Goal: Task Accomplishment & Management: Manage account settings

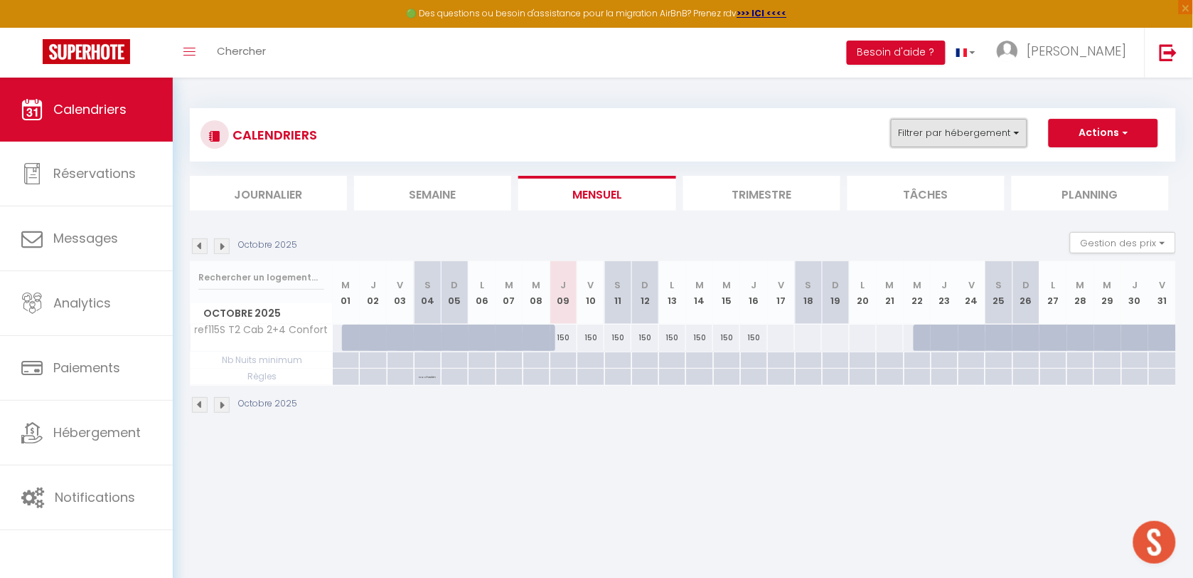
click at [958, 130] on button "Filtrer par hébergement" at bounding box center [959, 133] width 137 height 28
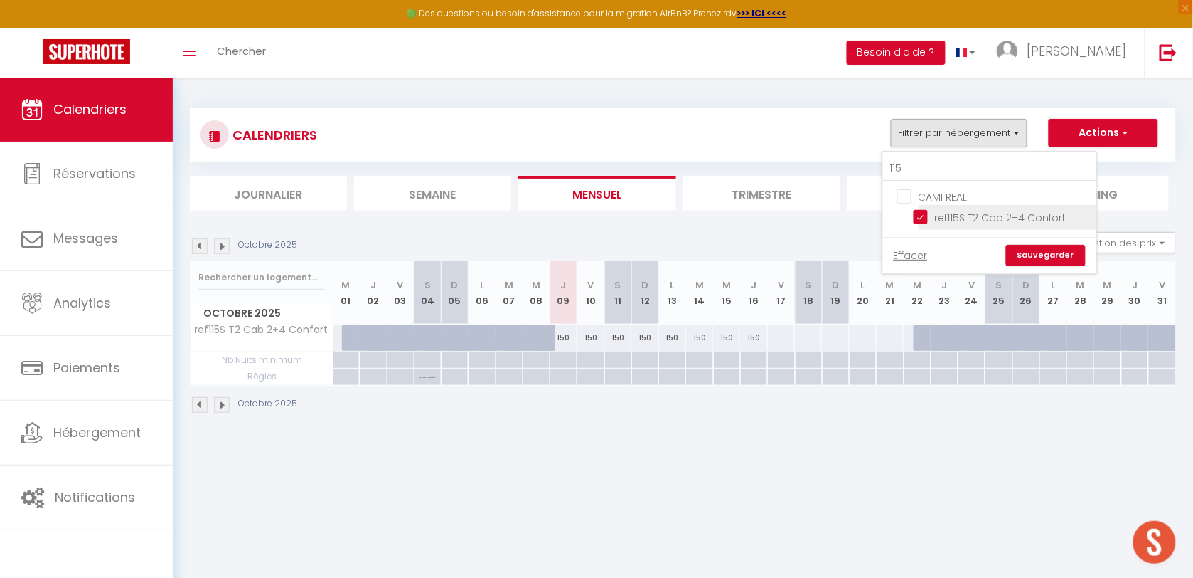
click at [925, 221] on input "ref115S T2 Cab 2+4 Confort" at bounding box center [1003, 216] width 178 height 14
checkbox input "false"
click at [915, 175] on input "115" at bounding box center [989, 169] width 213 height 26
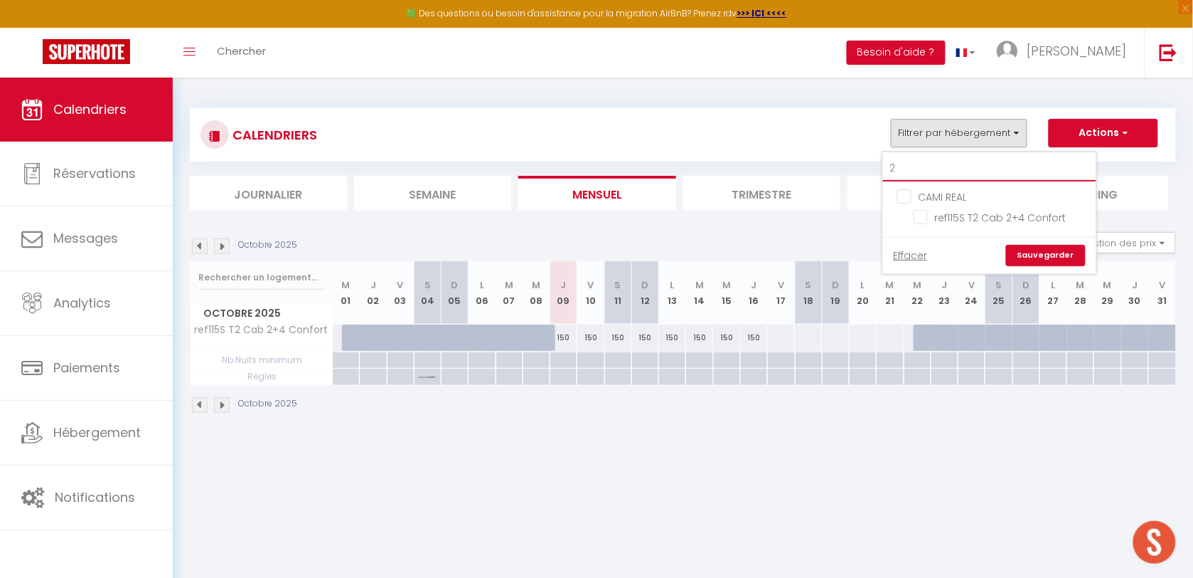
type input "22"
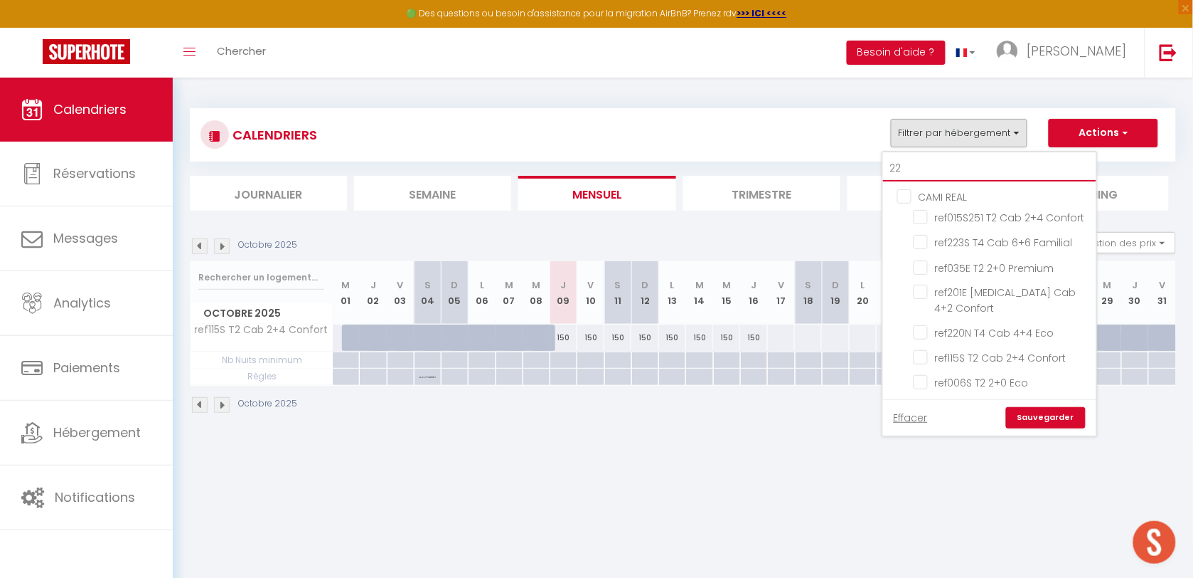
checkbox input "false"
type input "220"
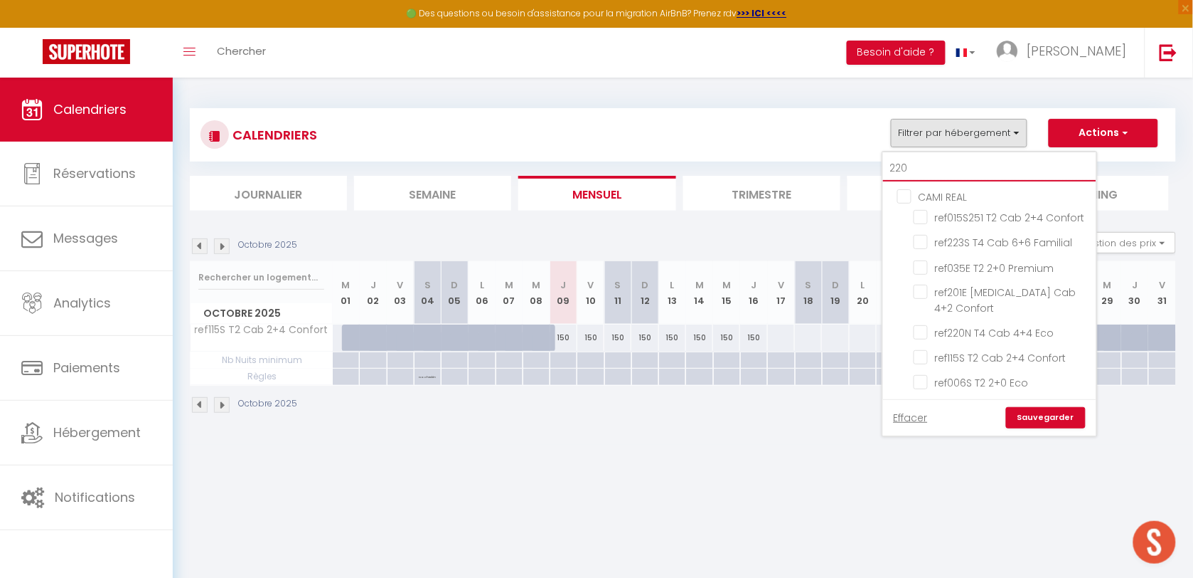
checkbox input "false"
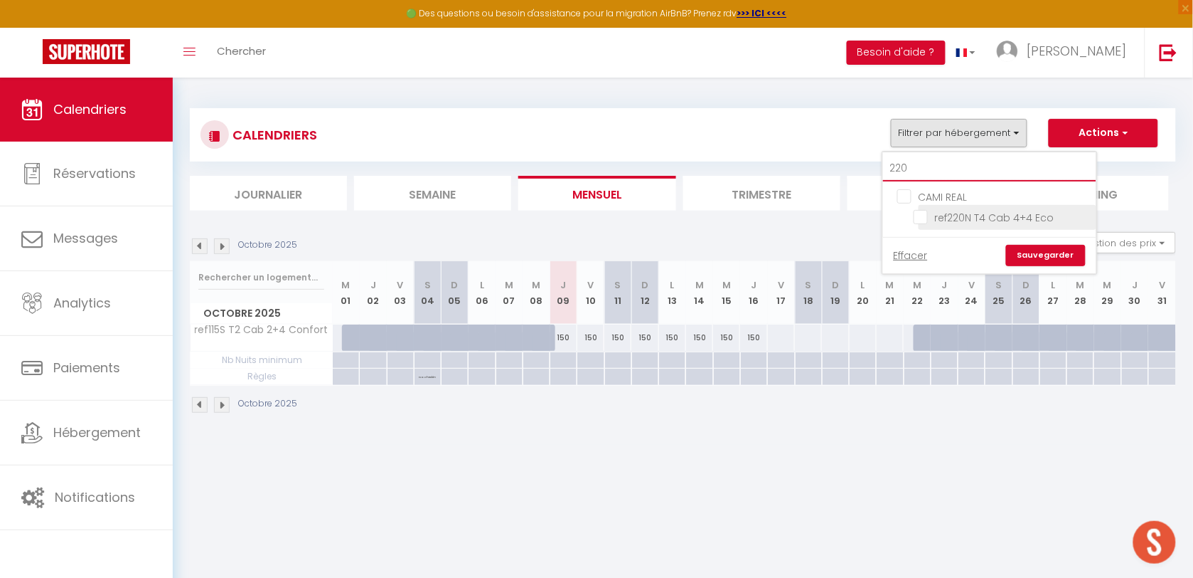
type input "220"
click at [925, 217] on input "ref220N T4 Cab 4+4 Eco" at bounding box center [1003, 216] width 178 height 14
checkbox input "true"
click at [1030, 257] on link "Sauvegarder" at bounding box center [1046, 255] width 80 height 21
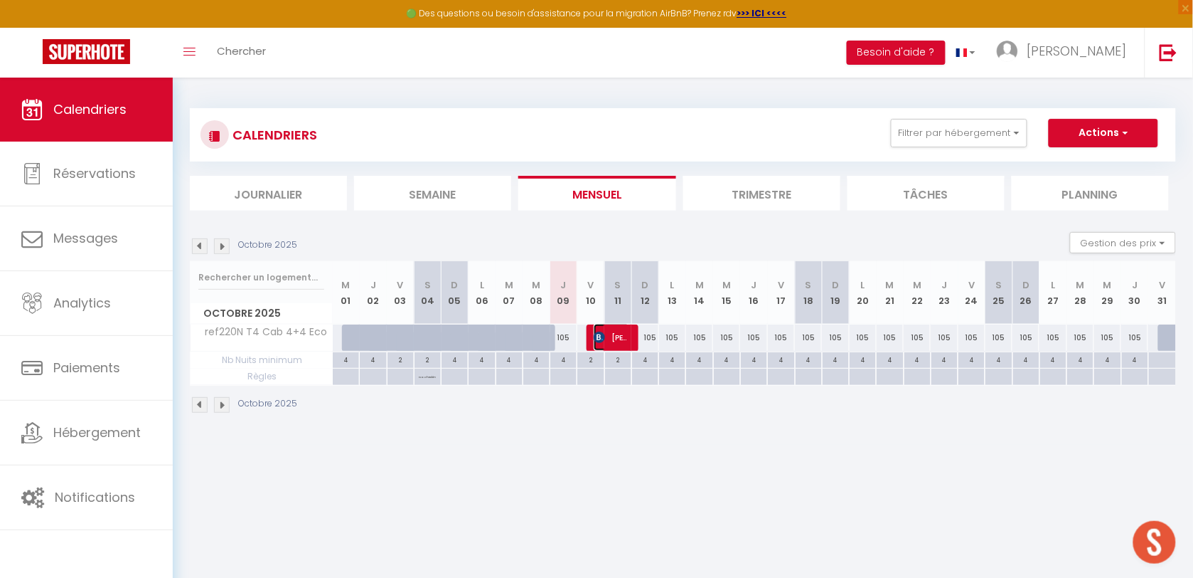
click at [615, 341] on span "[PERSON_NAME]" at bounding box center [612, 337] width 36 height 27
select select "OK"
select select "KO"
select select "0"
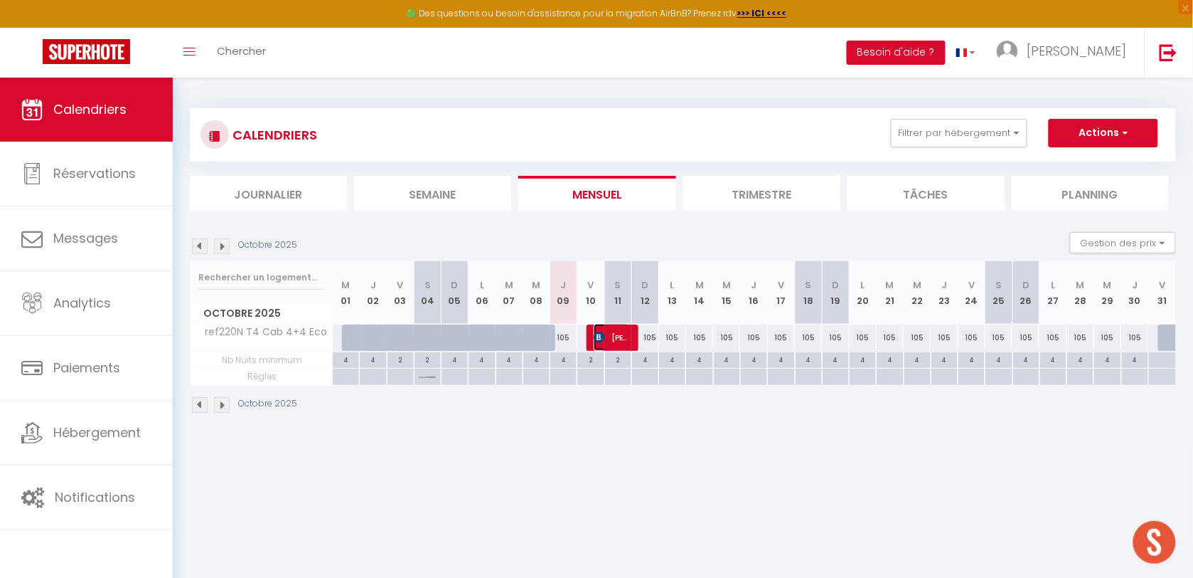
select select "1"
select select
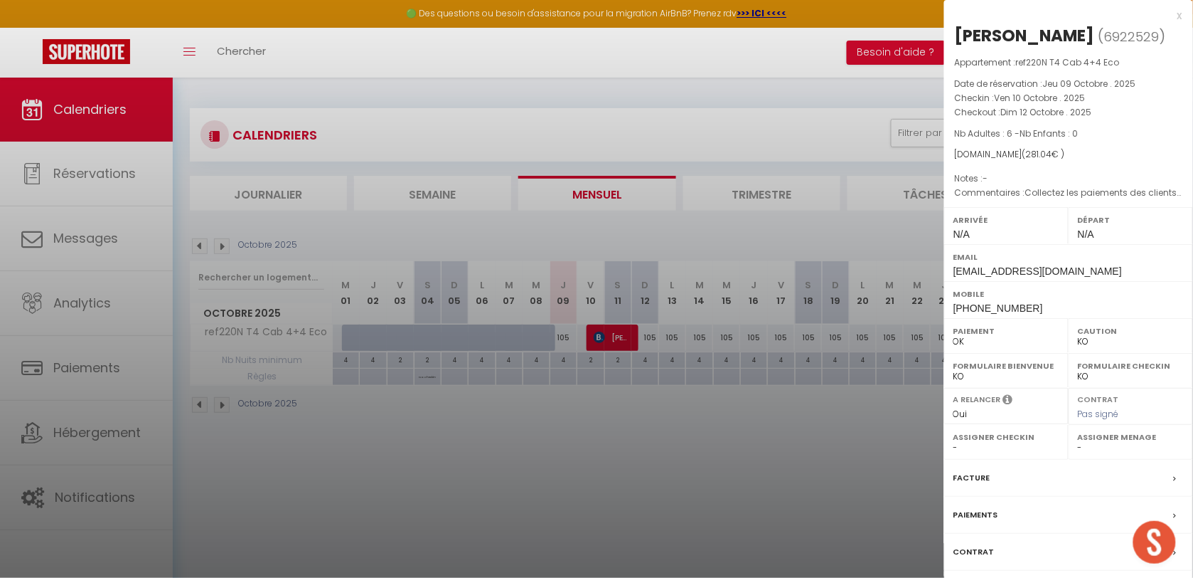
click at [971, 511] on label "Paiements" at bounding box center [976, 514] width 45 height 15
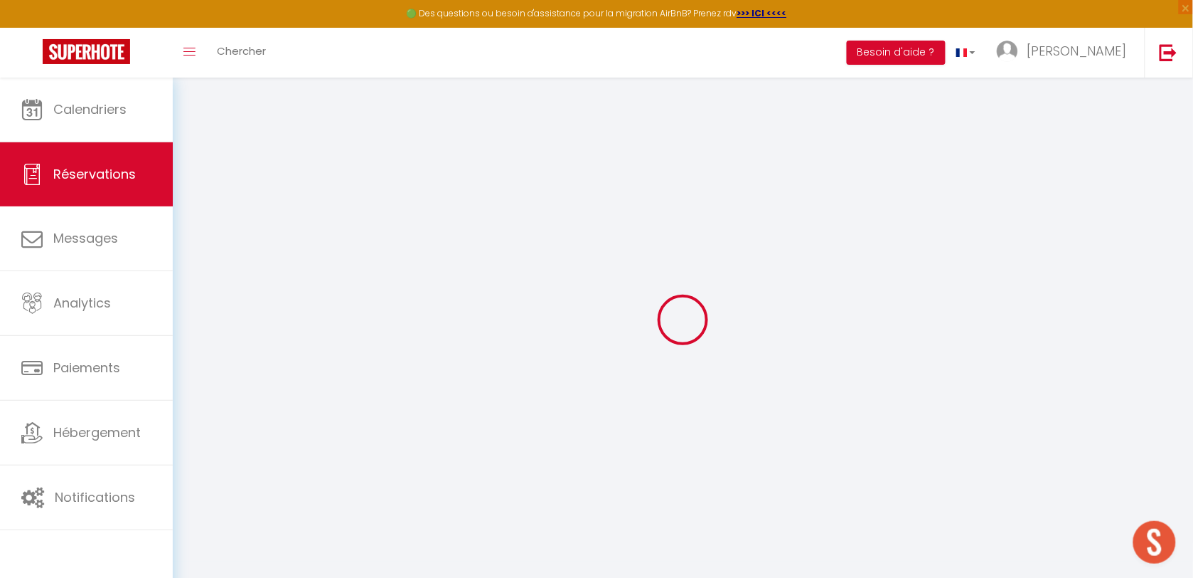
select select
checkbox input "false"
type textarea "Collectez les paiements des clients dans votre établissement. Pour les frais d'…"
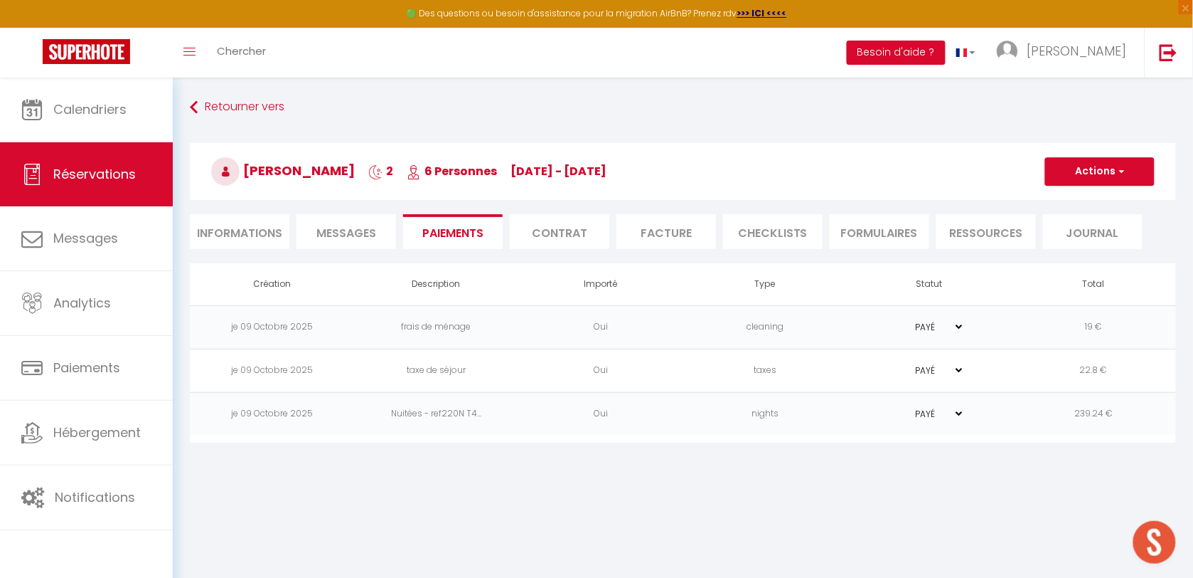
click at [1044, 172] on h3 "[PERSON_NAME] 2 6 Personnes [DATE] - [DATE]" at bounding box center [683, 171] width 986 height 57
click at [1054, 172] on button "Actions" at bounding box center [1100, 171] width 110 height 28
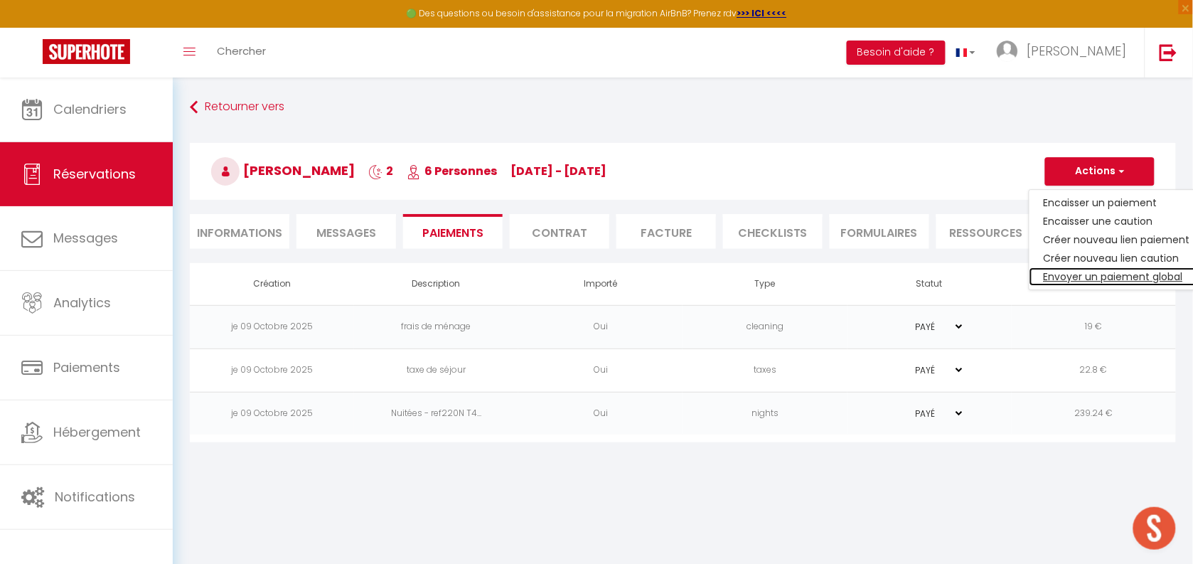
click at [1076, 275] on link "Envoyer un paiement global" at bounding box center [1117, 276] width 175 height 18
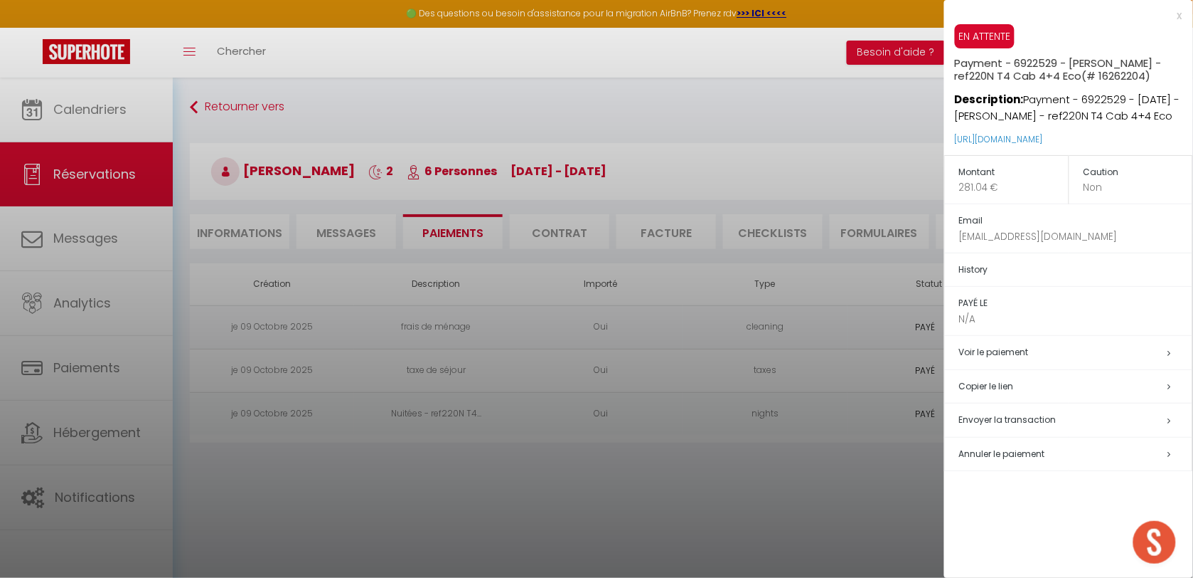
drag, startPoint x: 1168, startPoint y: 142, endPoint x: 953, endPoint y: 144, distance: 214.8
click at [953, 144] on div "EN ATTENTE Payment - 6922529 - [PERSON_NAME] - ref220N T4 Cab 4+4 Eco (# 162622…" at bounding box center [1068, 89] width 249 height 131
copy link "[URL][DOMAIN_NAME]"
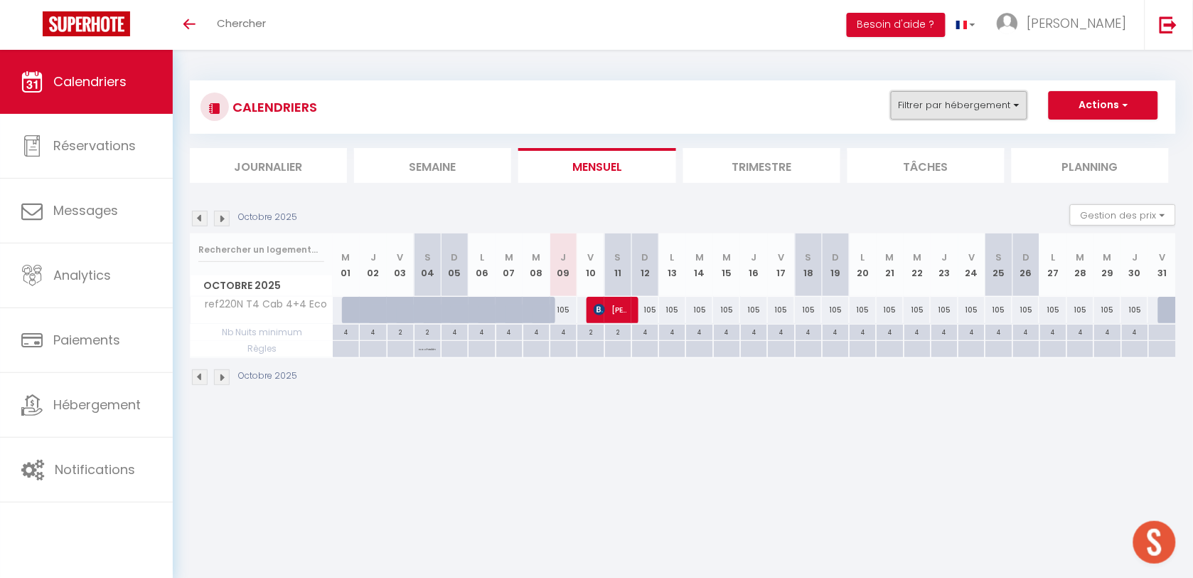
click at [968, 105] on button "Filtrer par hébergement" at bounding box center [959, 105] width 137 height 28
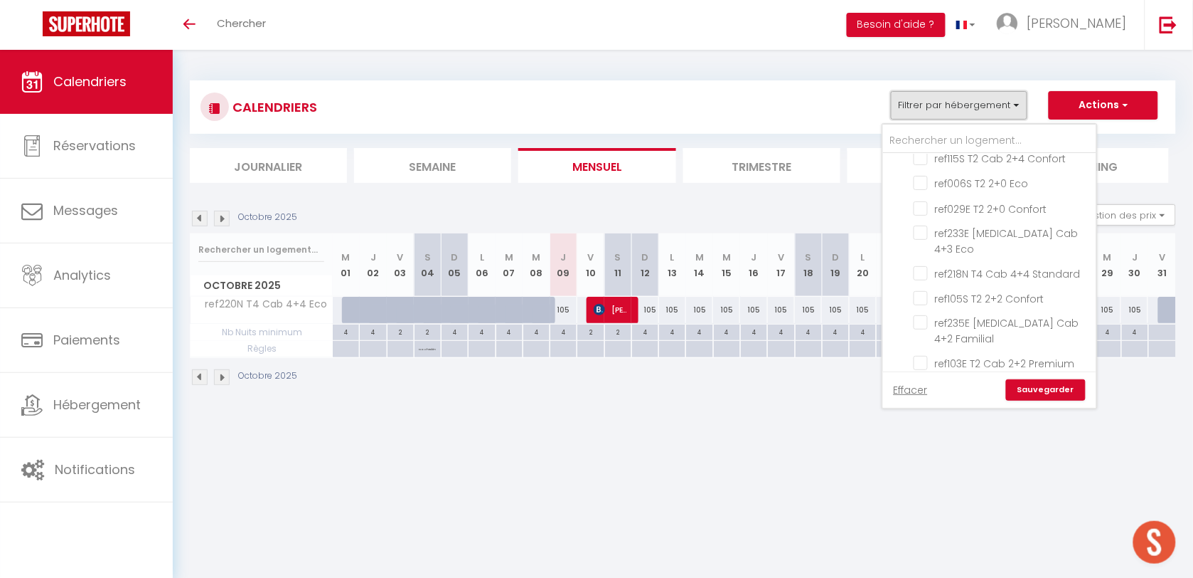
scroll to position [178, 0]
click at [918, 221] on input "ref220N T4 Cab 4+4 Eco" at bounding box center [1003, 221] width 178 height 14
checkbox input "false"
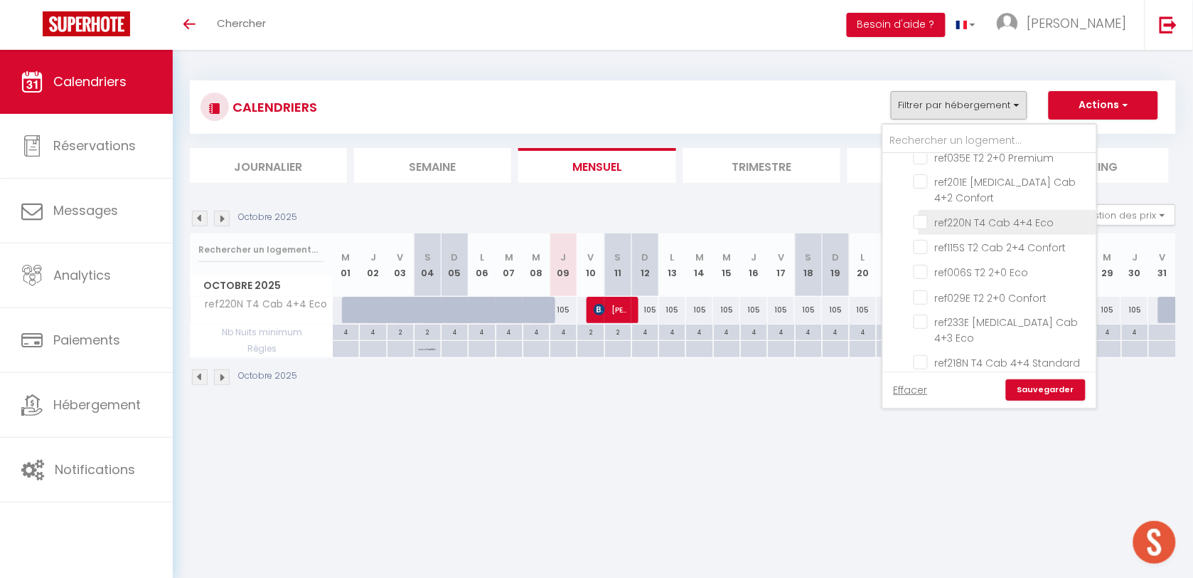
checkbox input "false"
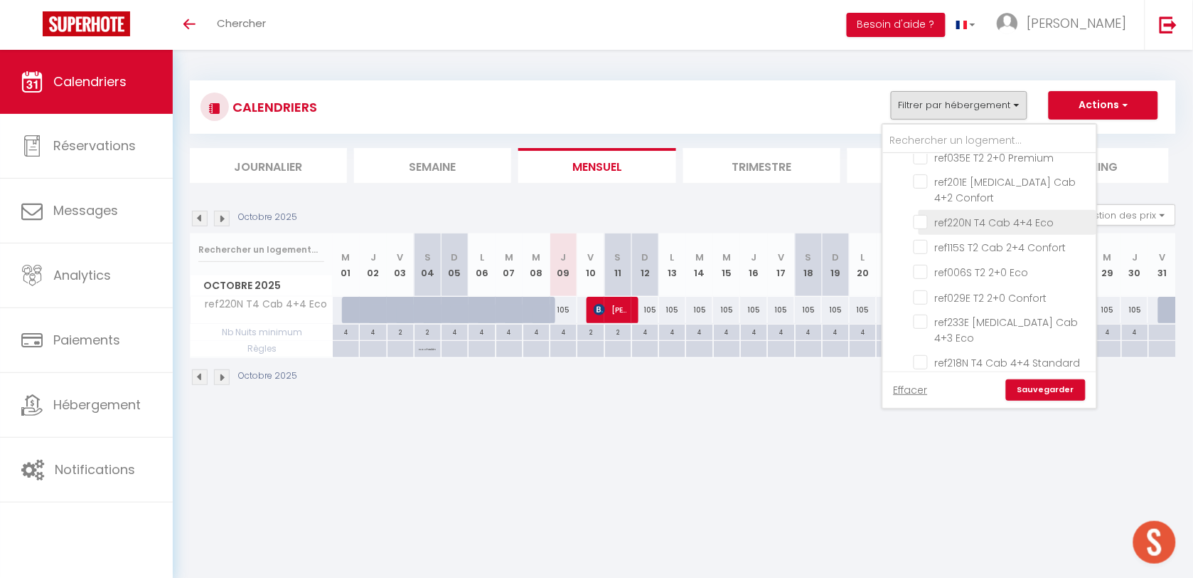
checkbox input "false"
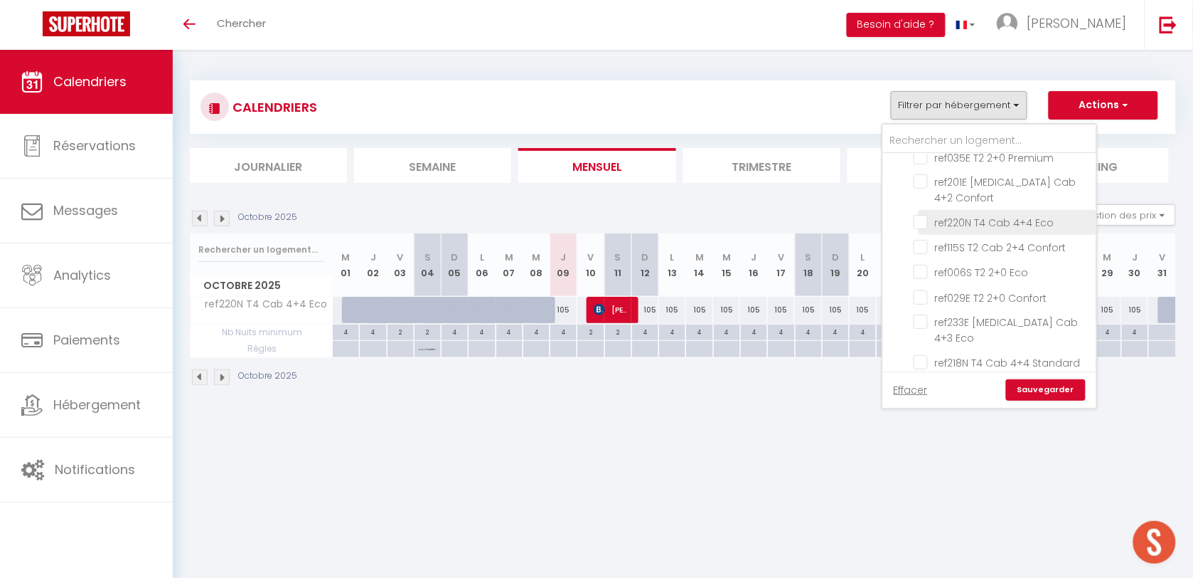
checkbox input "false"
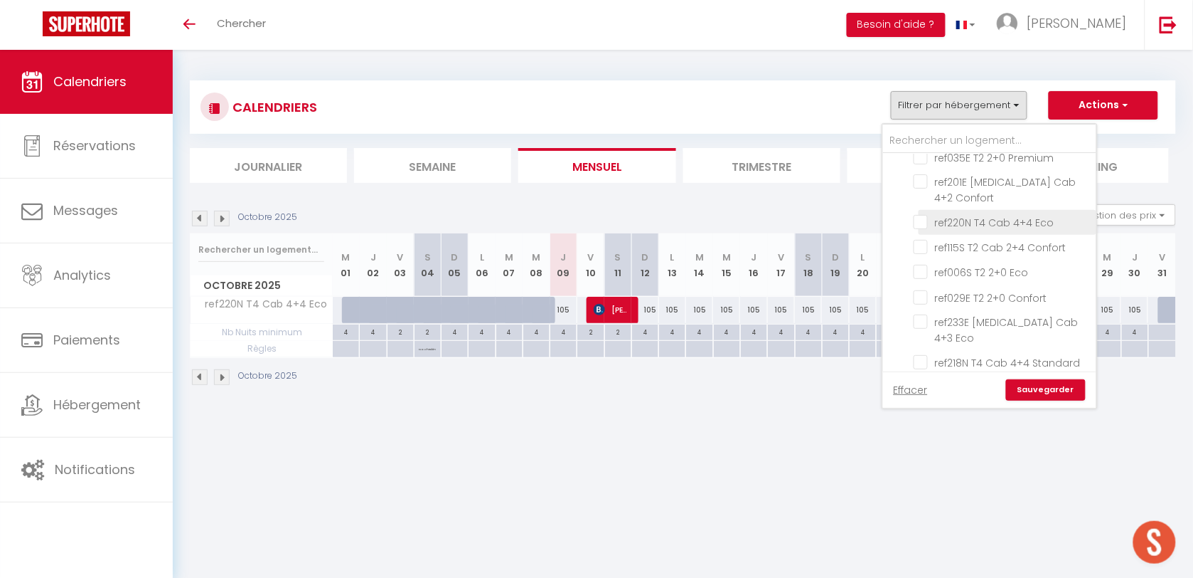
checkbox input "false"
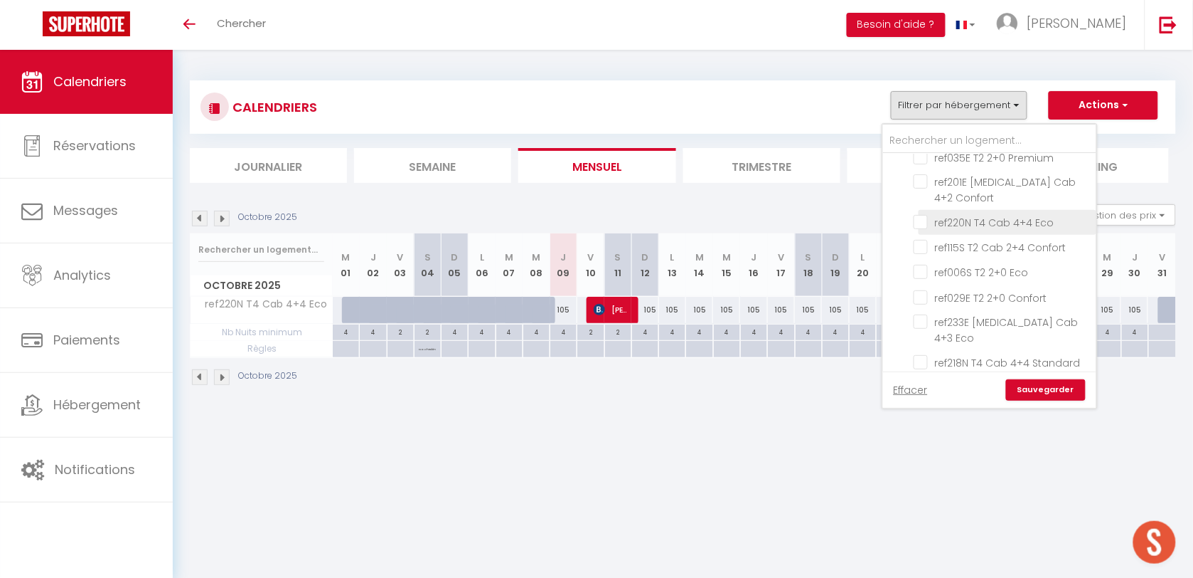
checkbox input "false"
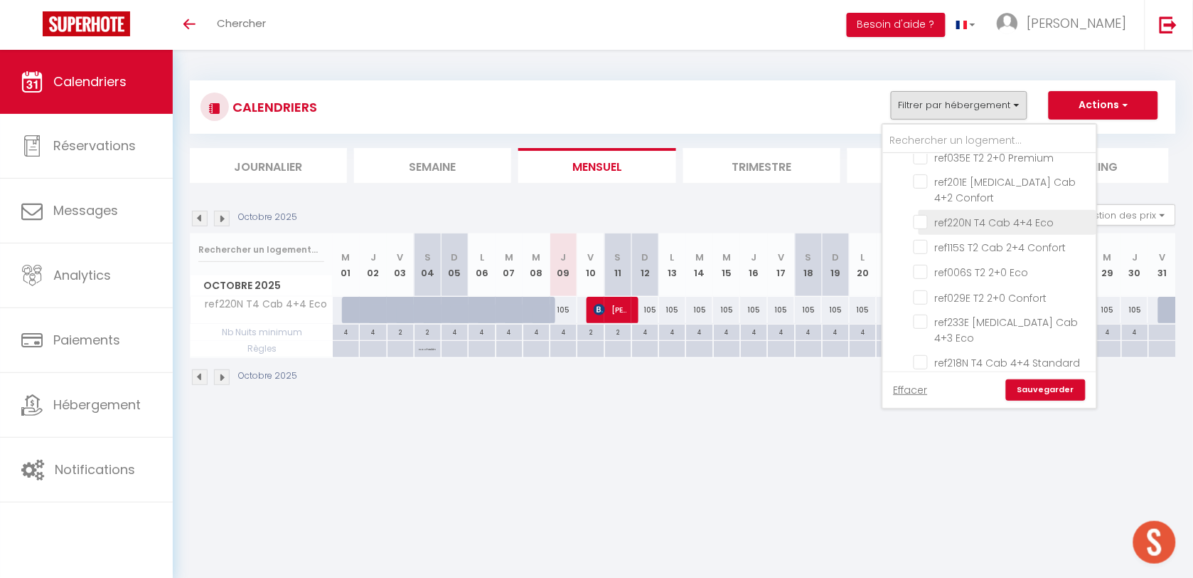
checkbox input "false"
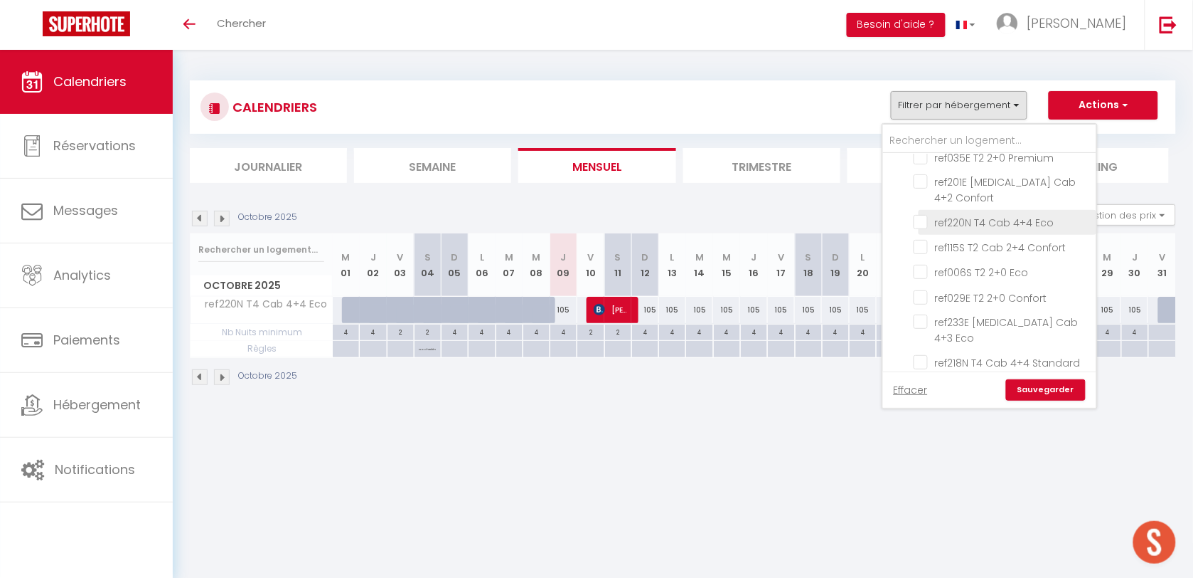
checkbox input "false"
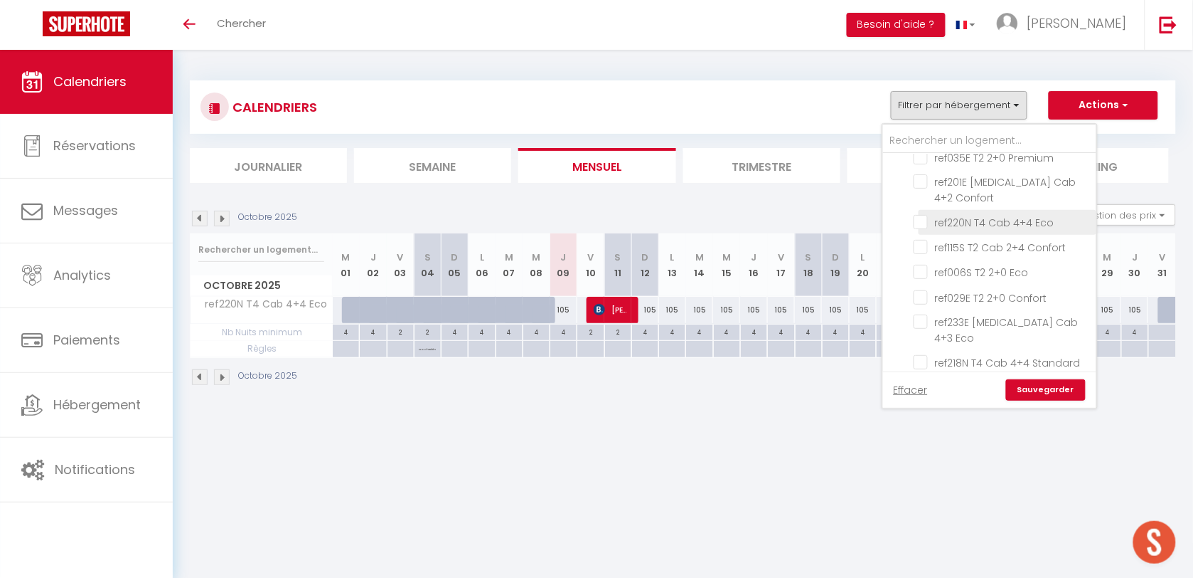
checkbox input "false"
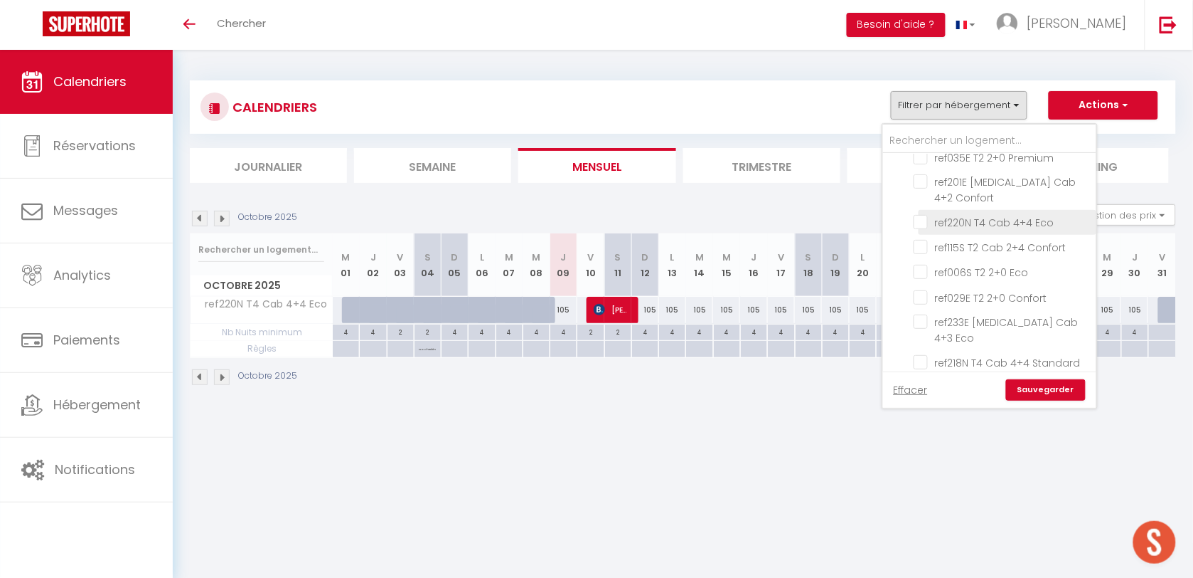
checkbox input "false"
click at [1028, 395] on link "Sauvegarder" at bounding box center [1046, 389] width 80 height 21
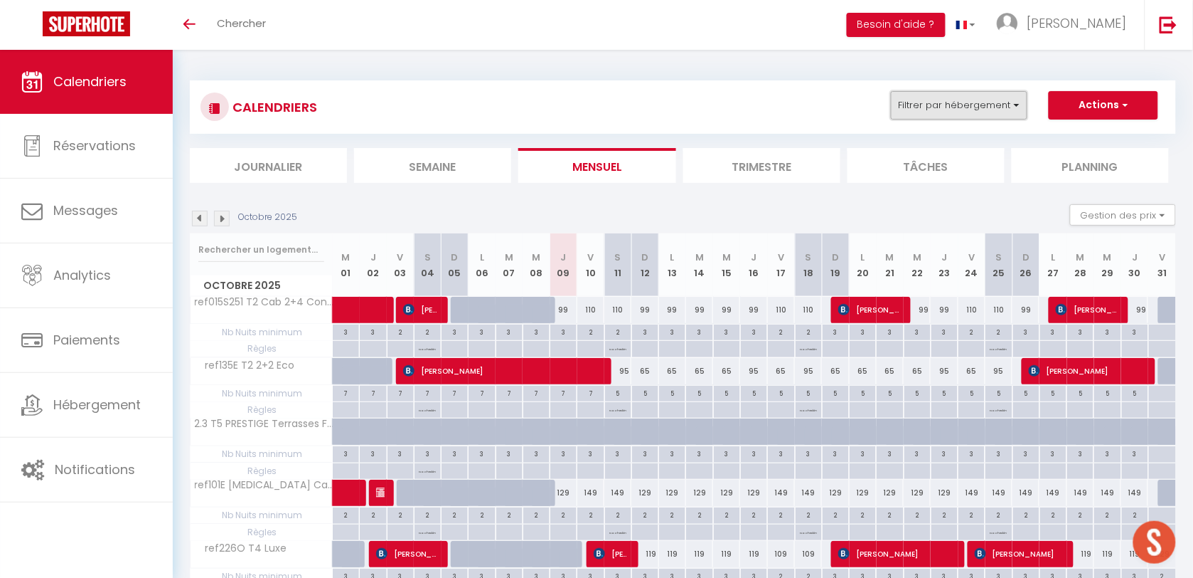
click at [915, 101] on button "Filtrer par hébergement" at bounding box center [959, 105] width 137 height 28
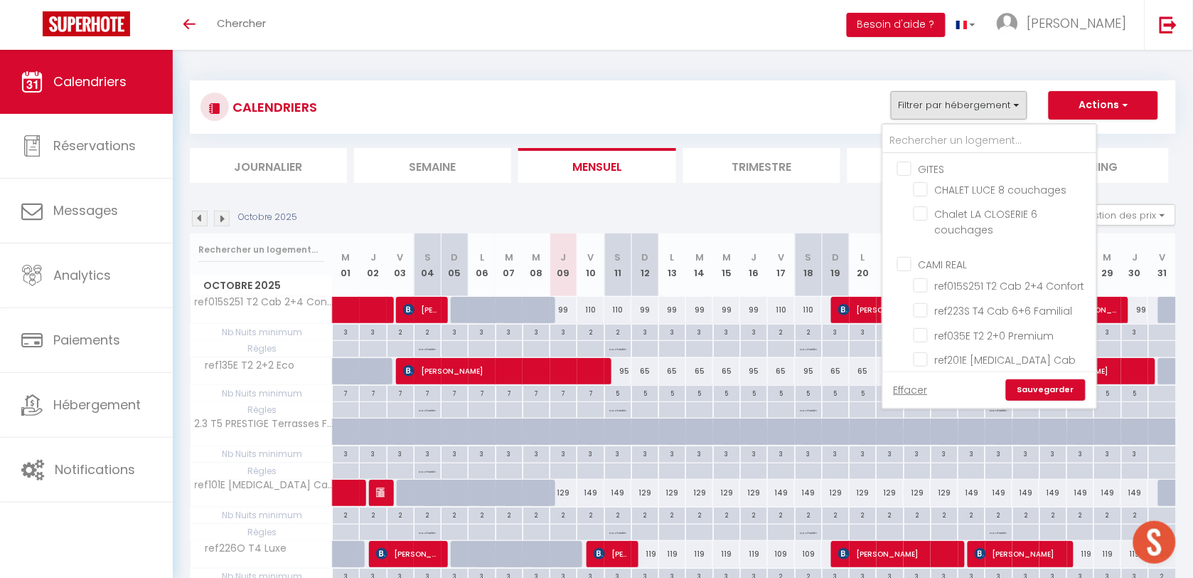
click at [909, 178] on ul "GITES CHALET LUCE 8 couchages Chalet LA CLOSERIE 6 couchages" at bounding box center [989, 201] width 213 height 95
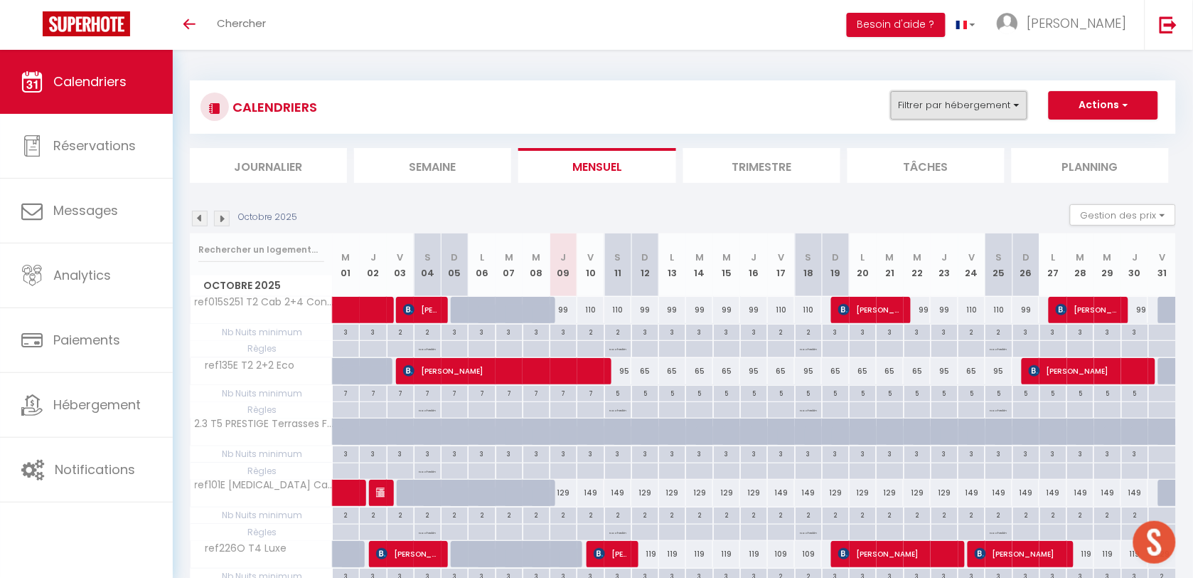
click at [917, 109] on button "Filtrer par hébergement" at bounding box center [959, 105] width 137 height 28
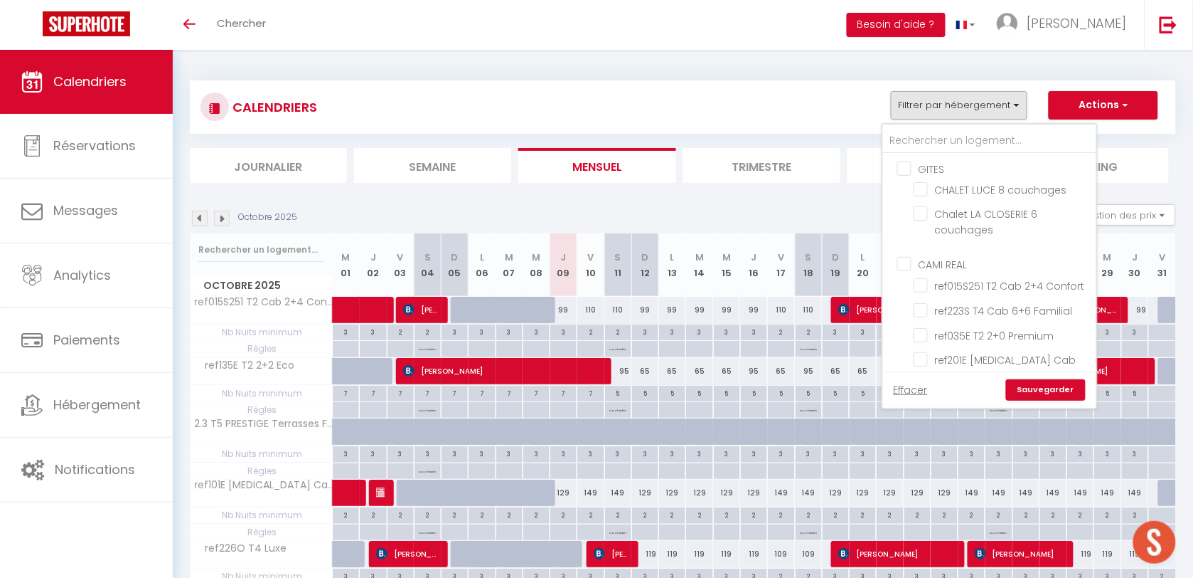
click at [903, 165] on input "GITES" at bounding box center [1004, 168] width 213 height 14
checkbox input "true"
checkbox input "false"
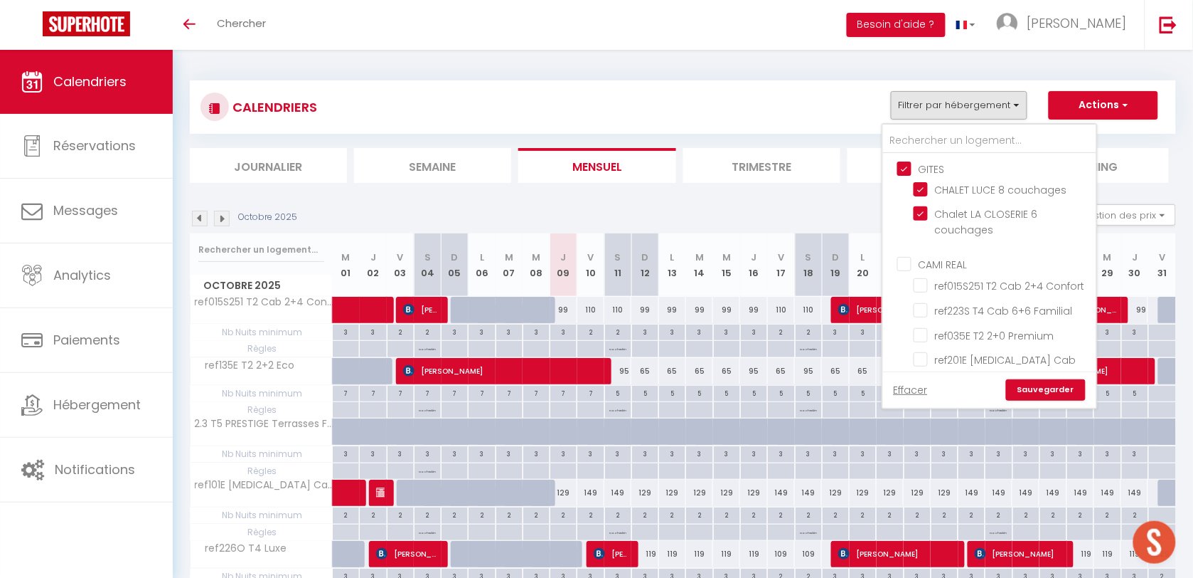
checkbox input "false"
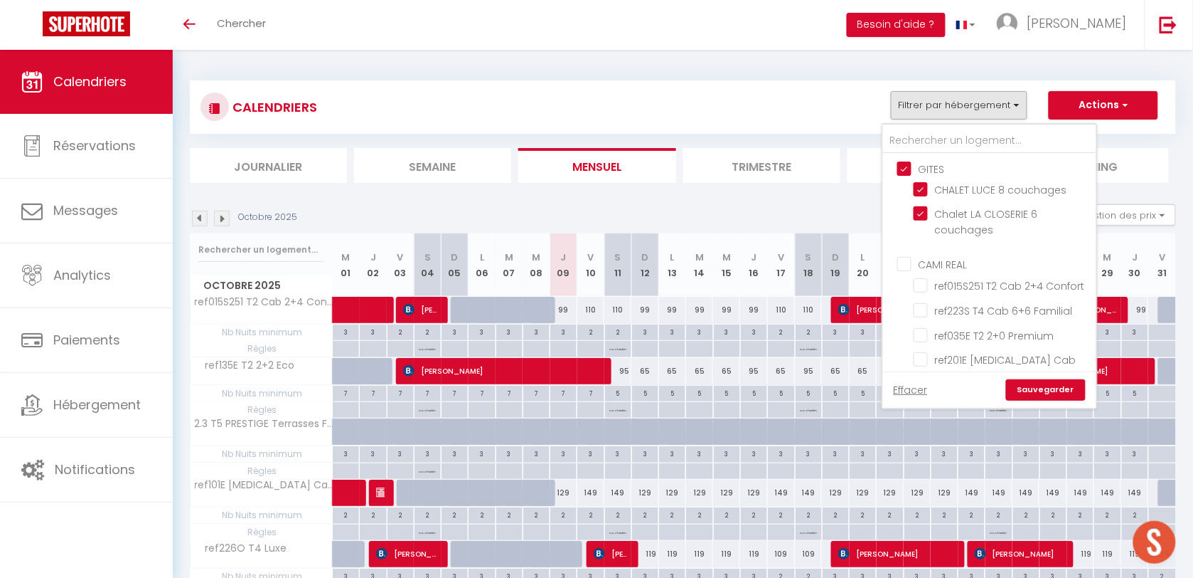
checkbox input "false"
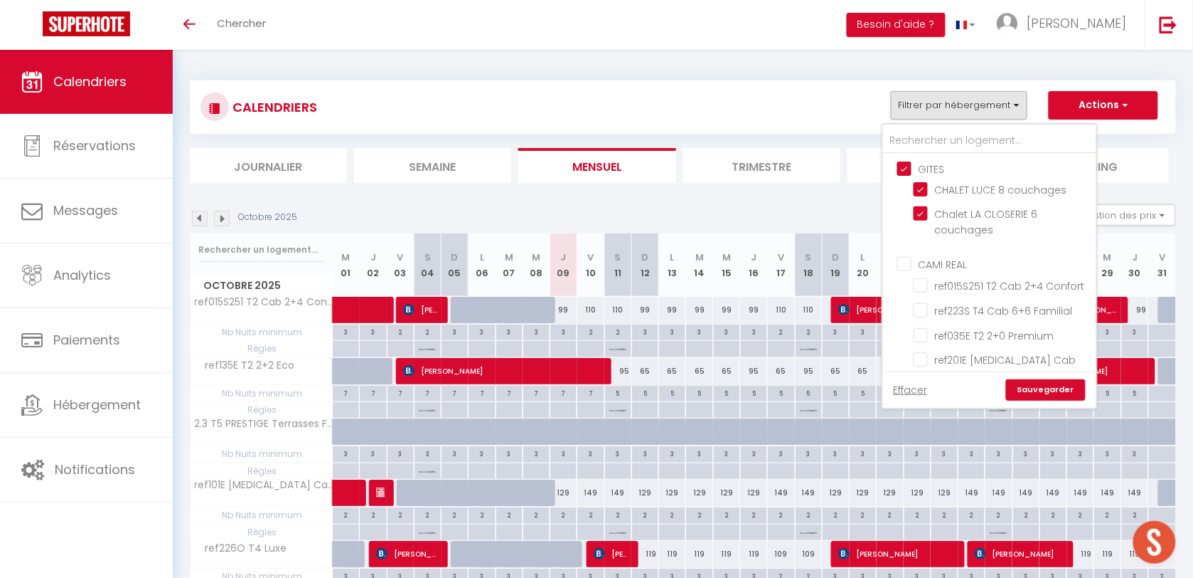
checkbox input "false"
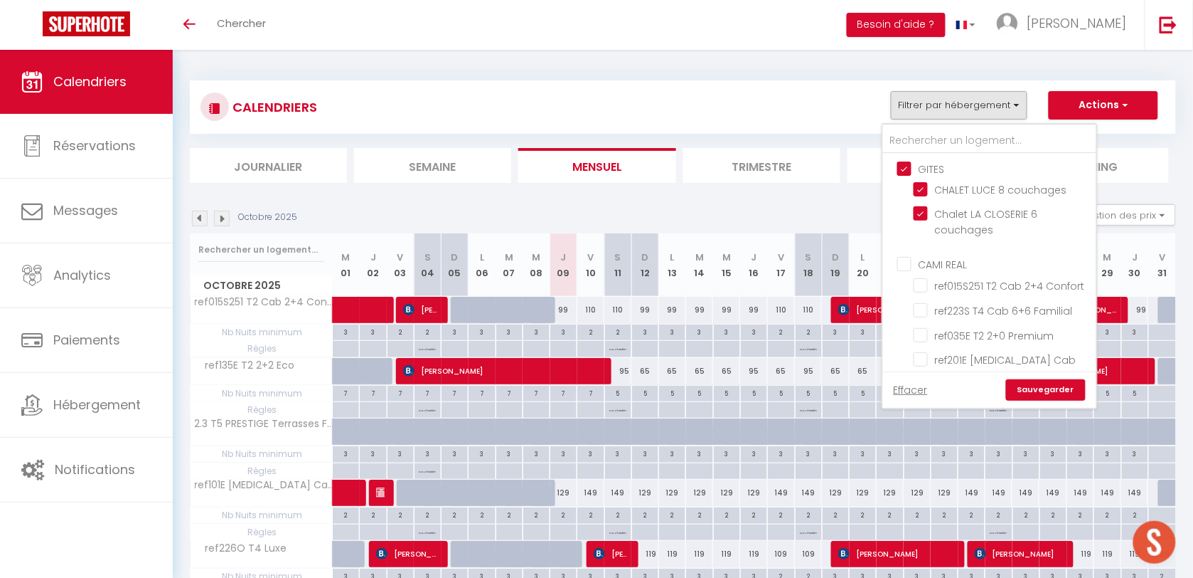
checkbox input "false"
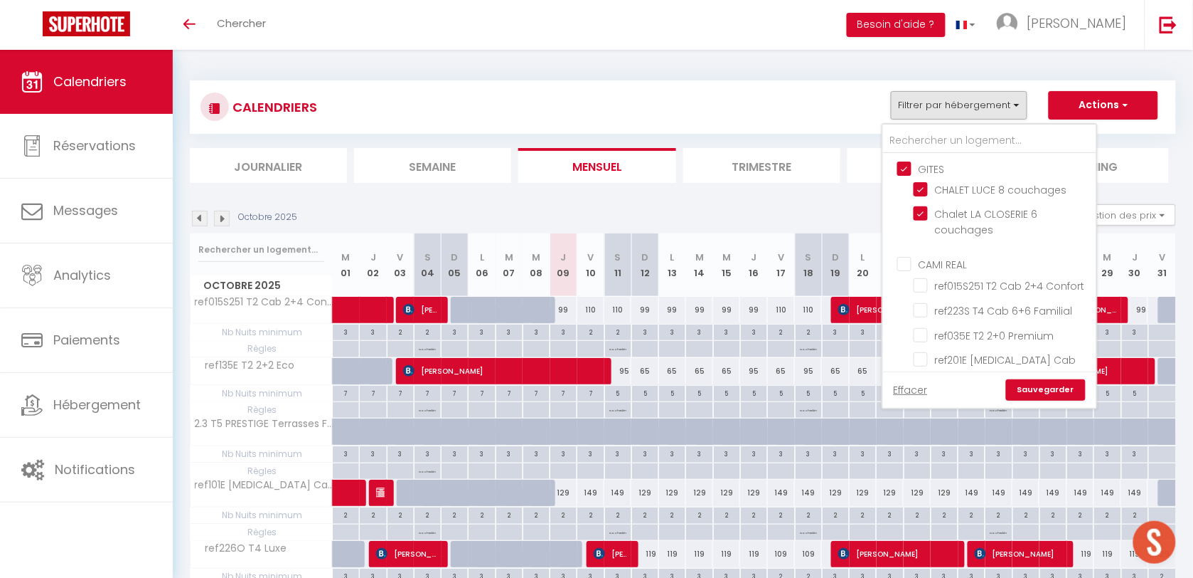
checkbox input "false"
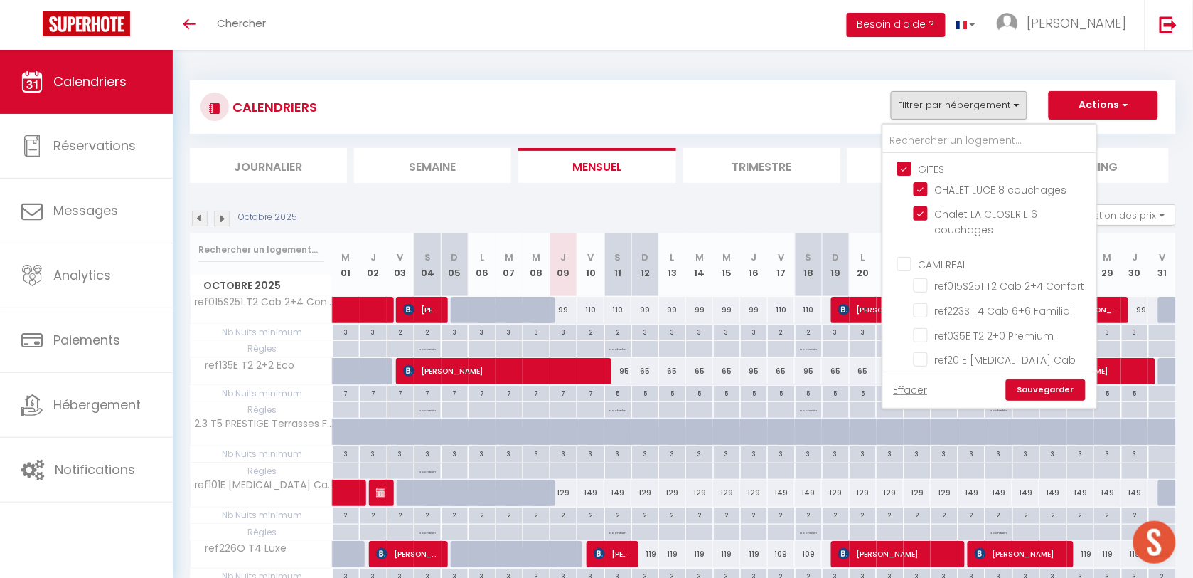
checkbox input "false"
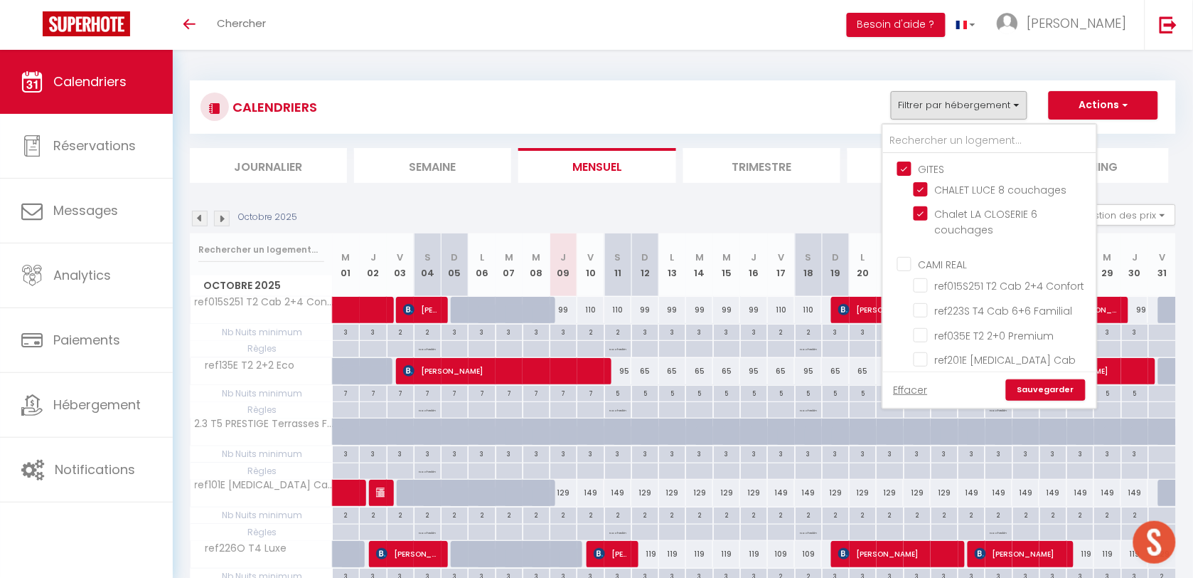
checkbox input "false"
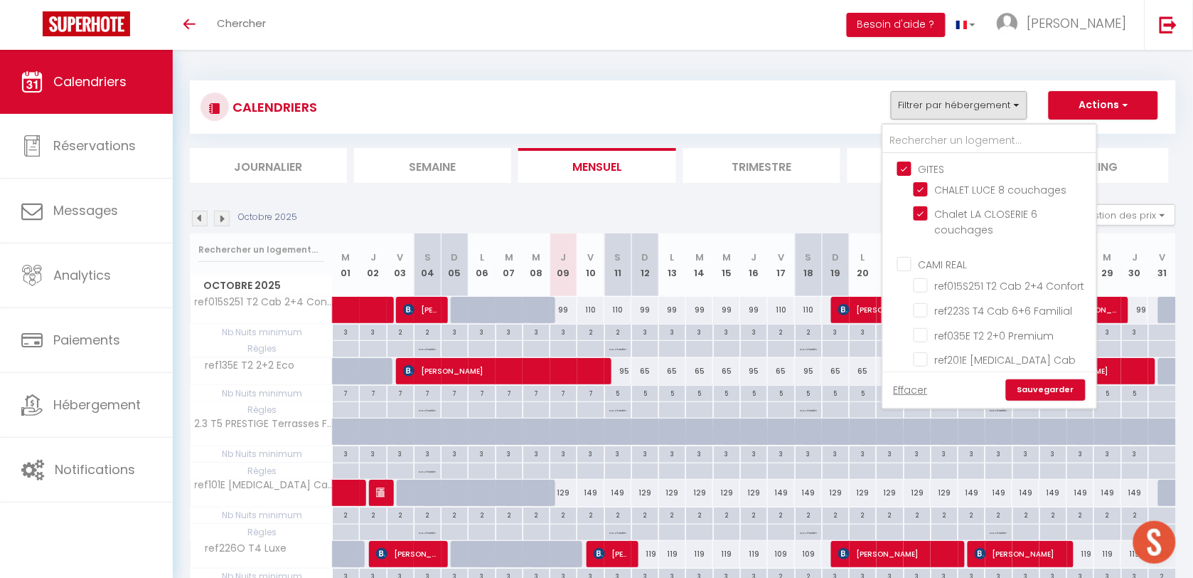
checkbox input "false"
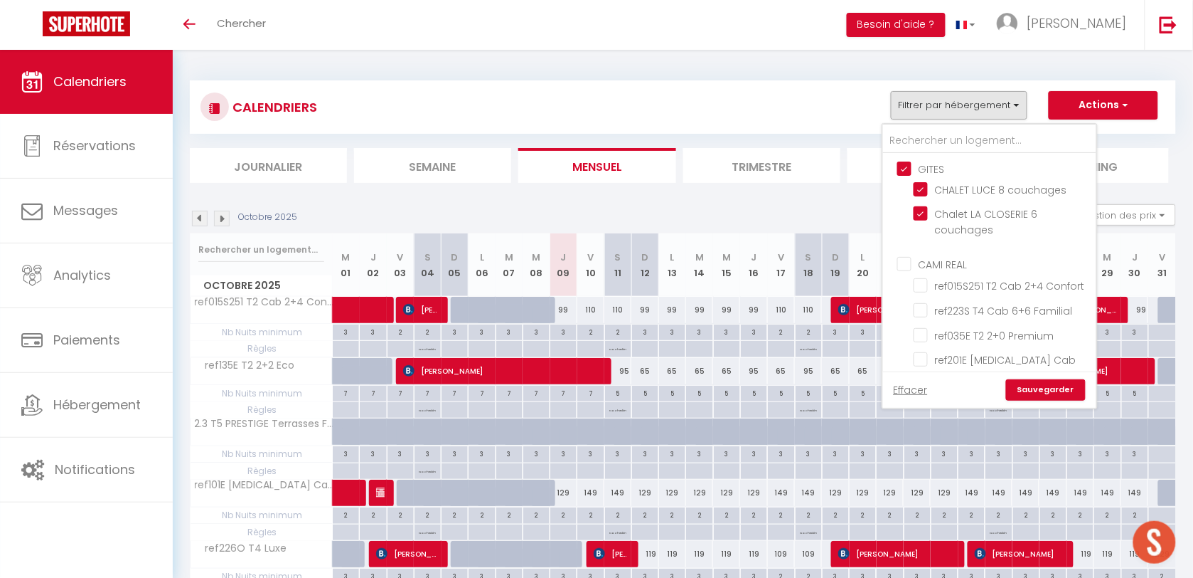
checkbox input "false"
click at [910, 135] on input "text" at bounding box center [989, 141] width 213 height 26
type input "berge"
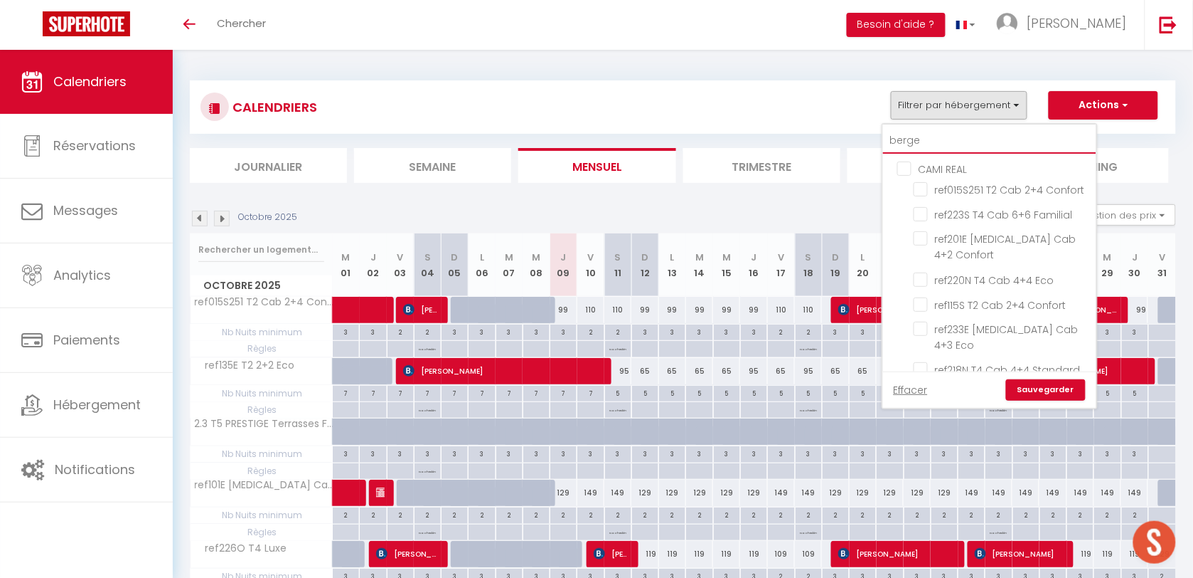
checkbox input "false"
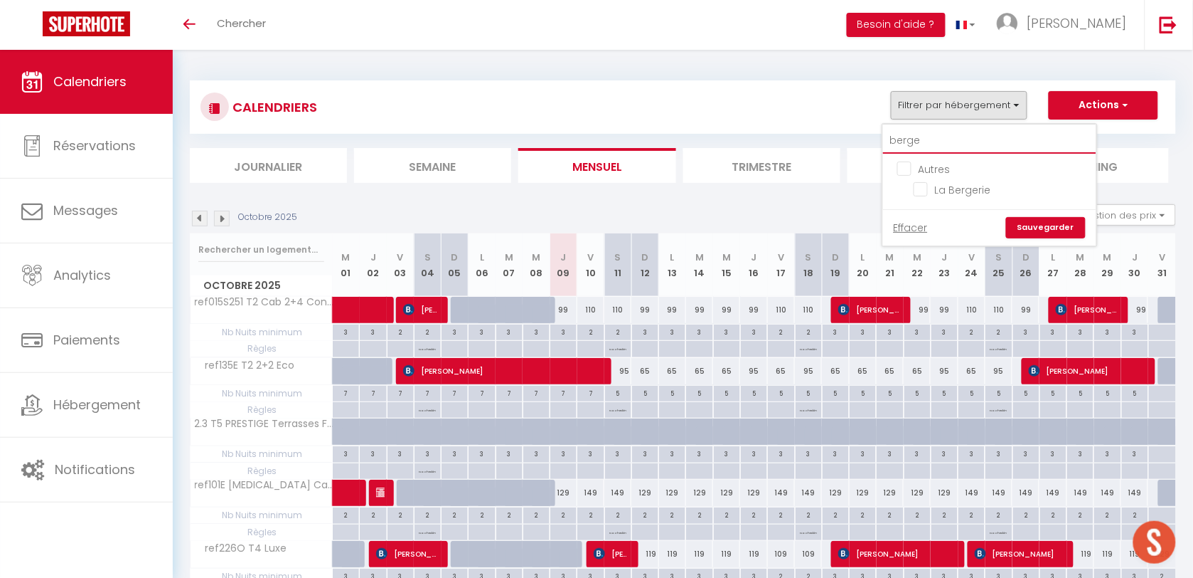
scroll to position [89, 0]
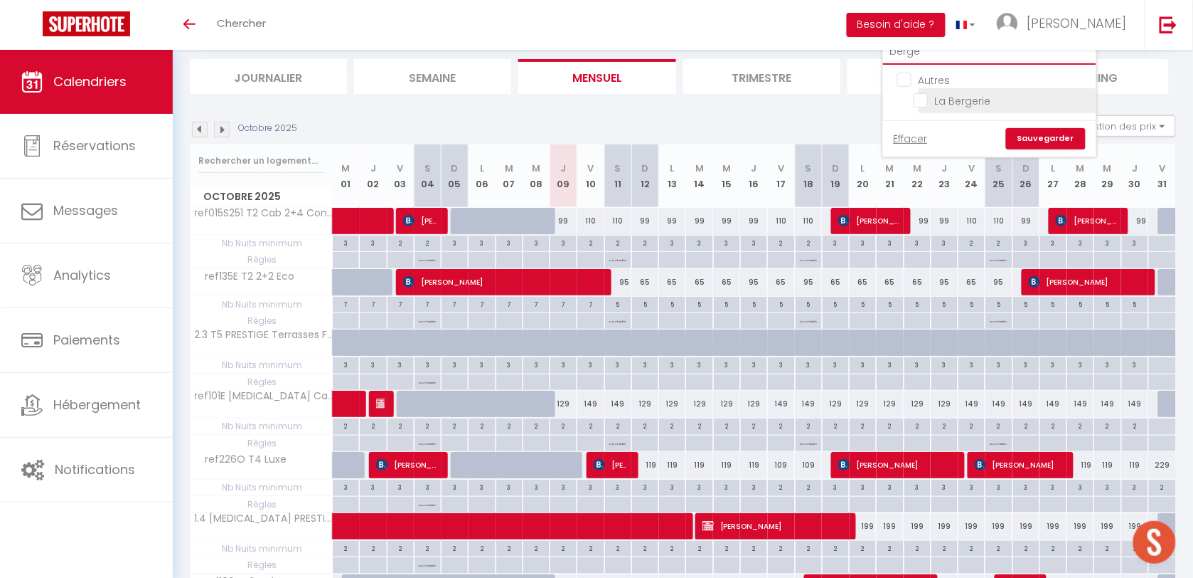
type input "berge"
click at [922, 100] on input "La Bergerie" at bounding box center [1003, 99] width 178 height 14
checkbox input "true"
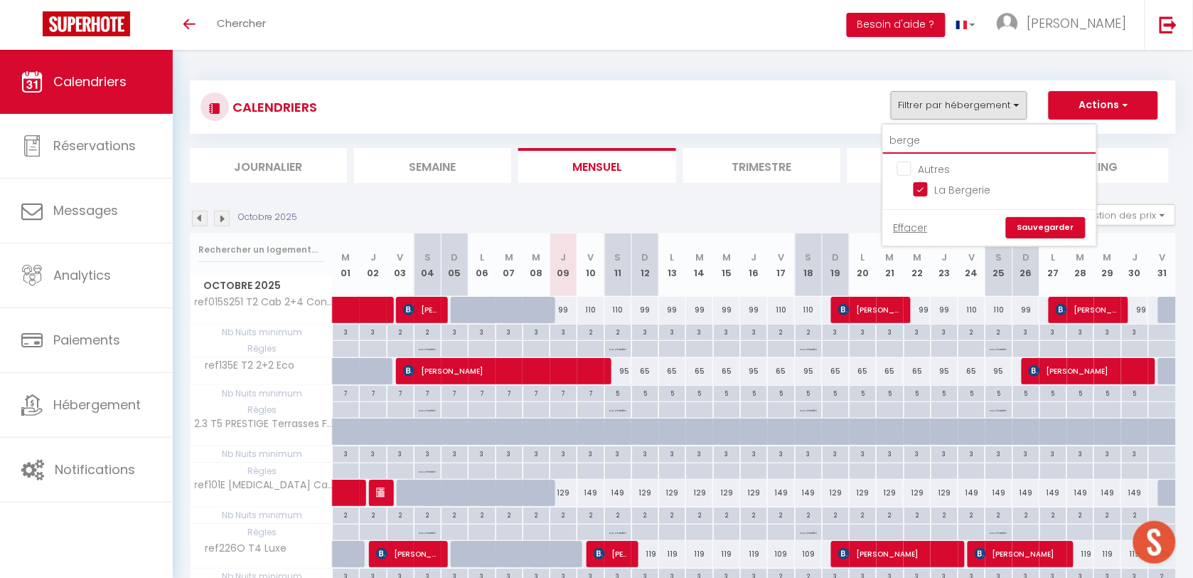
click at [936, 139] on input "berge" at bounding box center [989, 141] width 213 height 26
type input "mah"
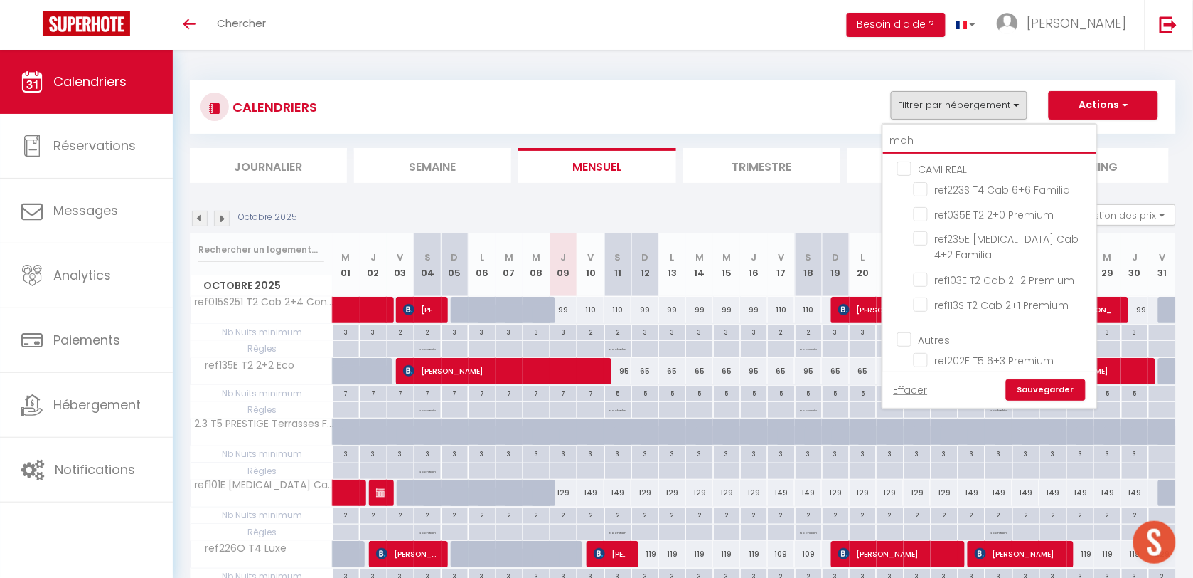
checkbox input "false"
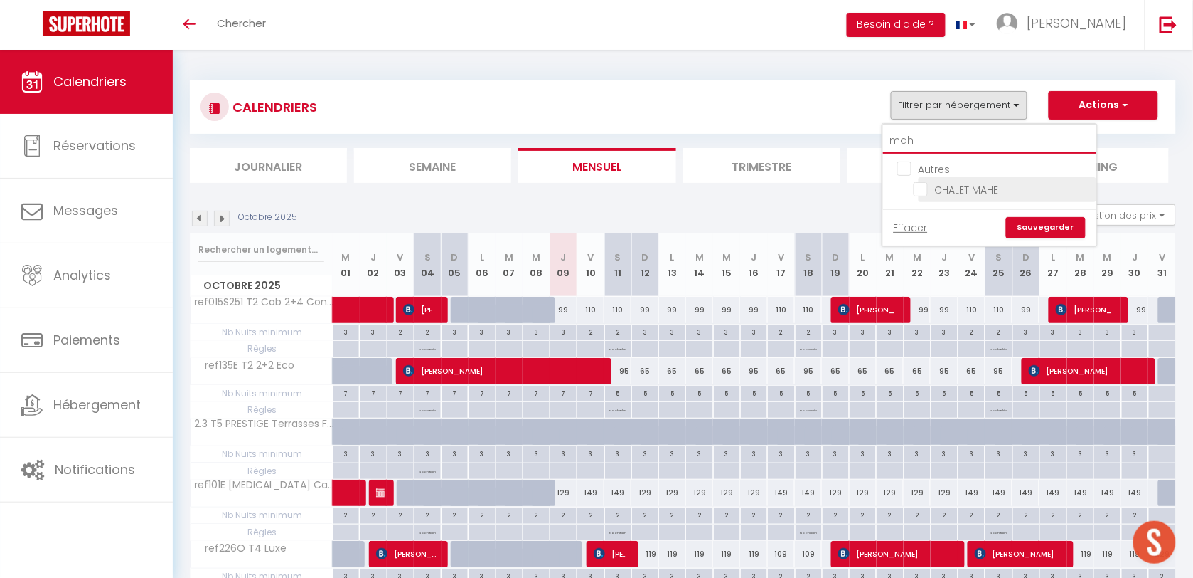
type input "mah"
click at [926, 187] on input "CHALET MAHE" at bounding box center [1003, 188] width 178 height 14
checkbox input "true"
click at [1043, 232] on link "Sauvegarder" at bounding box center [1046, 227] width 80 height 21
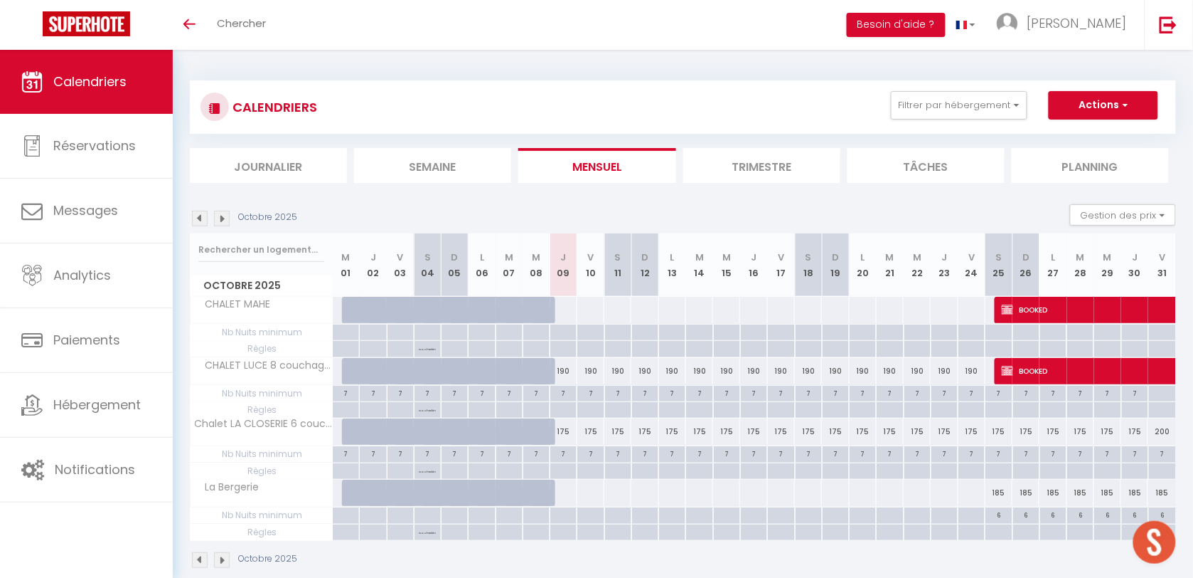
click at [1077, 107] on button "Actions" at bounding box center [1104, 105] width 110 height 28
click at [791, 97] on div "CALENDRIERS Filtrer par hébergement mah Autres CHALET MAHE Effacer Sauvegarder …" at bounding box center [683, 107] width 965 height 32
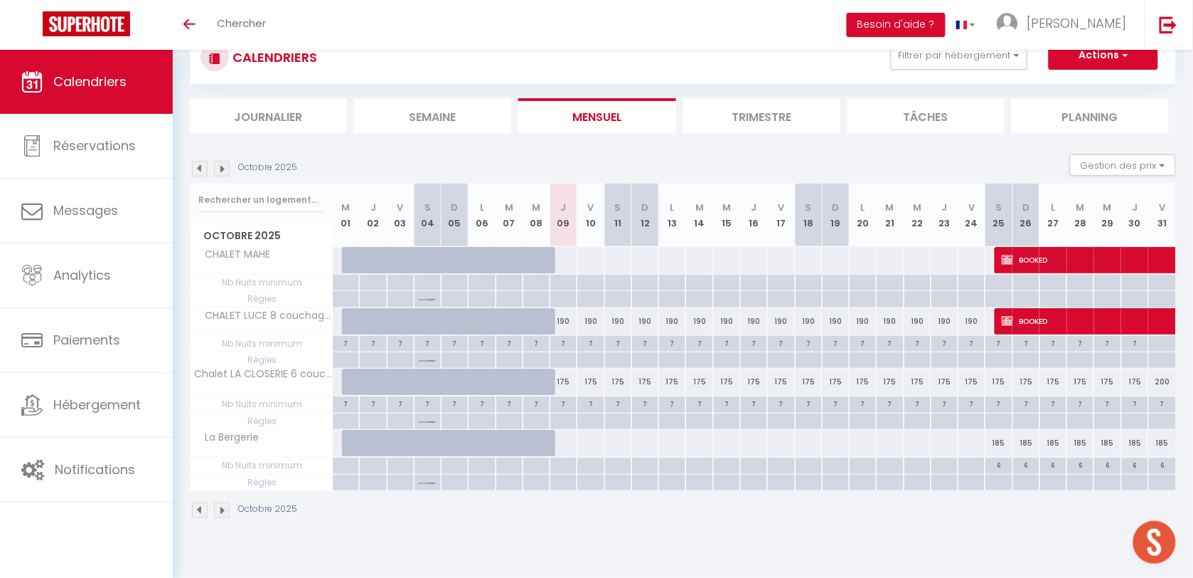
click at [223, 165] on img at bounding box center [222, 169] width 16 height 16
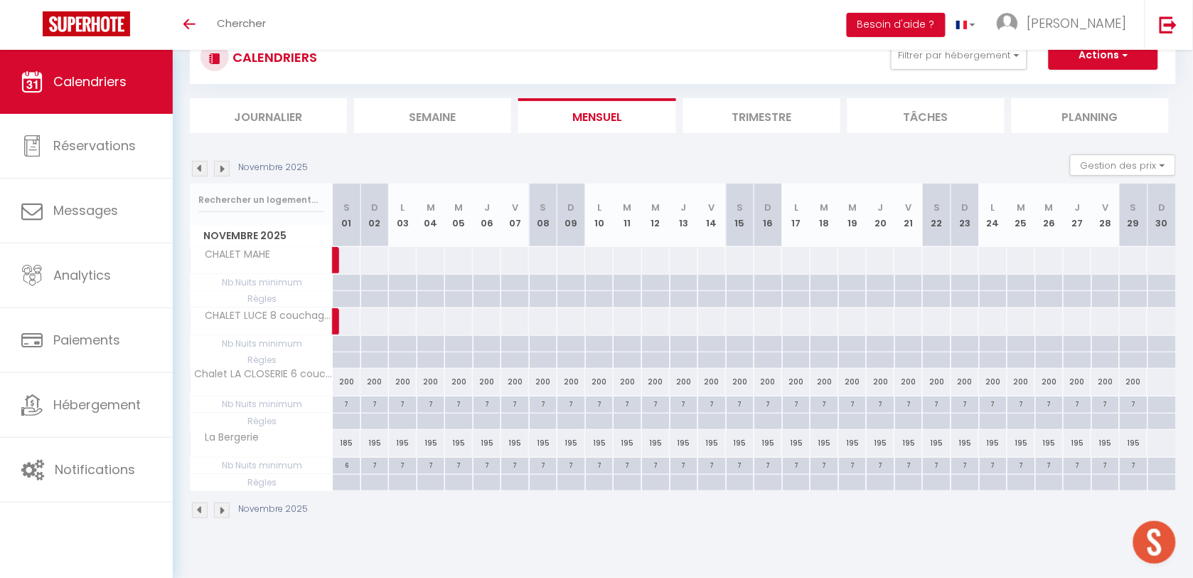
click at [223, 165] on img at bounding box center [222, 169] width 16 height 16
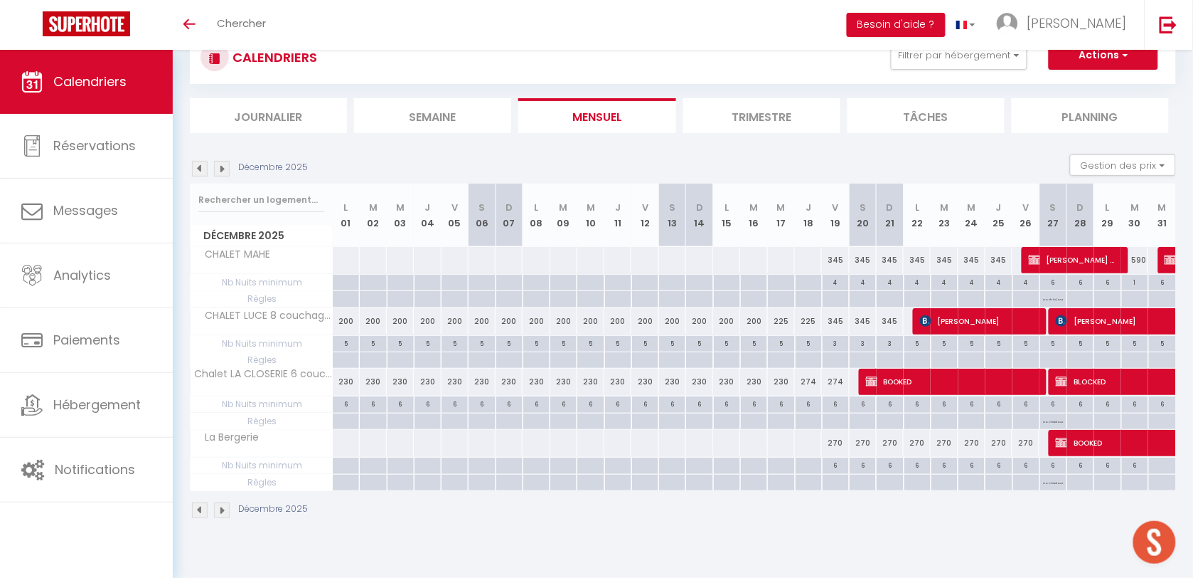
click at [223, 165] on img at bounding box center [222, 169] width 16 height 16
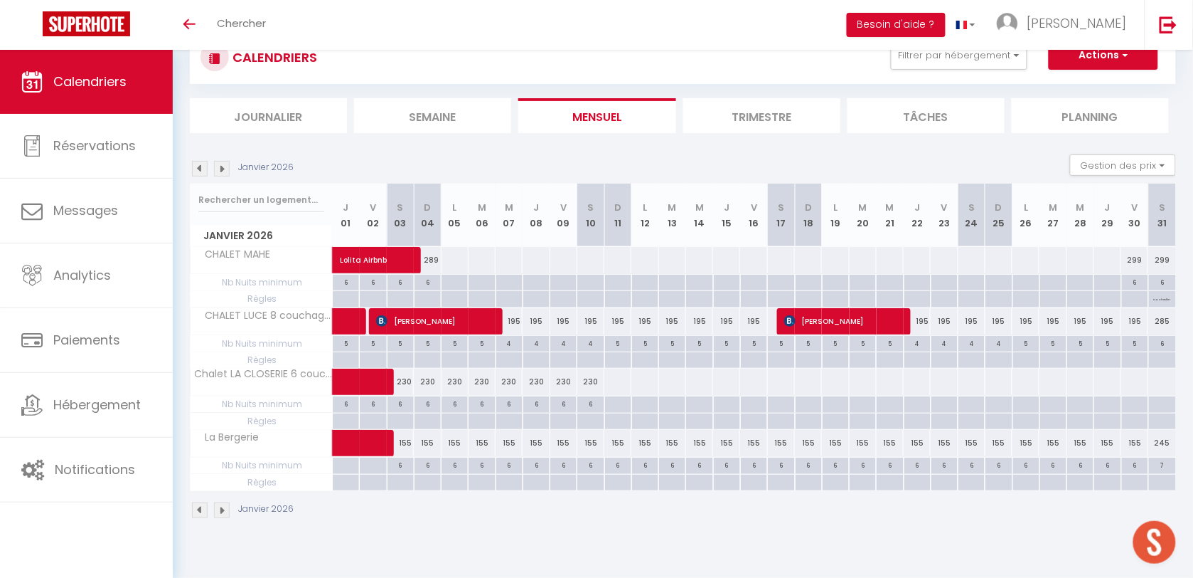
click at [452, 260] on div at bounding box center [455, 260] width 28 height 26
type input "Lun 05 Janvier 2026"
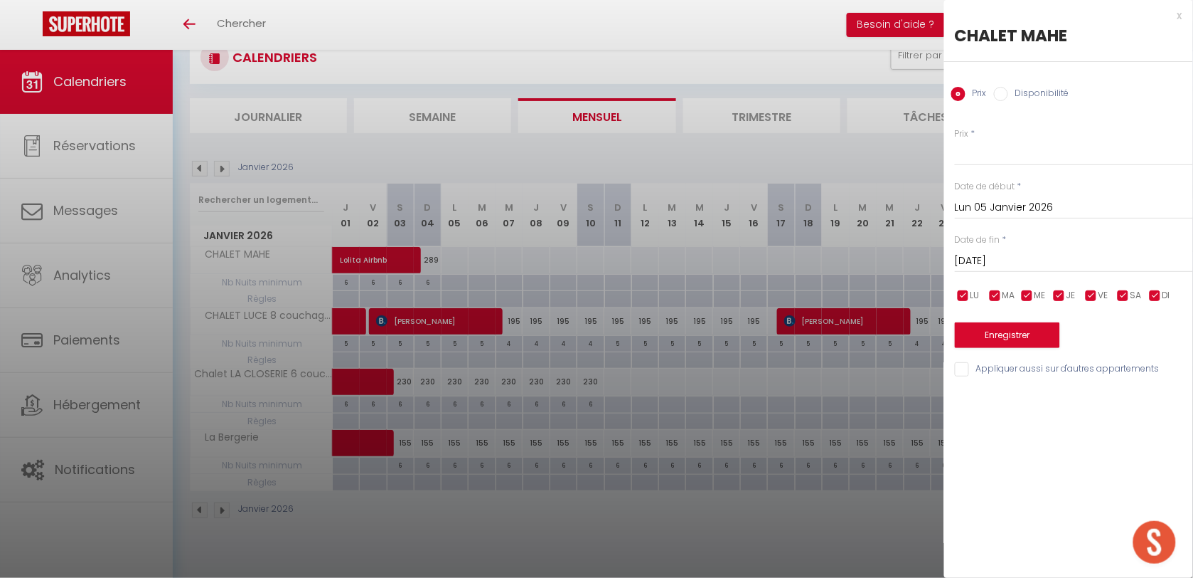
click at [1039, 270] on div "Mar 06 Janvier 2026 < Jan 2026 > Dim Lun Mar Mer Jeu Ven Sam 1 2 3 4 5 6 7 8 9 …" at bounding box center [1074, 260] width 238 height 26
click at [1036, 263] on input "Mar 06 Janvier 2026" at bounding box center [1074, 261] width 238 height 18
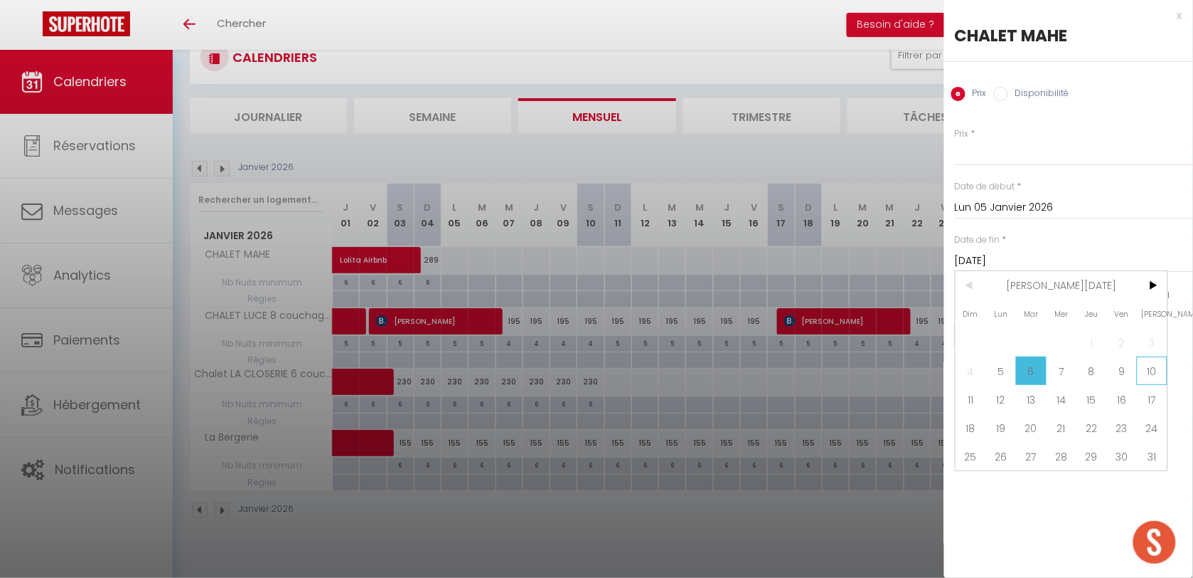
click at [1156, 375] on span "10" at bounding box center [1152, 370] width 31 height 28
type input "Sam 10 Janvier 2026"
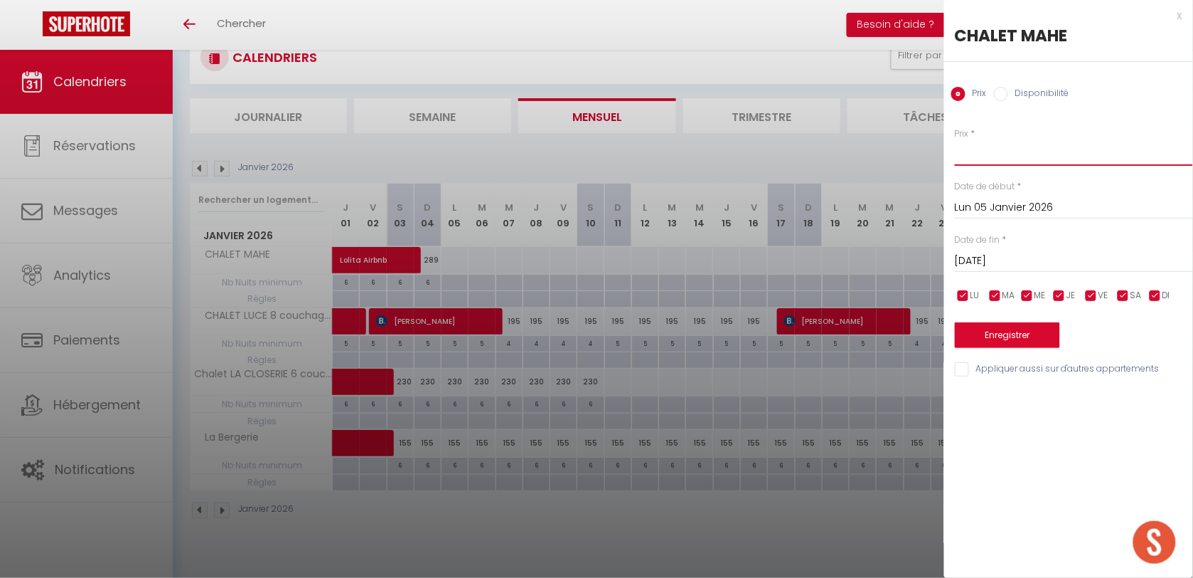
click at [972, 150] on input "Prix" at bounding box center [1074, 153] width 238 height 26
type input "290"
click at [993, 327] on button "Enregistrer" at bounding box center [1007, 335] width 105 height 26
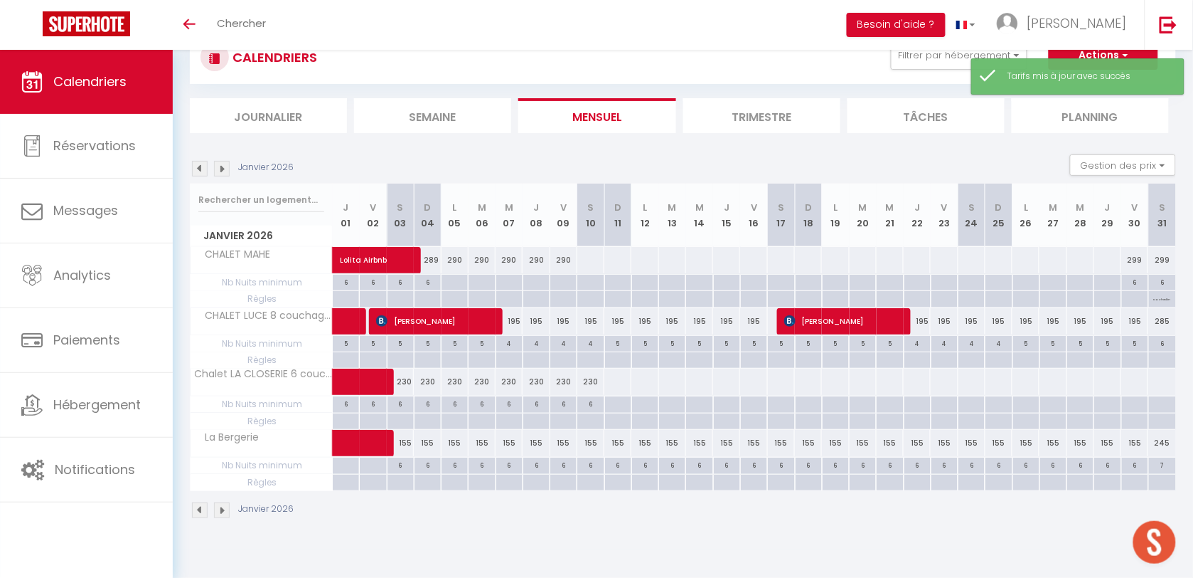
click at [447, 287] on div at bounding box center [454, 283] width 27 height 16
type input "Lun 05 Janvier 2026"
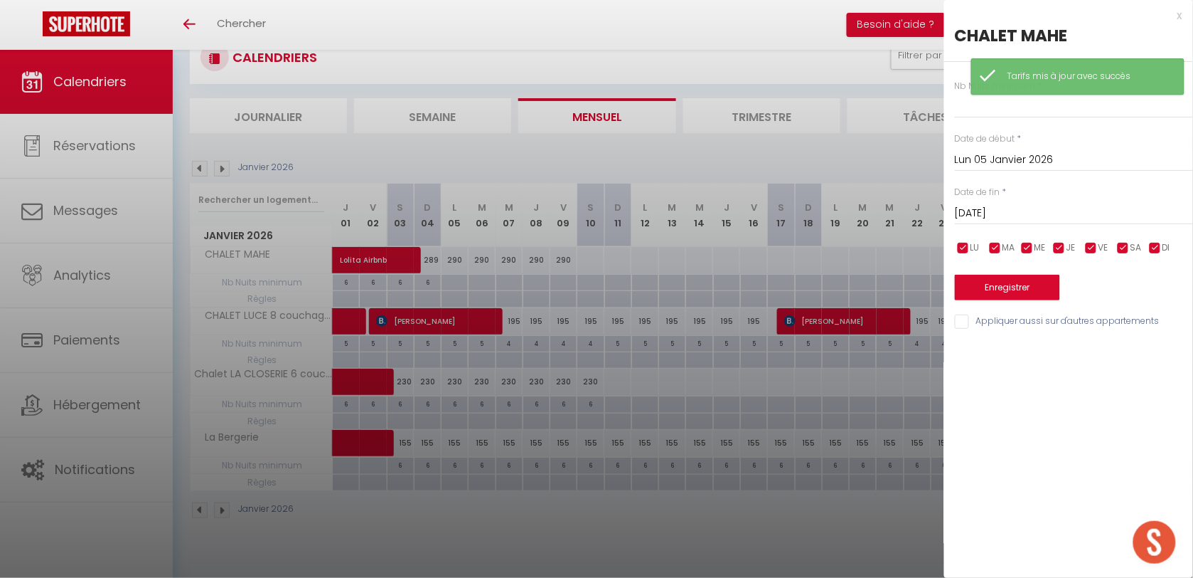
click at [978, 217] on input "Mar 06 Janvier 2026" at bounding box center [1074, 213] width 238 height 18
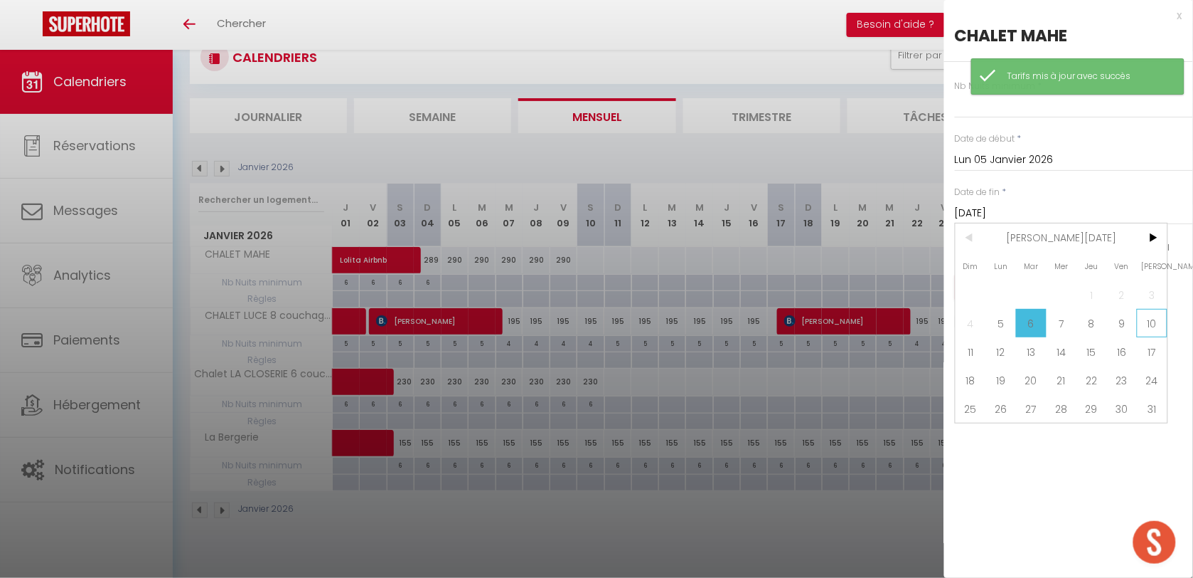
click at [1146, 321] on span "10" at bounding box center [1152, 323] width 31 height 28
type input "Sam 10 Janvier 2026"
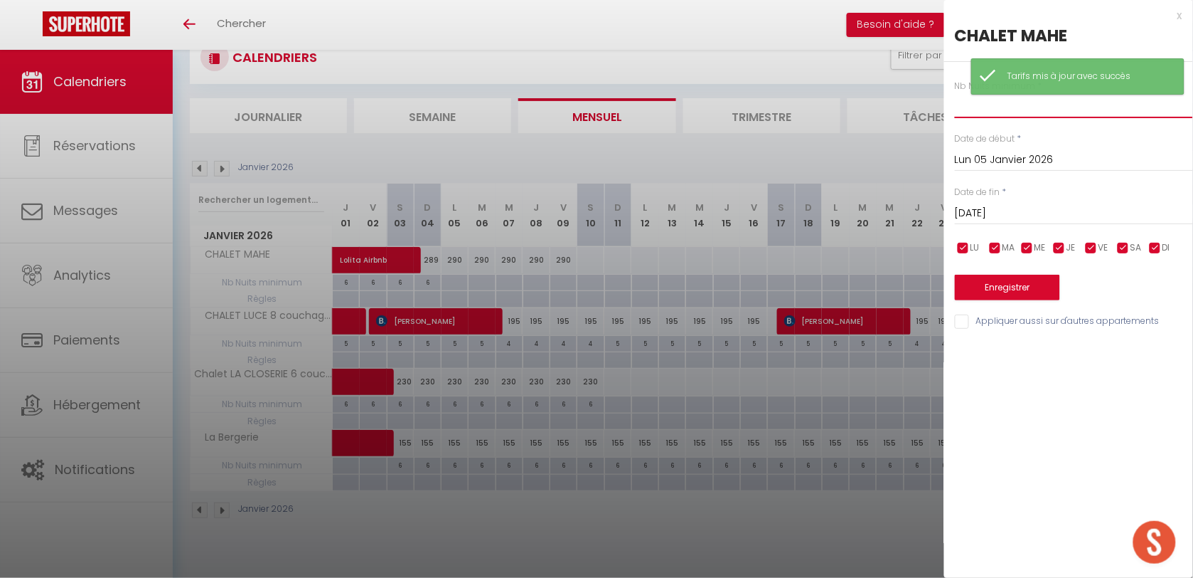
click at [974, 114] on input "text" at bounding box center [1074, 105] width 238 height 26
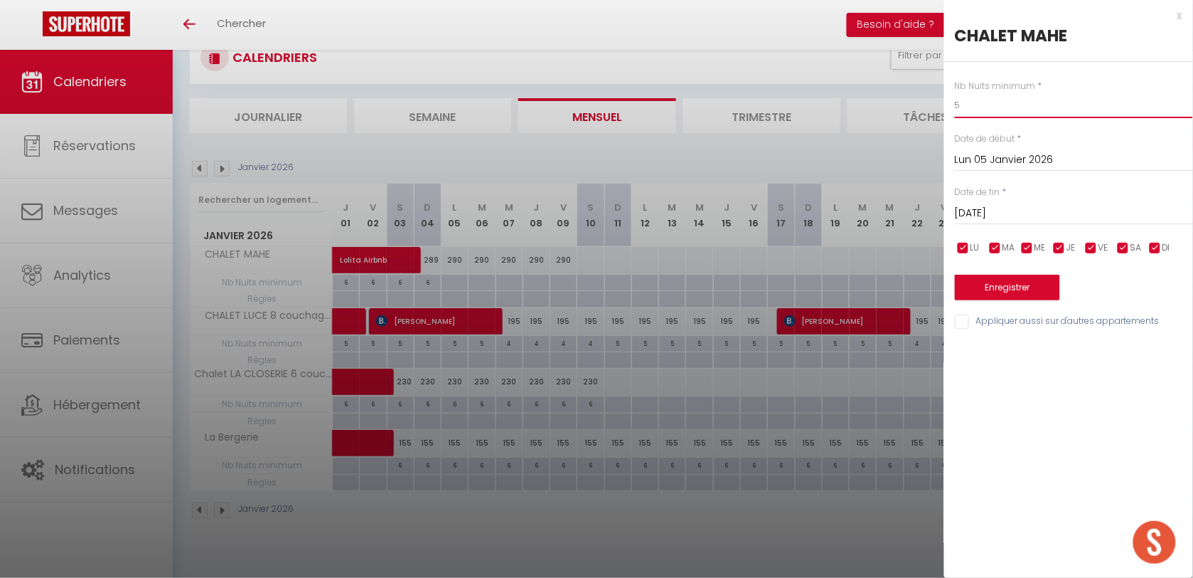
type input "5"
click at [1023, 288] on button "Enregistrer" at bounding box center [1007, 288] width 105 height 26
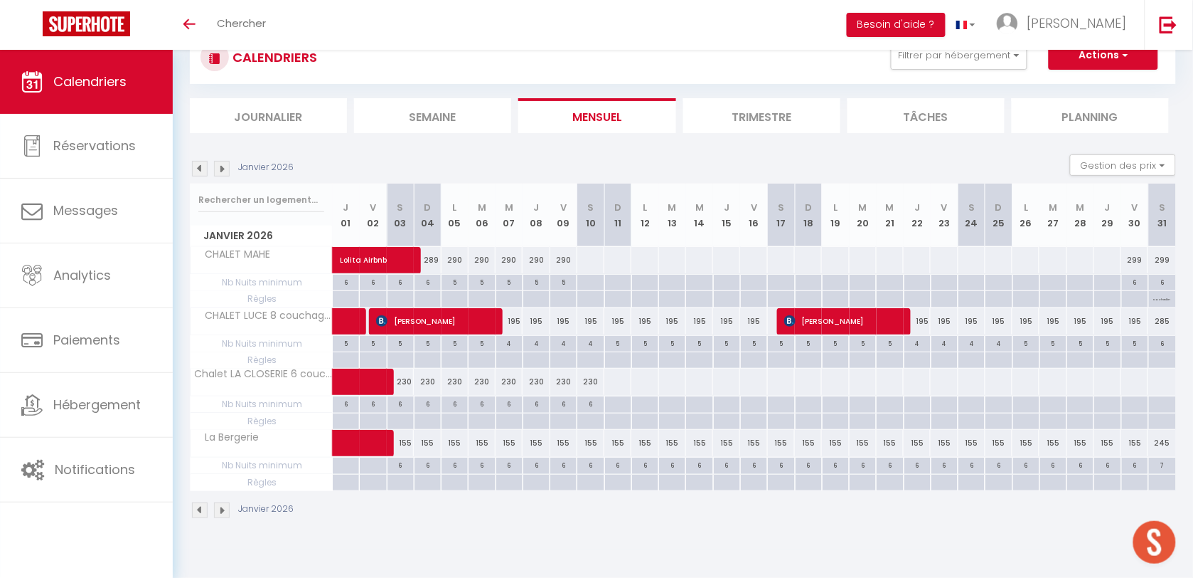
click at [457, 443] on div "155" at bounding box center [455, 443] width 27 height 26
type input "155"
type input "Lun 05 Janvier 2026"
type input "Mar 06 Janvier 2026"
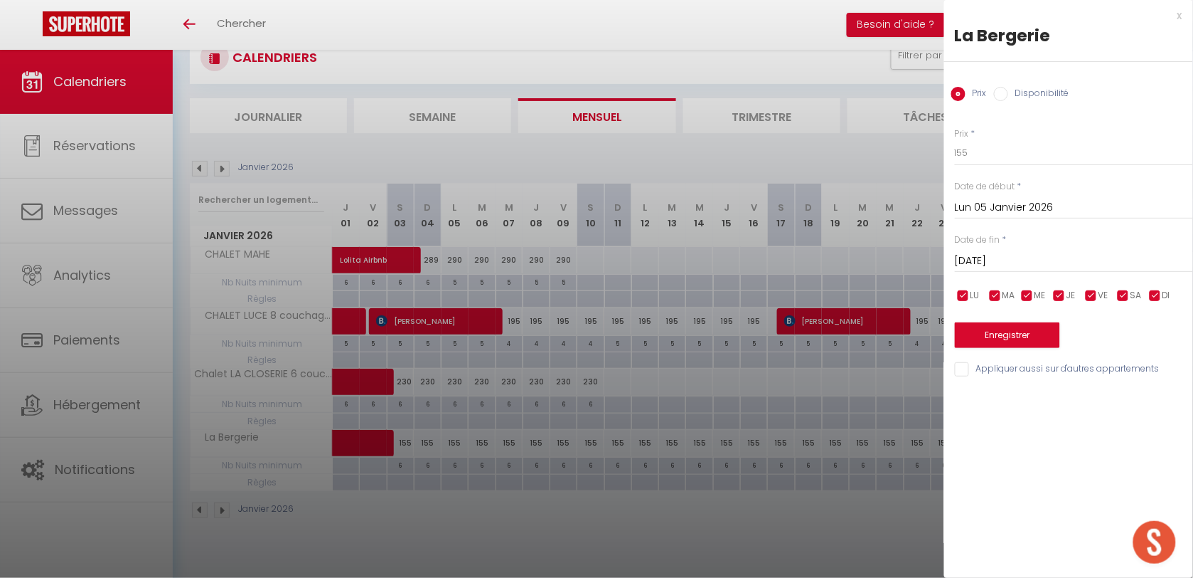
click at [976, 203] on input "Lun 05 Janvier 2026" at bounding box center [1074, 207] width 238 height 18
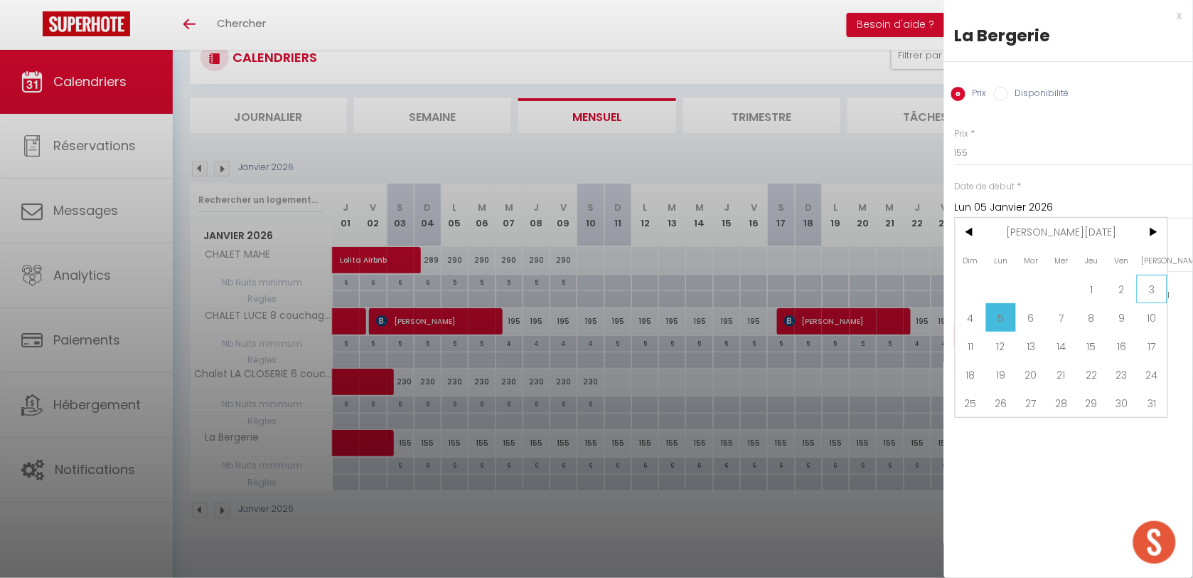
click at [1149, 284] on span "3" at bounding box center [1152, 289] width 31 height 28
type input "Sam 03 Janvier 2026"
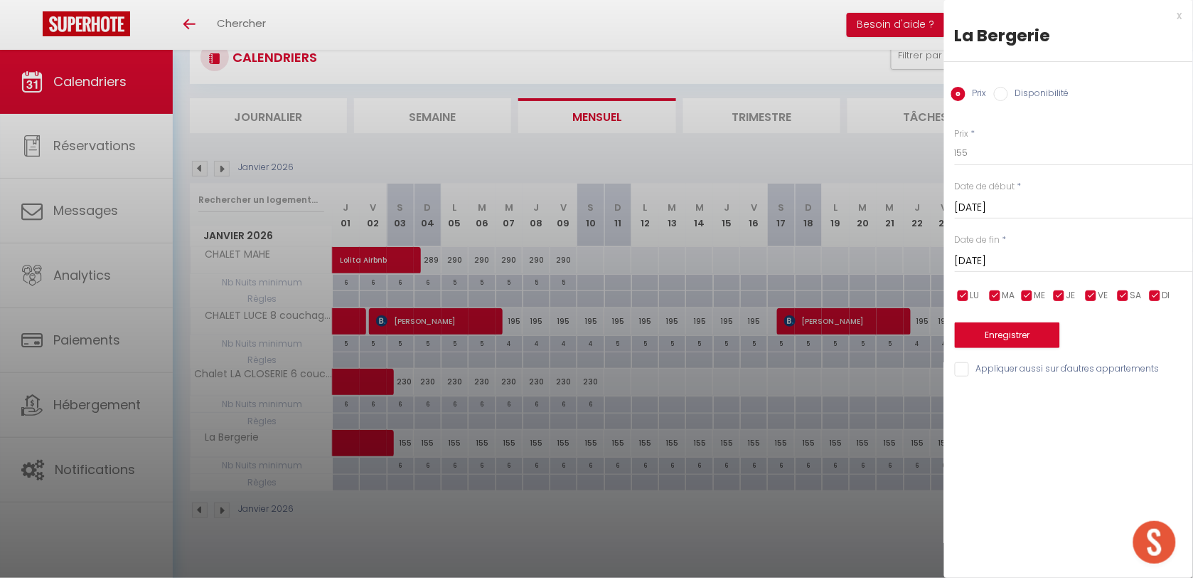
click at [1026, 260] on input "Mar 06 Janvier 2026" at bounding box center [1074, 261] width 238 height 18
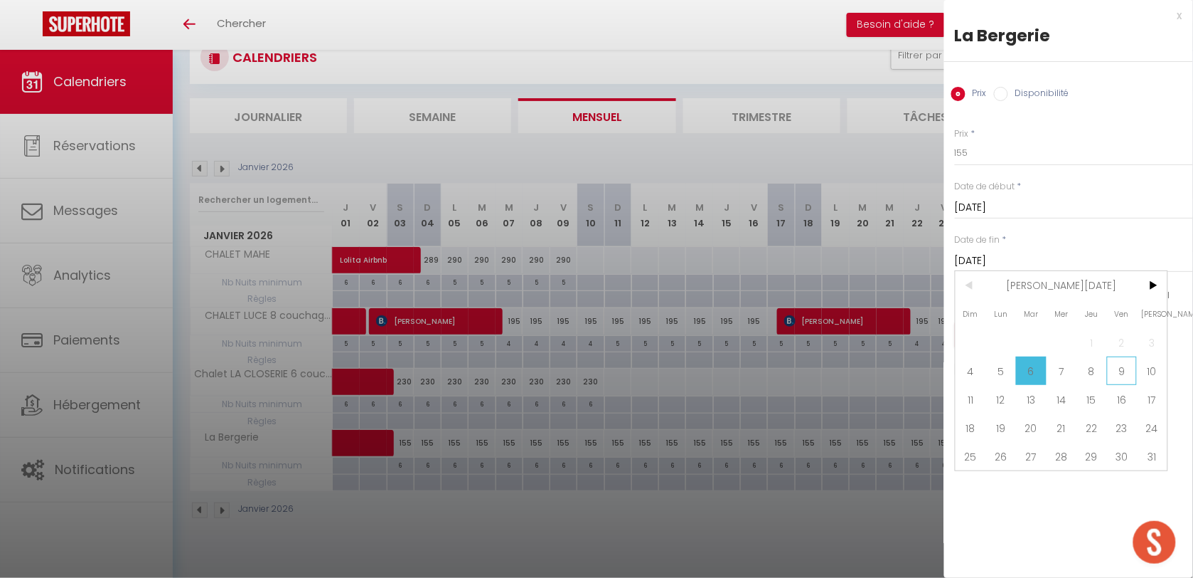
click at [1119, 370] on span "9" at bounding box center [1122, 370] width 31 height 28
type input "Ven 09 Janvier 2026"
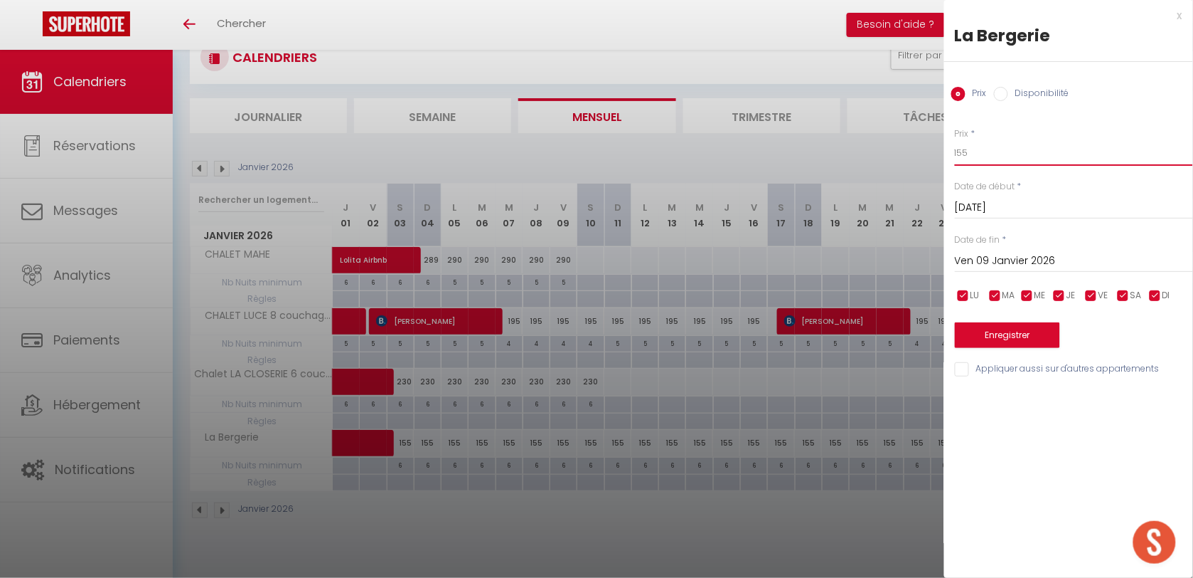
click at [997, 154] on input "155" at bounding box center [1074, 153] width 238 height 26
type input "179"
click at [989, 343] on button "Enregistrer" at bounding box center [1007, 335] width 105 height 26
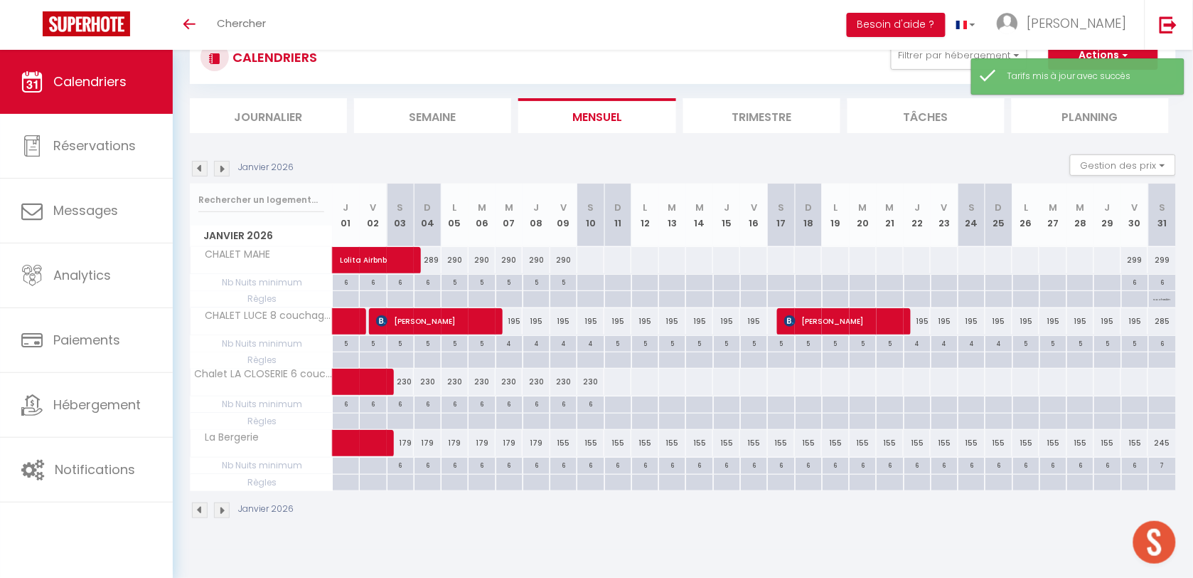
click at [563, 322] on div "195" at bounding box center [563, 321] width 27 height 26
type input "195"
type input "Ven 09 Janvier 2026"
type input "Sam 10 Janvier 2026"
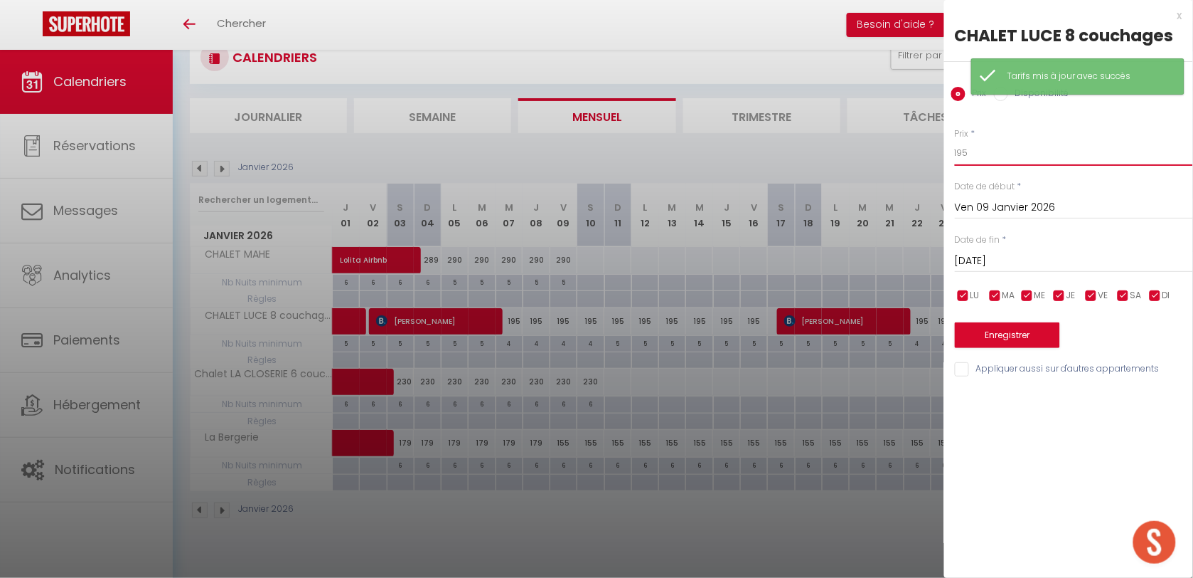
click at [994, 161] on input "195" at bounding box center [1074, 153] width 238 height 26
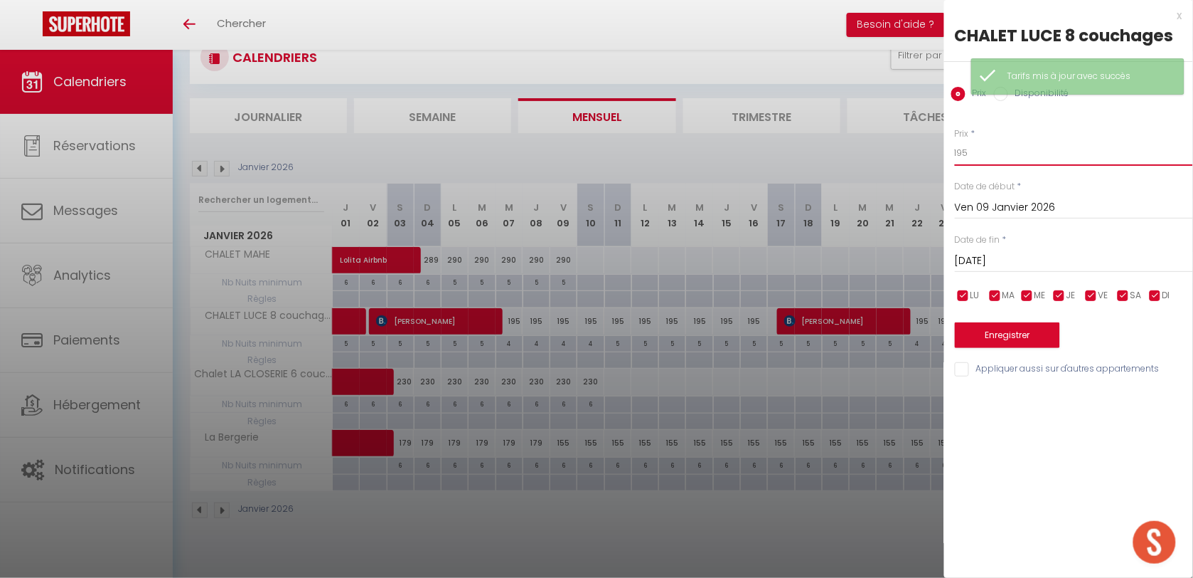
click at [994, 161] on input "195" at bounding box center [1074, 153] width 238 height 26
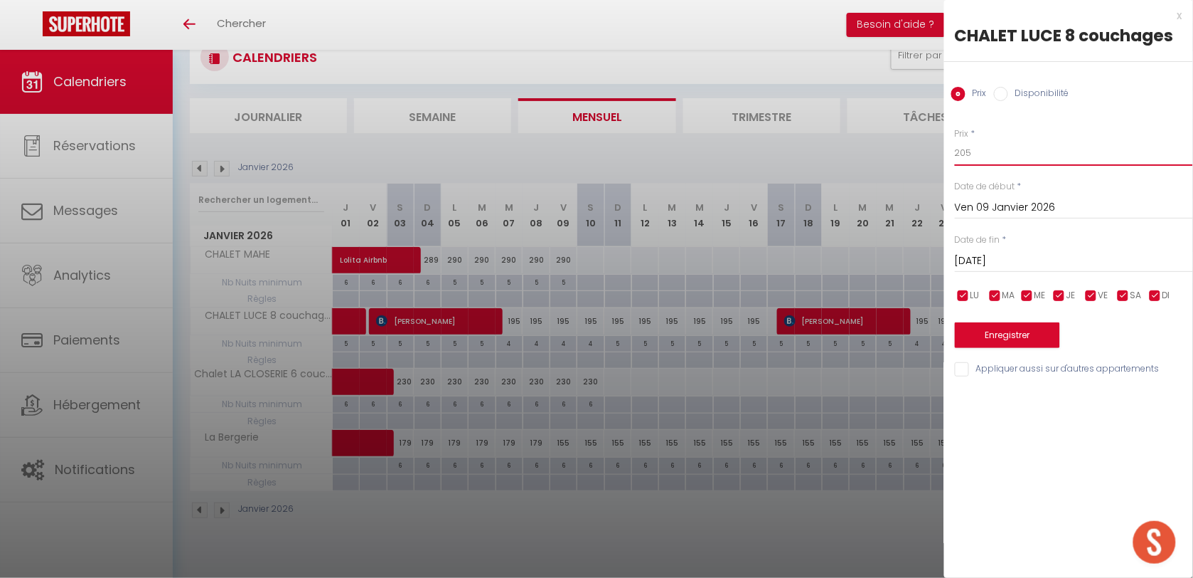
type input "205"
click at [981, 346] on button "Enregistrer" at bounding box center [1007, 335] width 105 height 26
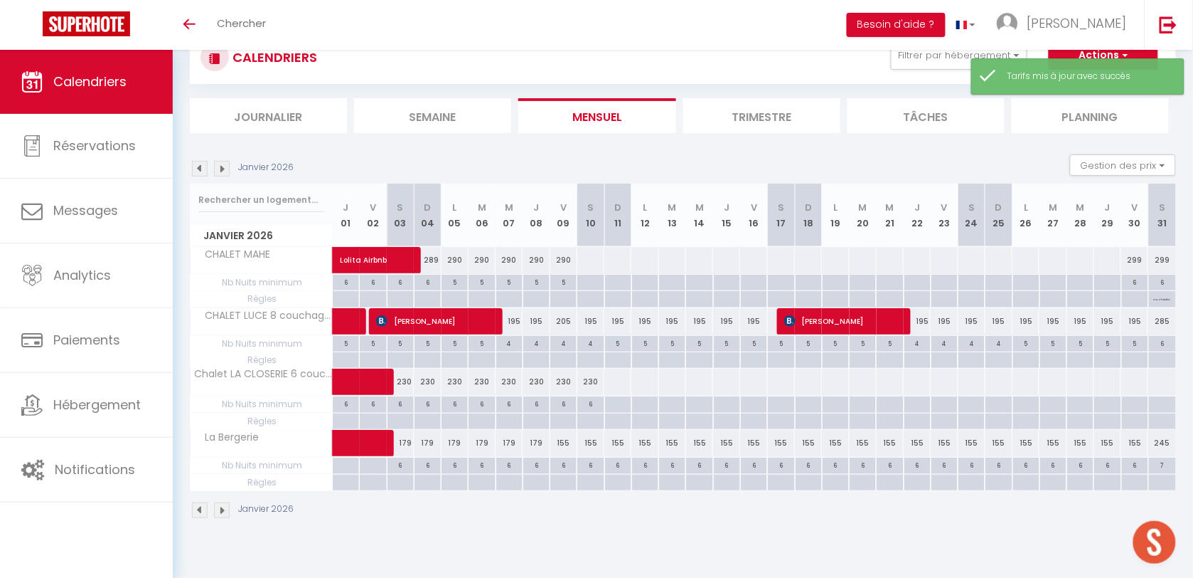
click at [589, 319] on div "195" at bounding box center [591, 321] width 27 height 26
type input "195"
type input "Sam 10 Janvier 2026"
type input "Dim 11 Janvier 2026"
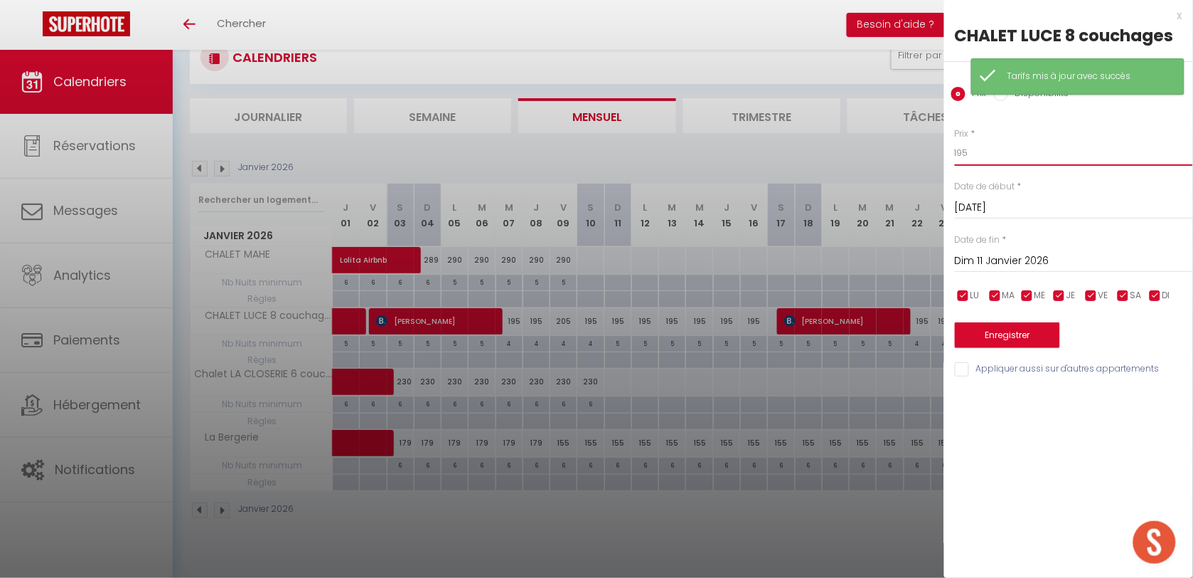
click at [986, 154] on input "195" at bounding box center [1074, 153] width 238 height 26
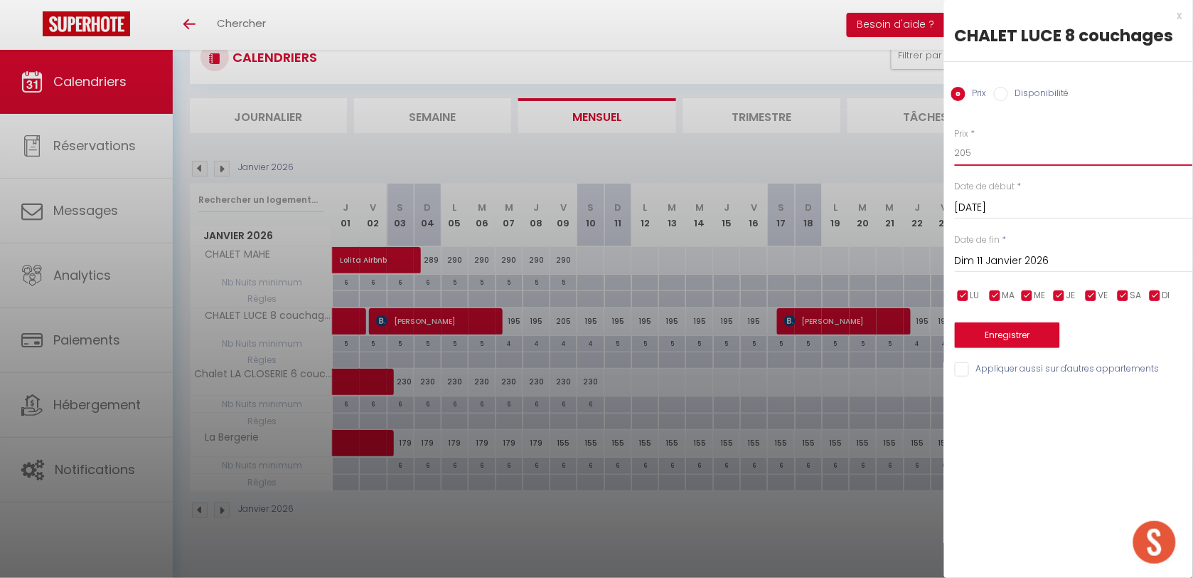
type input "205"
click at [996, 326] on button "Enregistrer" at bounding box center [1007, 335] width 105 height 26
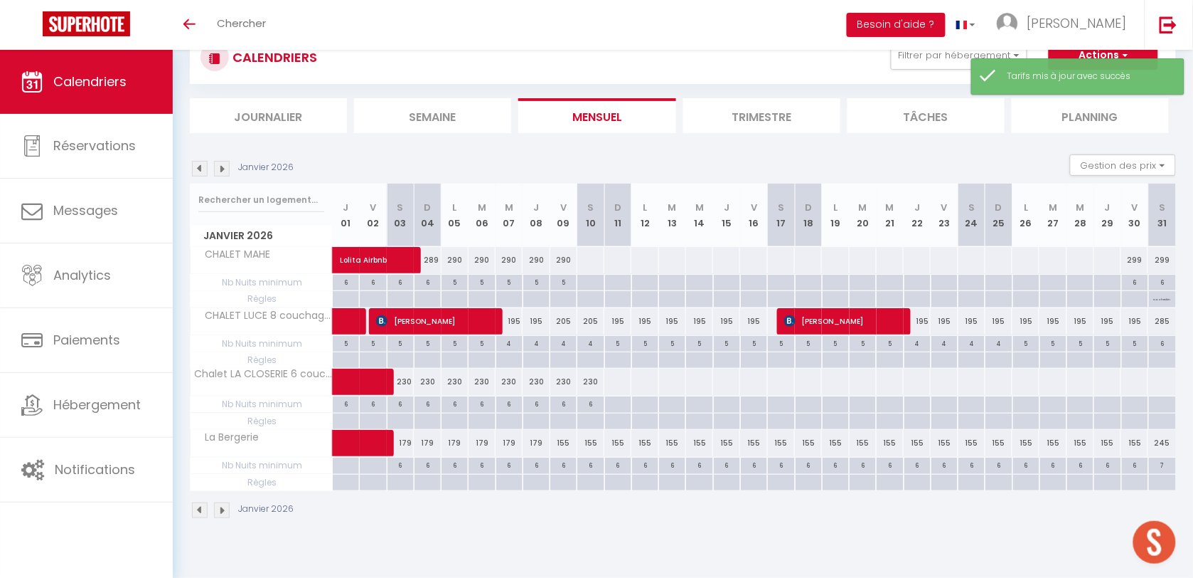
click at [221, 168] on img at bounding box center [222, 169] width 16 height 16
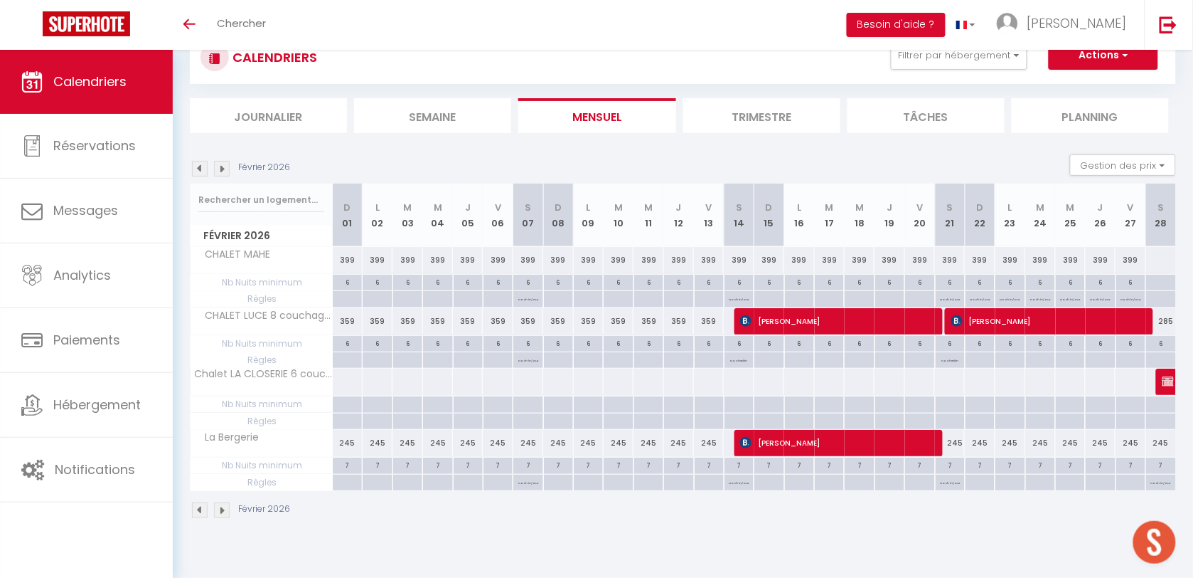
click at [975, 299] on p "No ch in/out" at bounding box center [981, 298] width 20 height 14
type input "Dim 22 Février 2026"
type input "Lun 23 Février 2026"
select select "3"
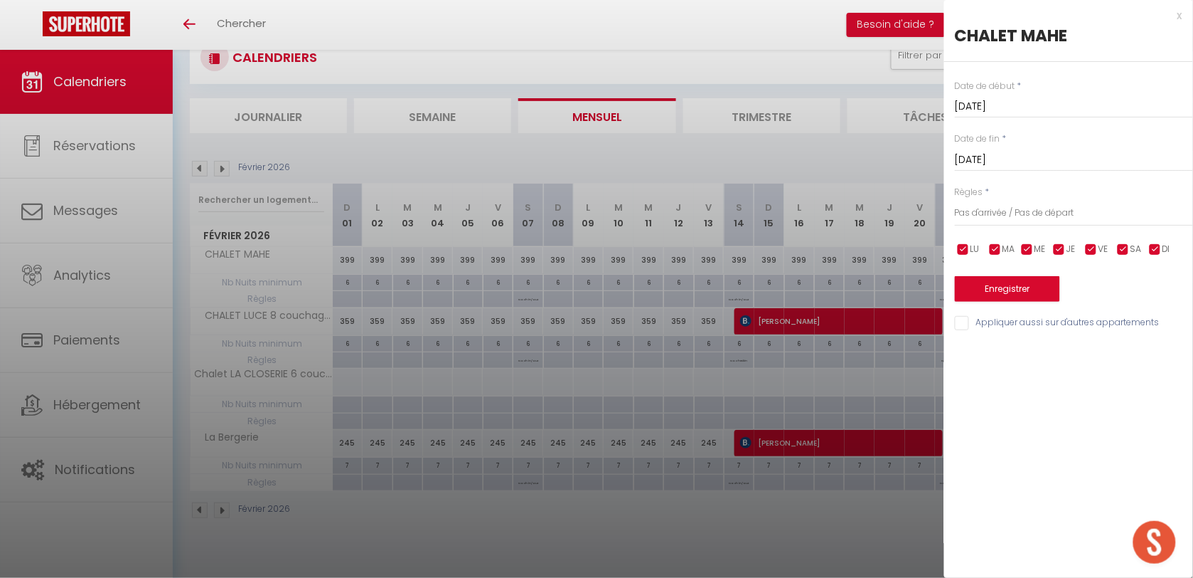
click at [1181, 12] on div "x" at bounding box center [1063, 15] width 238 height 17
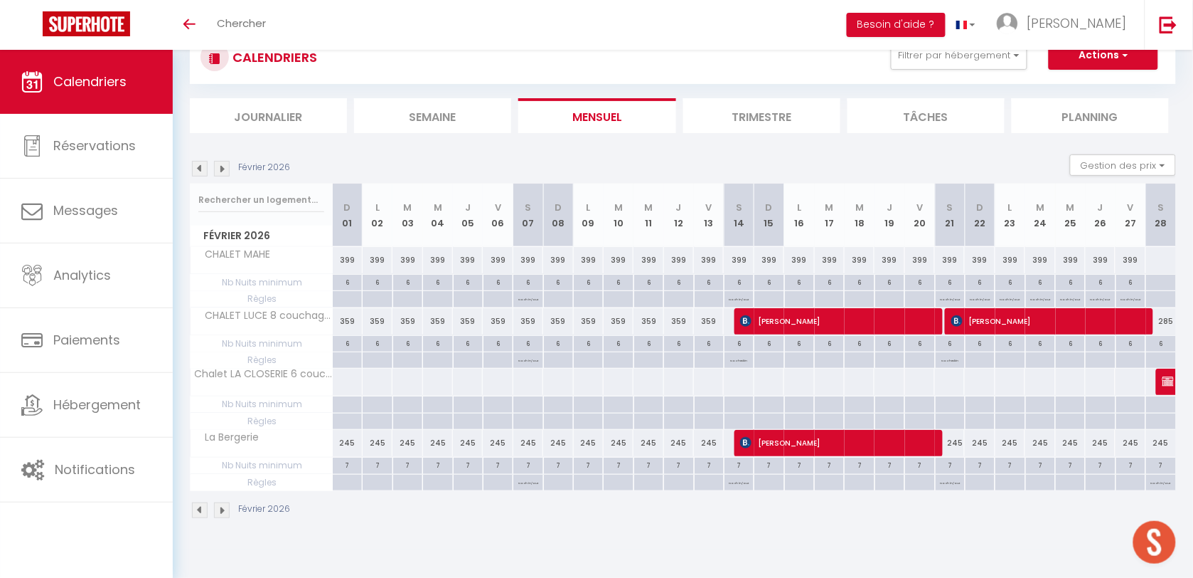
drag, startPoint x: 348, startPoint y: 299, endPoint x: 391, endPoint y: 287, distance: 44.4
click at [347, 299] on div at bounding box center [347, 299] width 30 height 16
type input "Dim 01 Février 2026"
type input "Lun 02 Février 2026"
select select
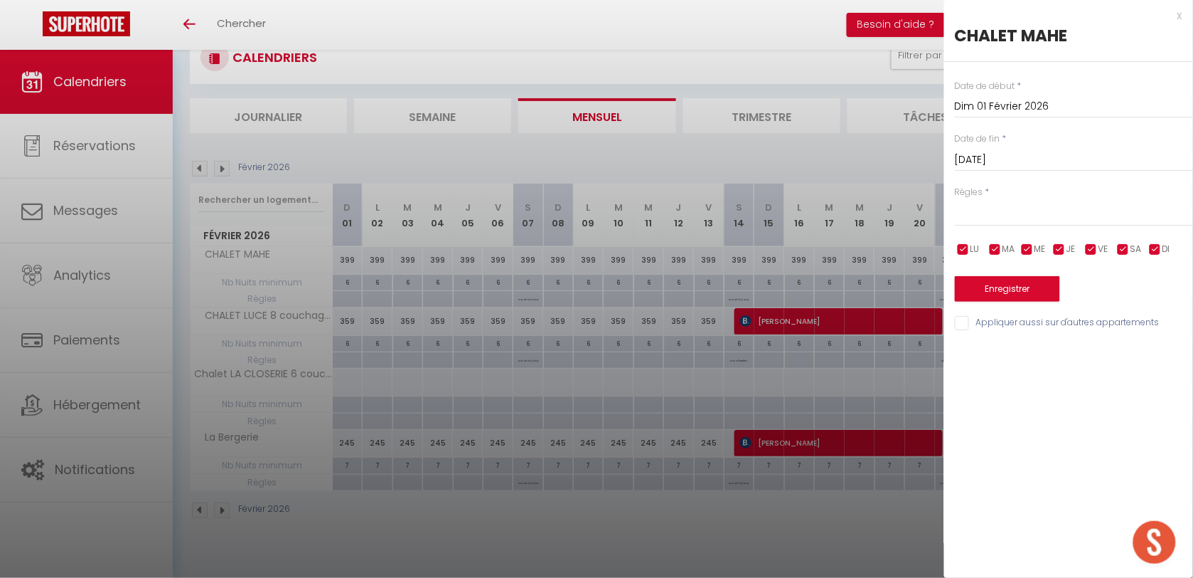
click at [987, 158] on input "Lun 02 Février 2026" at bounding box center [1074, 160] width 238 height 18
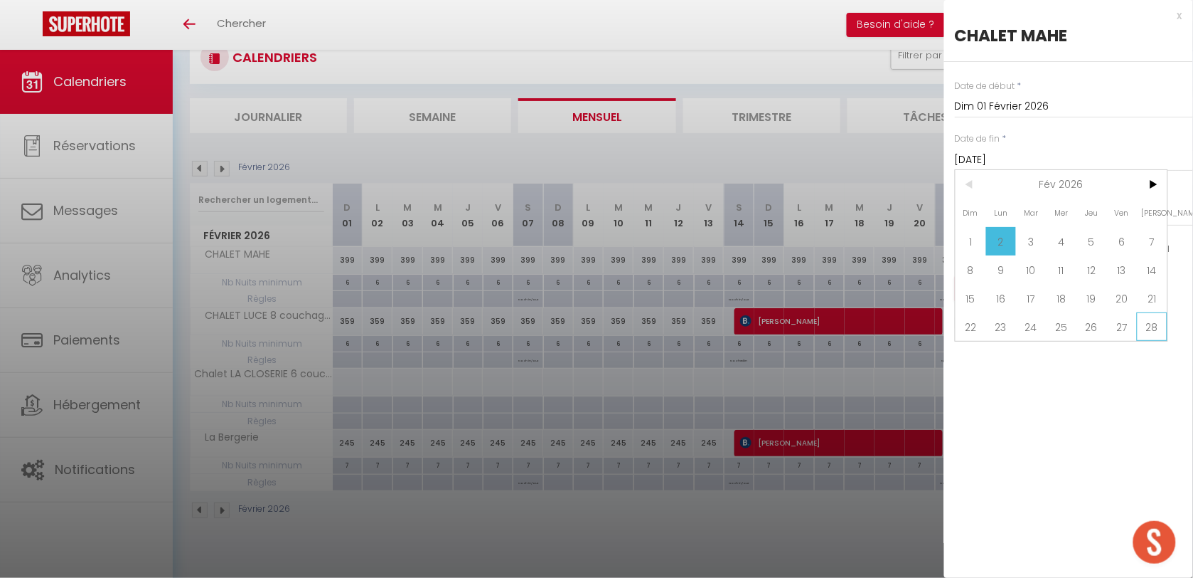
click at [1149, 325] on span "28" at bounding box center [1152, 326] width 31 height 28
type input "Sam 28 Février 2026"
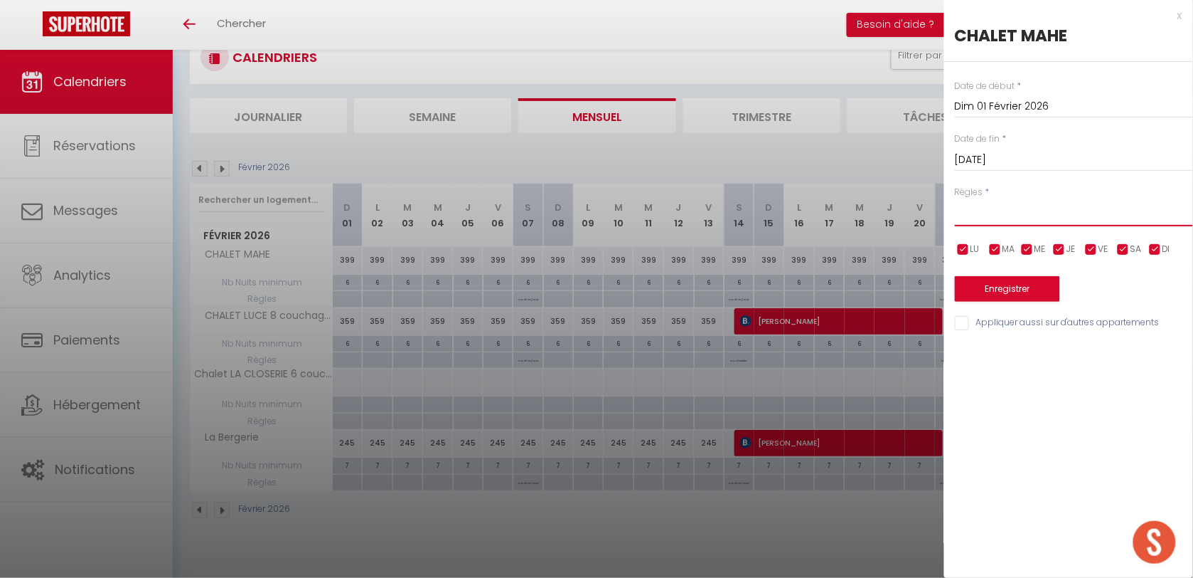
click at [1030, 204] on select "Aucun No Checkin No Checkout Pas d'arrivée / Pas de départ" at bounding box center [1074, 212] width 238 height 27
select select "0"
click at [955, 199] on select "Aucun No Checkin No Checkout Pas d'arrivée / Pas de départ" at bounding box center [1074, 212] width 238 height 27
click at [1003, 297] on button "Enregistrer" at bounding box center [1007, 289] width 105 height 26
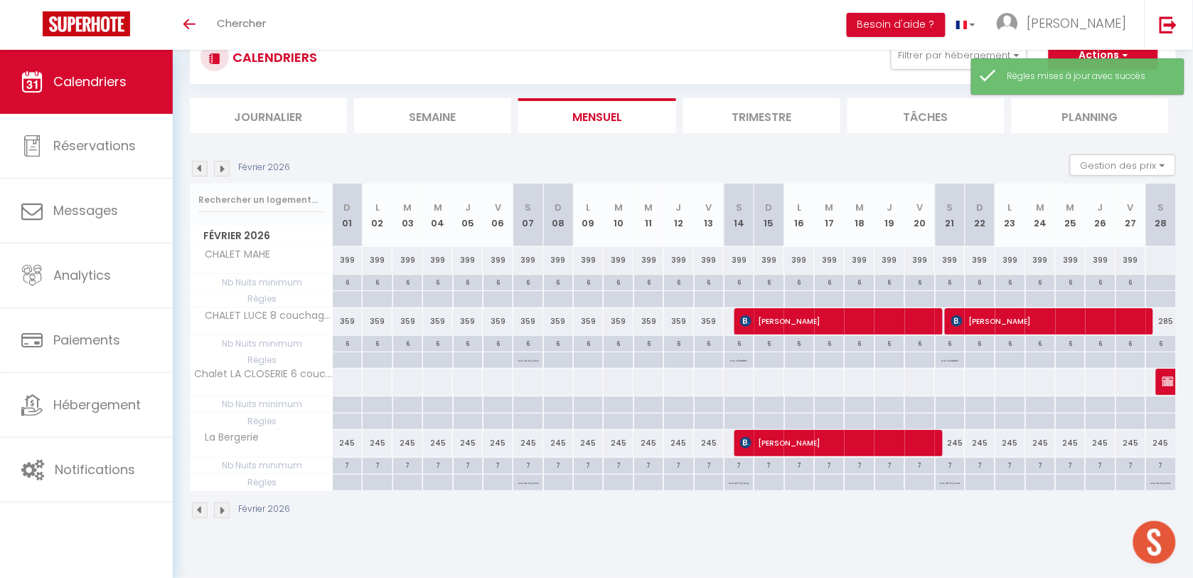
click at [526, 361] on p "No ch in/out" at bounding box center [528, 359] width 20 height 14
type input "Sam 07 Février 2026"
type input "Dim 08 Février 2026"
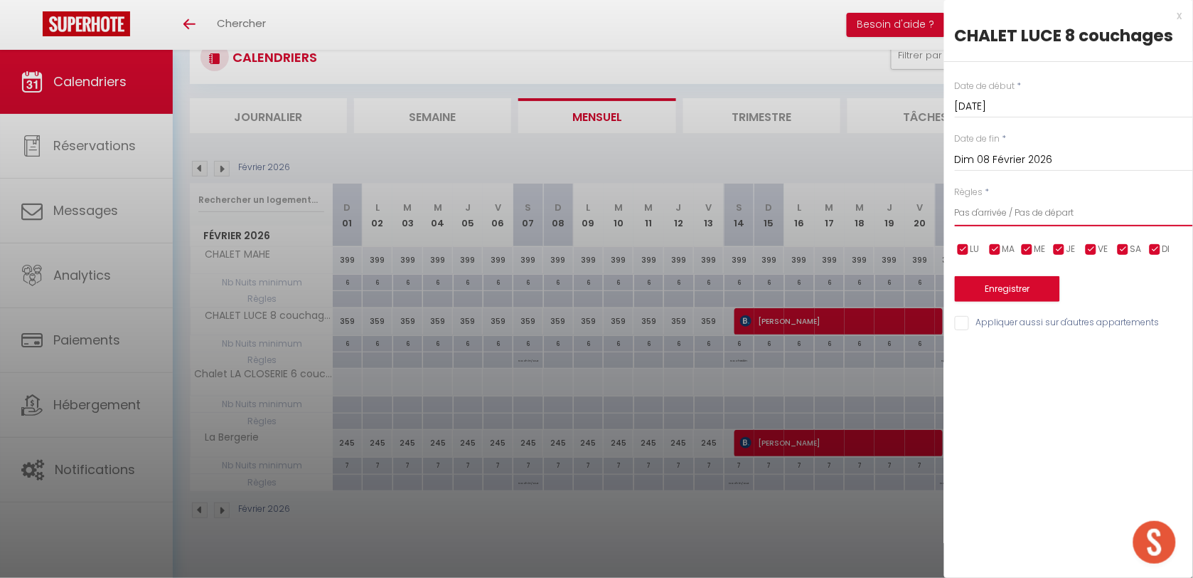
click at [969, 211] on select "Aucun No Checkin No Checkout Pas d'arrivée / Pas de départ" at bounding box center [1074, 212] width 238 height 27
select select "0"
click at [955, 199] on select "Aucun No Checkin No Checkout Pas d'arrivée / Pas de départ" at bounding box center [1074, 212] width 238 height 27
click at [983, 288] on button "Enregistrer" at bounding box center [1007, 289] width 105 height 26
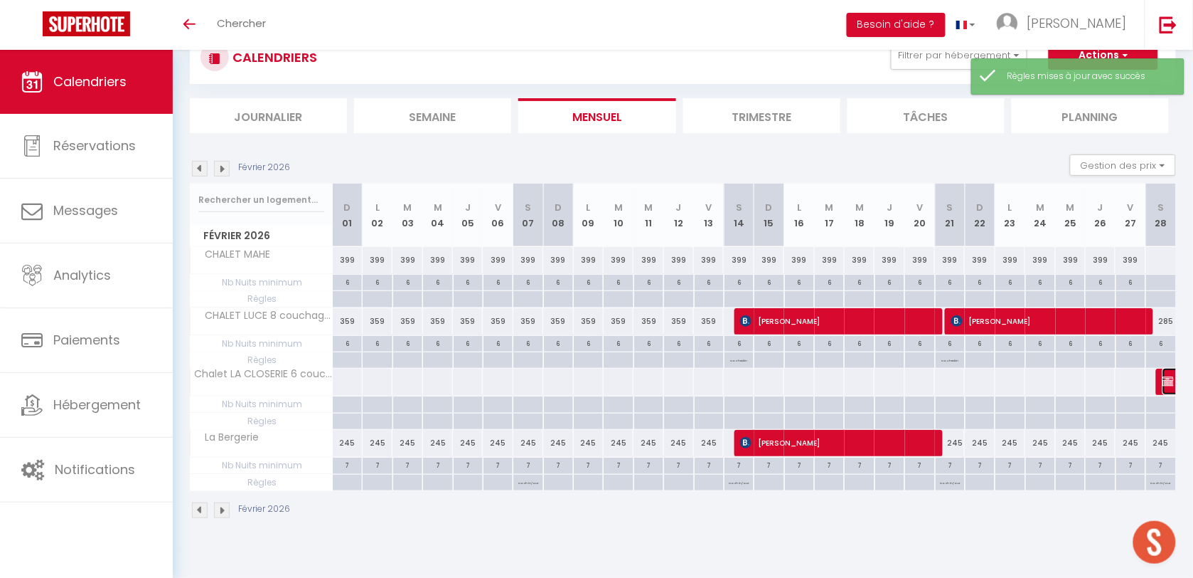
click at [1166, 378] on img at bounding box center [1168, 381] width 11 height 11
select select "OK"
select select "KO"
select select "0"
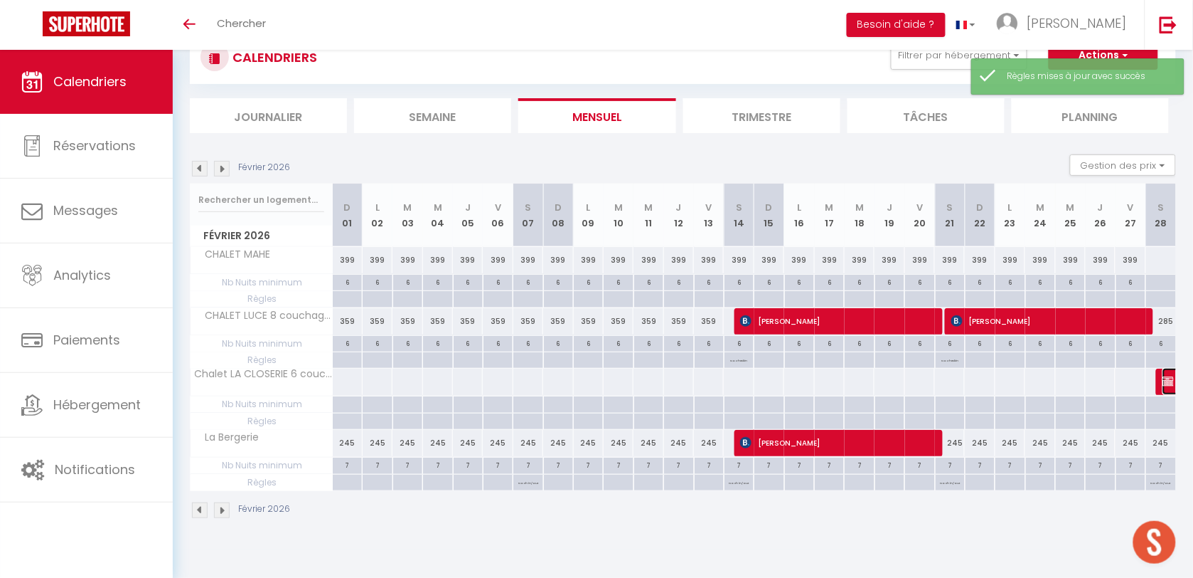
select select "1"
select select
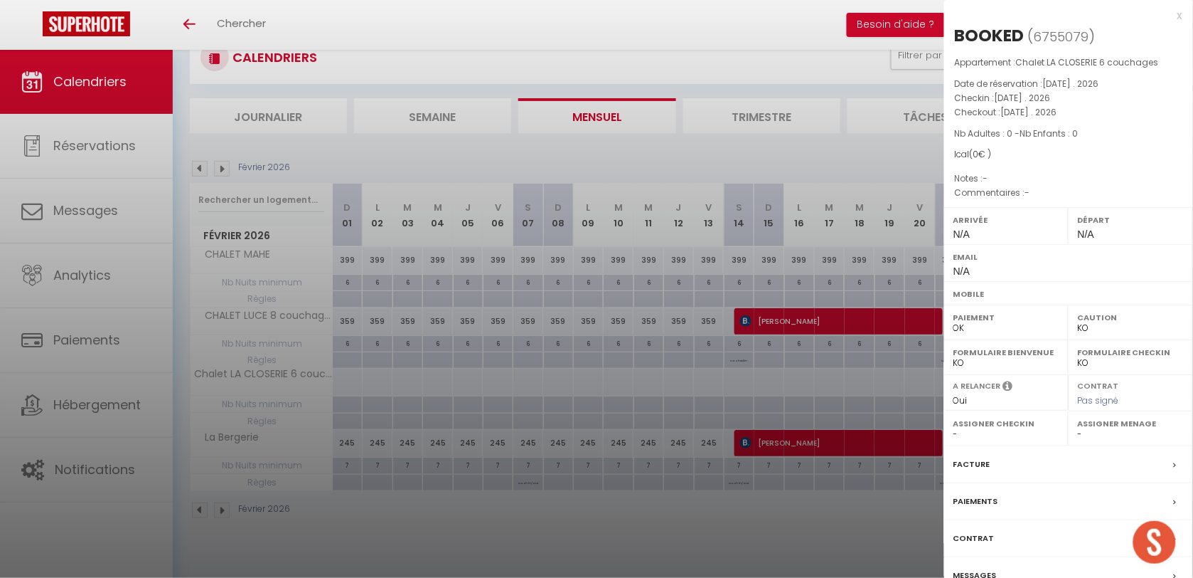
click at [919, 499] on div at bounding box center [596, 289] width 1193 height 578
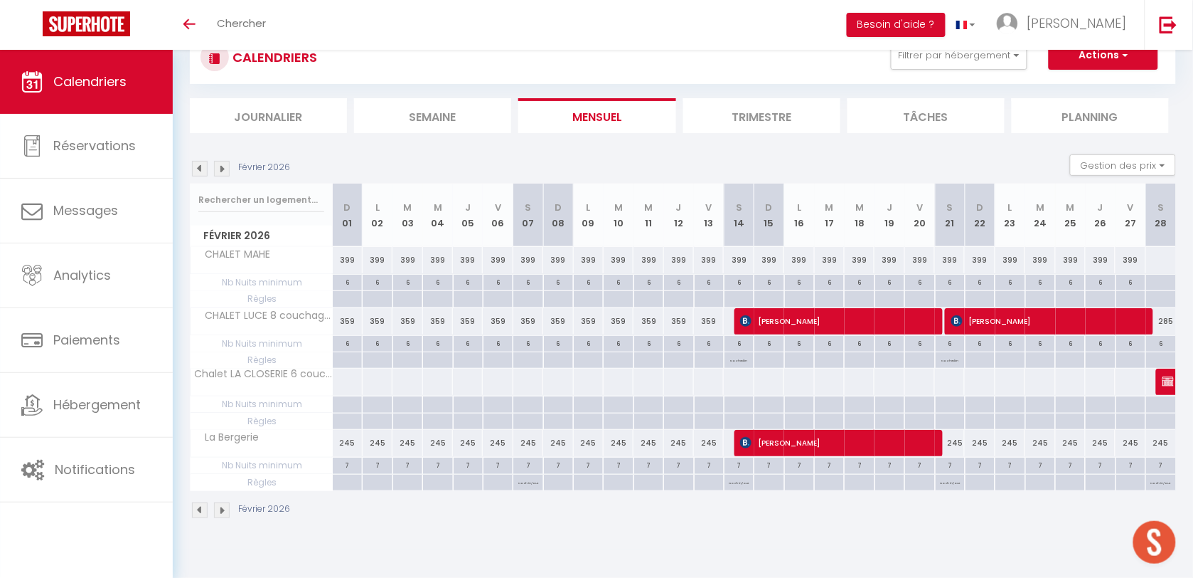
click at [222, 171] on img at bounding box center [222, 169] width 16 height 16
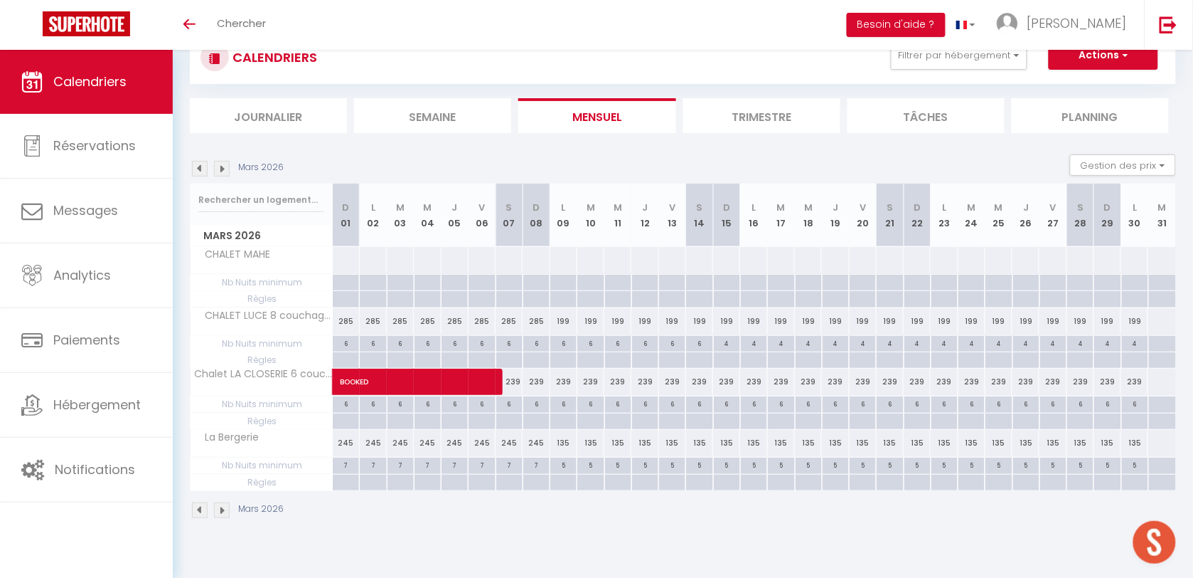
click at [201, 164] on img at bounding box center [200, 169] width 16 height 16
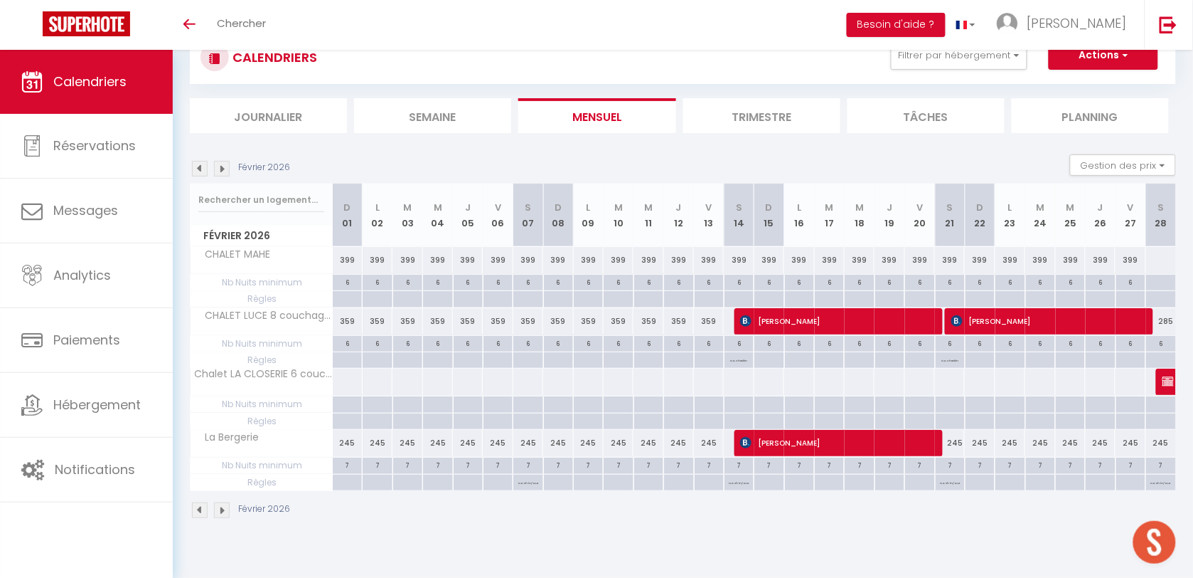
click at [344, 381] on div at bounding box center [347, 381] width 31 height 26
type input "Dim 01 Février 2026"
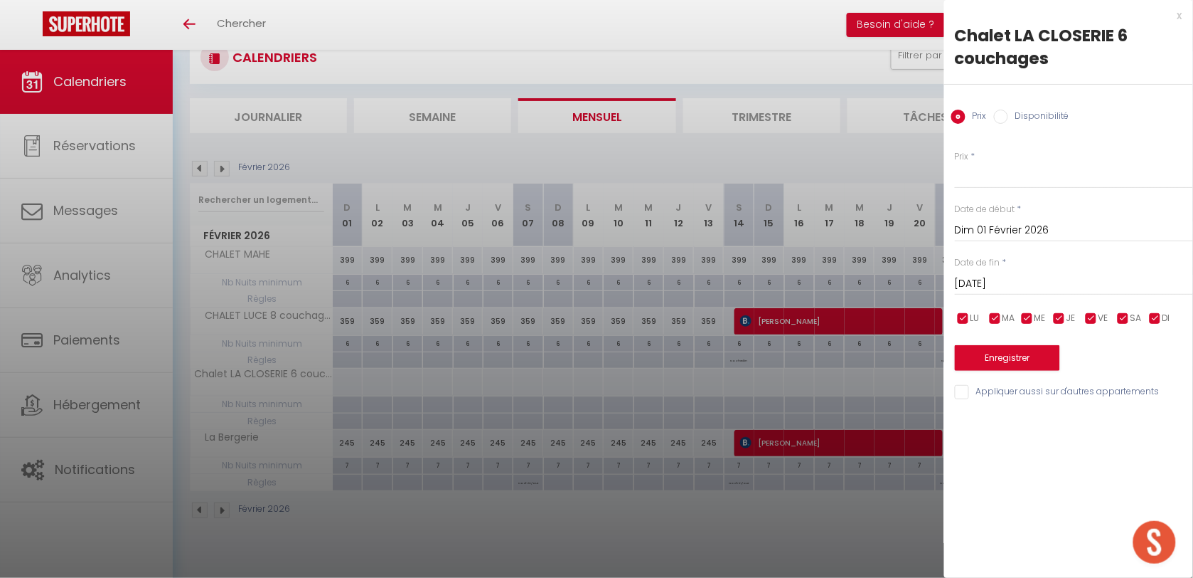
click at [975, 288] on input "Lun 02 Février 2026" at bounding box center [1074, 284] width 238 height 18
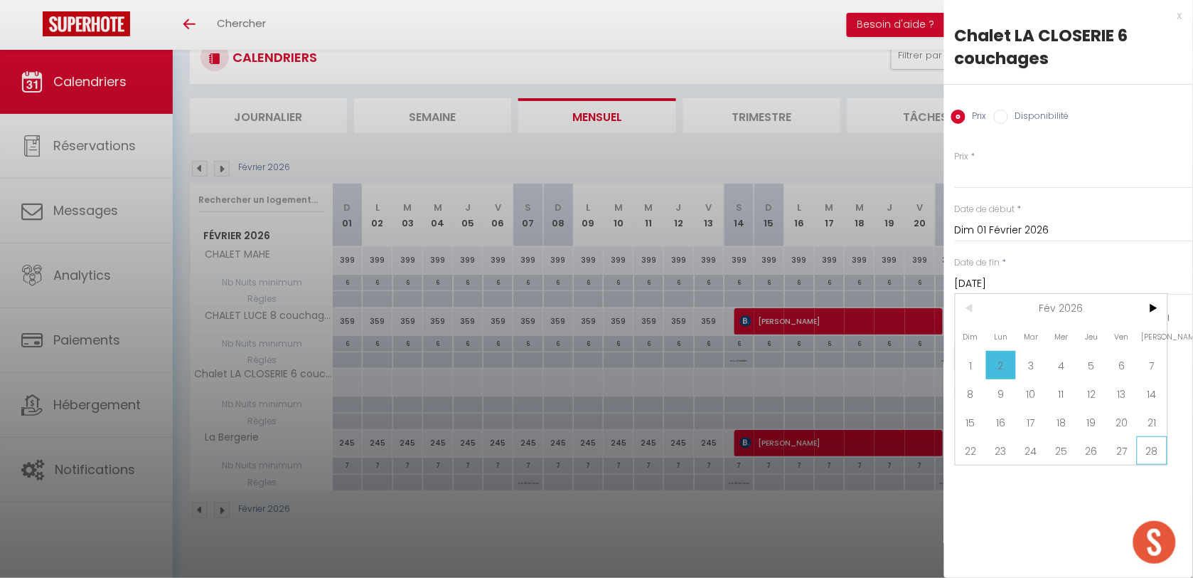
click at [1161, 442] on span "28" at bounding box center [1152, 450] width 31 height 28
type input "Sam 28 Février 2026"
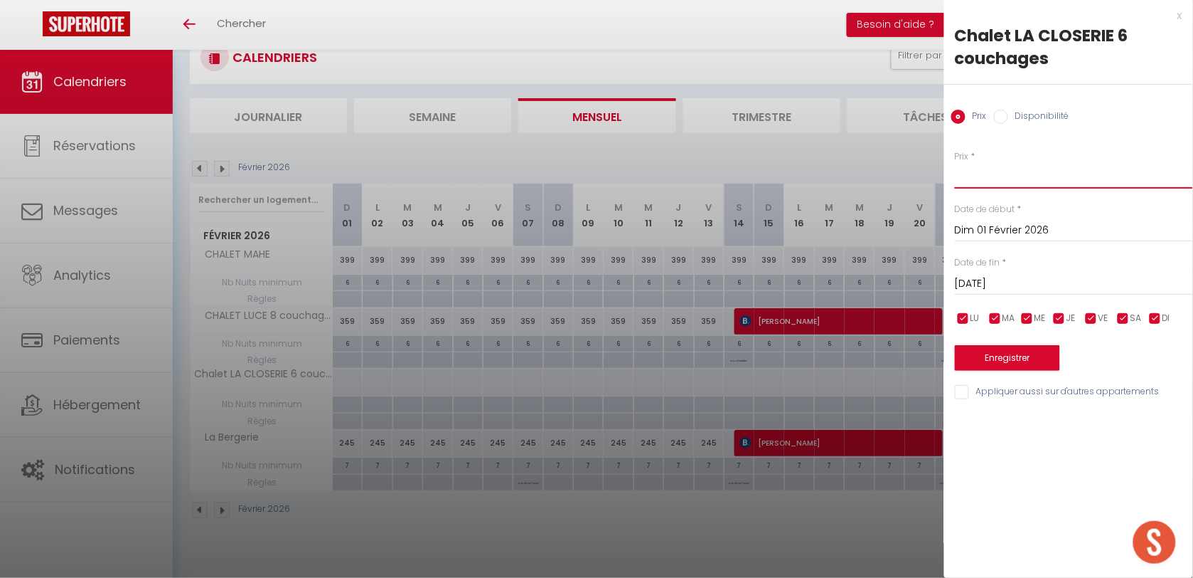
click at [983, 188] on input "Prix" at bounding box center [1074, 176] width 238 height 26
type input "320"
click at [1014, 360] on button "Enregistrer" at bounding box center [1007, 358] width 105 height 26
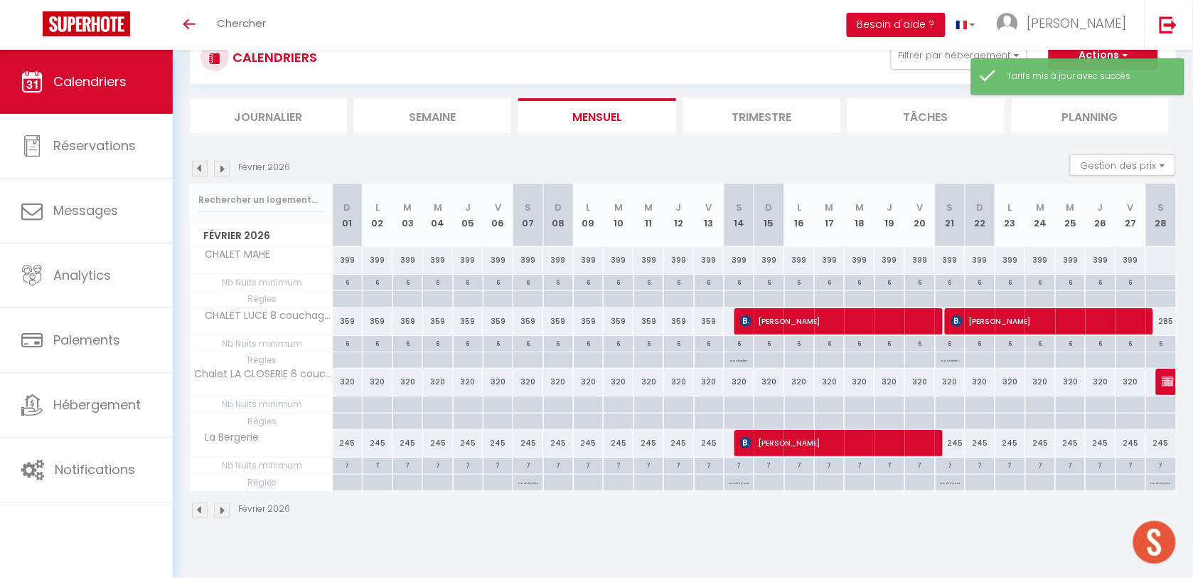
click at [339, 425] on div at bounding box center [347, 421] width 30 height 16
type input "Dim 01 Février 2026"
type input "Lun 02 Février 2026"
select select
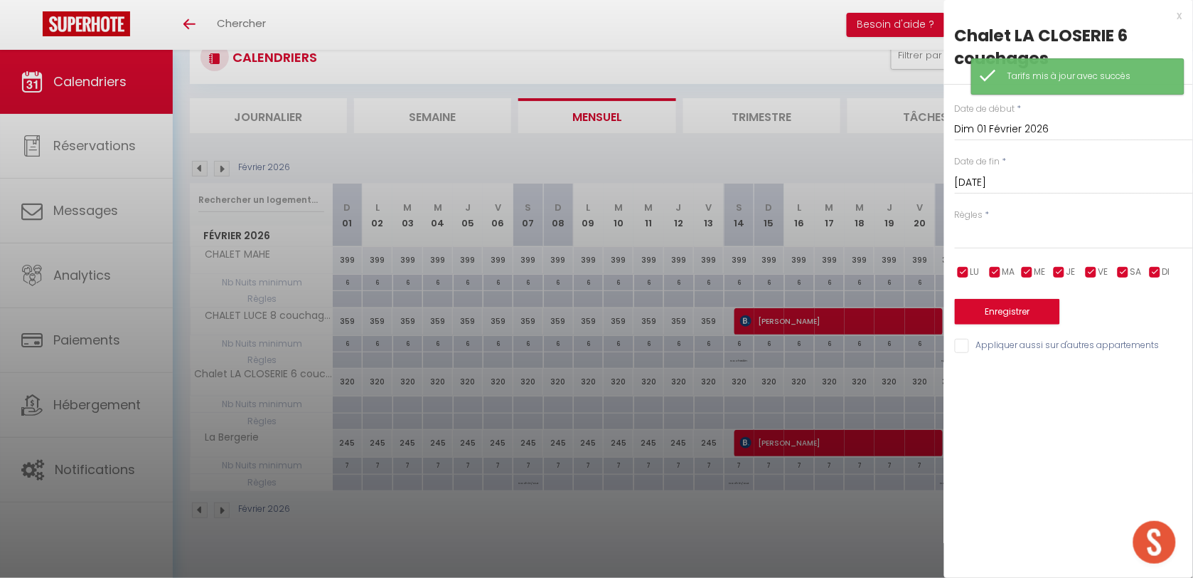
click at [973, 197] on div "Date de début * Dim 01 Février 2026 < Fév 2026 > Dim Lun Mar Mer Jeu Ven Sam 1 …" at bounding box center [1068, 220] width 249 height 270
click at [979, 186] on input "Lun 02 Février 2026" at bounding box center [1074, 183] width 238 height 18
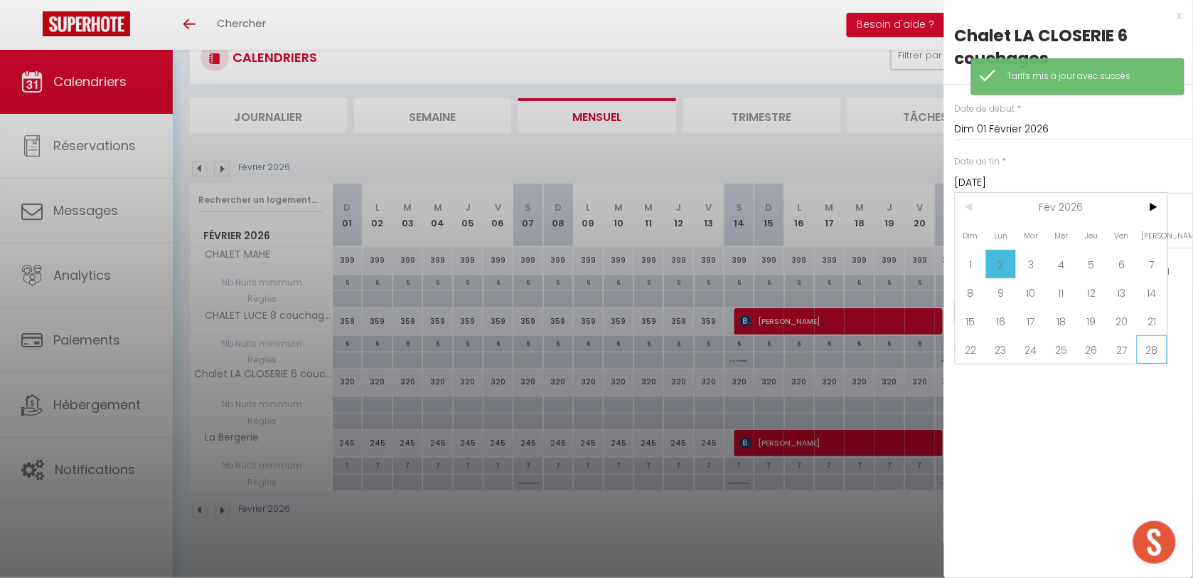
click at [1144, 357] on span "28" at bounding box center [1152, 349] width 31 height 28
type input "Sam 28 Février 2026"
select select
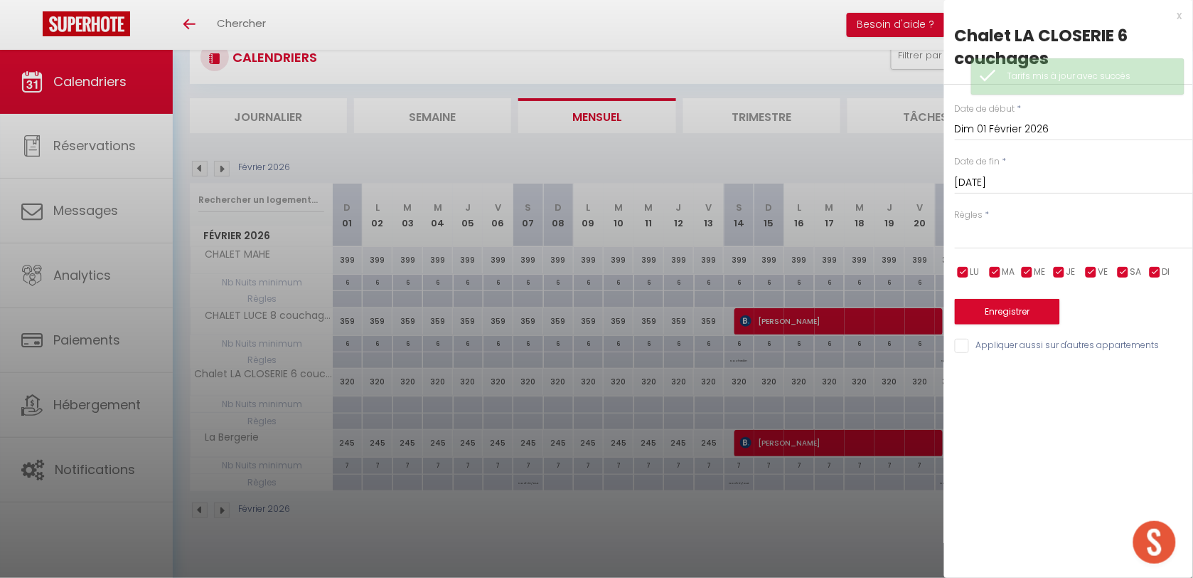
drag, startPoint x: 1092, startPoint y: 272, endPoint x: 1069, endPoint y: 274, distance: 22.8
click at [1090, 272] on input "checkbox" at bounding box center [1092, 272] width 14 height 14
checkbox input "false"
select select
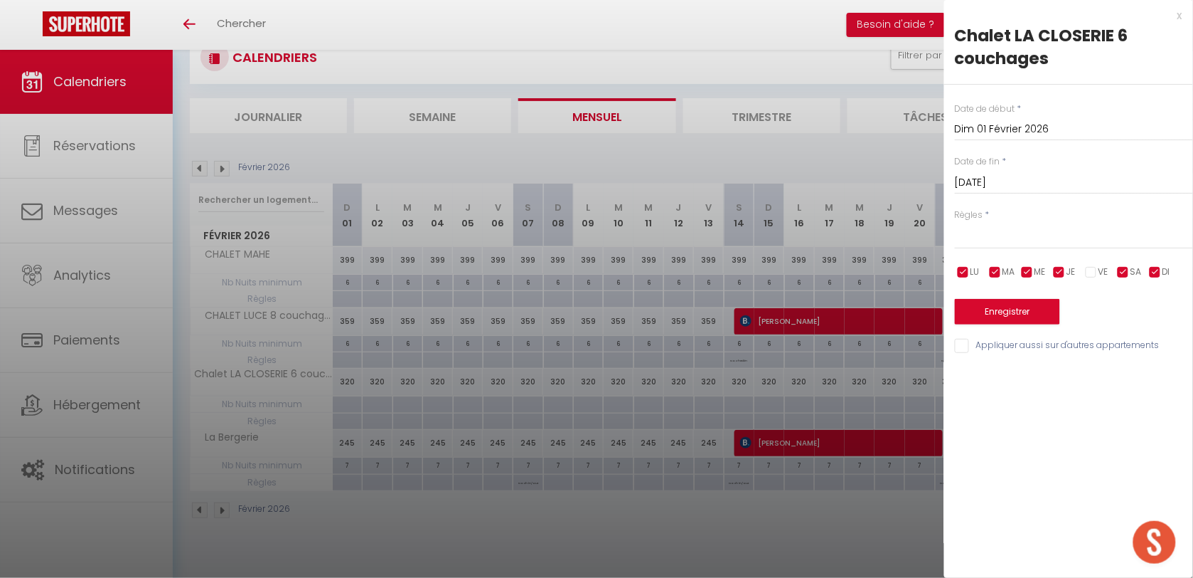
drag, startPoint x: 1062, startPoint y: 274, endPoint x: 1035, endPoint y: 274, distance: 27.0
click at [1061, 274] on input "checkbox" at bounding box center [1060, 272] width 14 height 14
checkbox input "false"
select select
drag, startPoint x: 1029, startPoint y: 272, endPoint x: 1007, endPoint y: 272, distance: 22.0
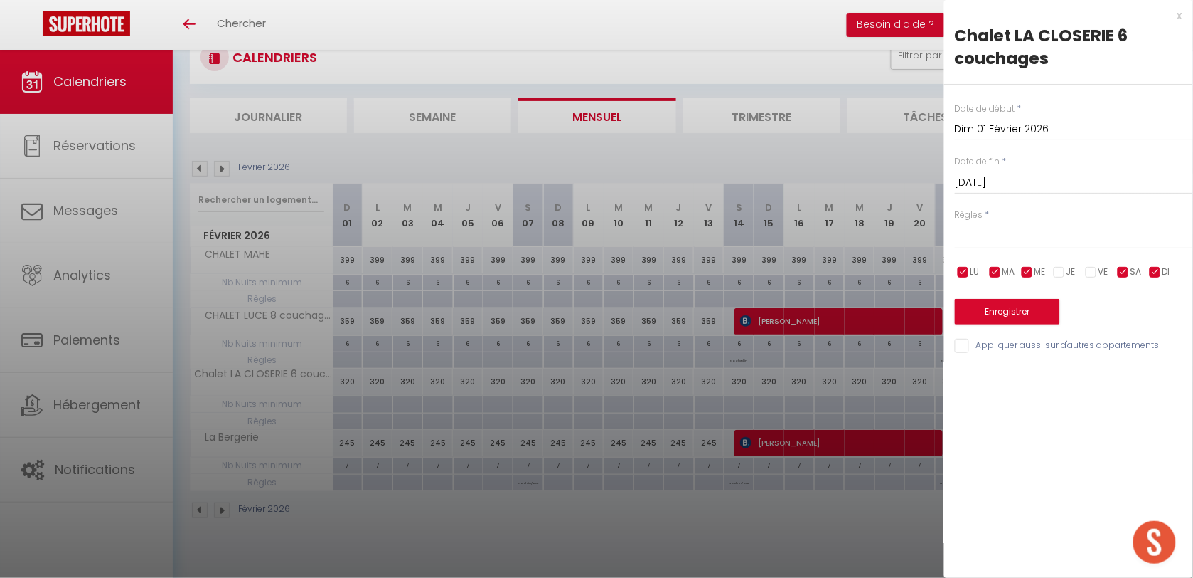
click at [1028, 272] on input "checkbox" at bounding box center [1028, 272] width 14 height 14
checkbox input "false"
select select
drag, startPoint x: 996, startPoint y: 272, endPoint x: 967, endPoint y: 272, distance: 29.2
click at [994, 272] on input "checkbox" at bounding box center [996, 272] width 14 height 14
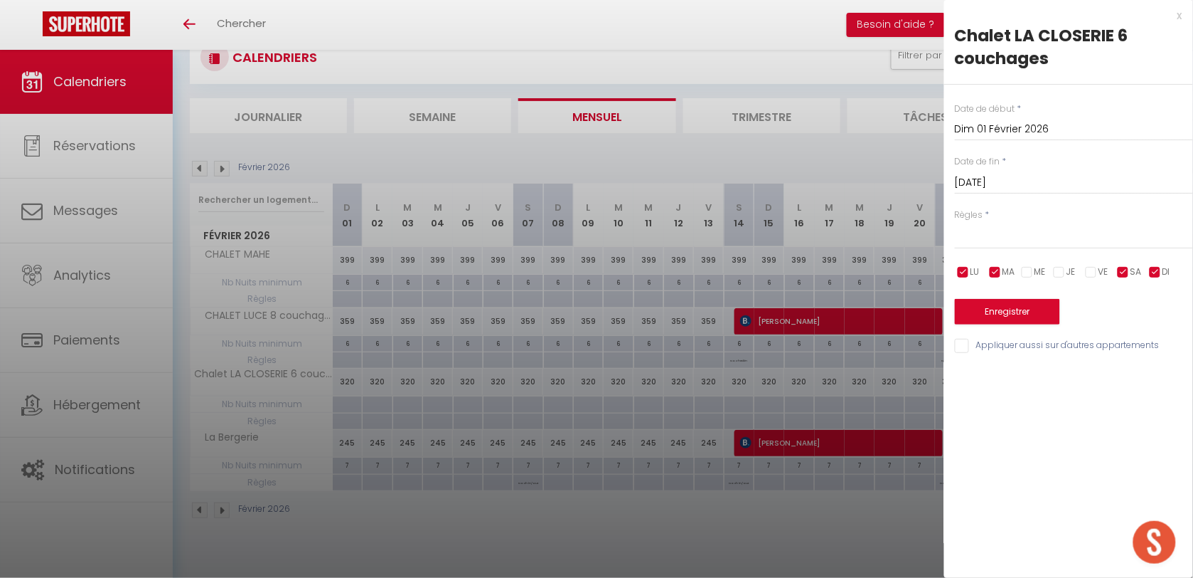
checkbox input "false"
select select
drag, startPoint x: 962, startPoint y: 272, endPoint x: 1018, endPoint y: 275, distance: 56.3
click at [962, 272] on input "checkbox" at bounding box center [964, 272] width 14 height 14
checkbox input "false"
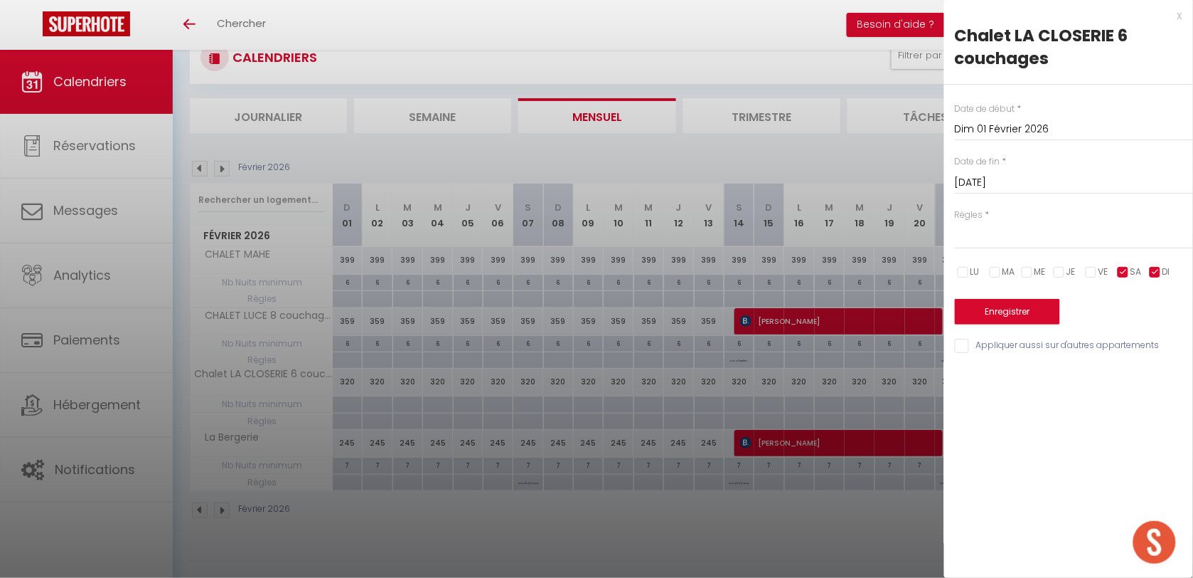
select select
click at [1154, 274] on input "checkbox" at bounding box center [1156, 272] width 14 height 14
checkbox input "false"
click at [1014, 231] on select "Aucun No Checkin No Checkout Pas d'arrivée / Pas de départ" at bounding box center [1074, 235] width 238 height 27
select select "3"
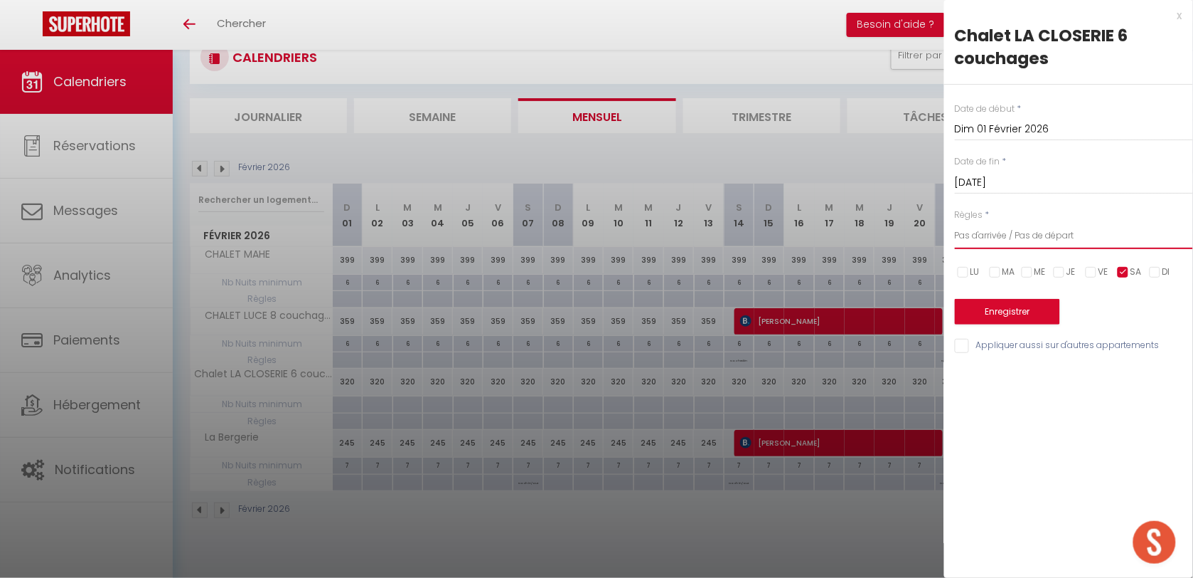
click at [955, 222] on select "Aucun No Checkin No Checkout Pas d'arrivée / Pas de départ" at bounding box center [1074, 235] width 238 height 27
click at [1004, 314] on button "Enregistrer" at bounding box center [1007, 312] width 105 height 26
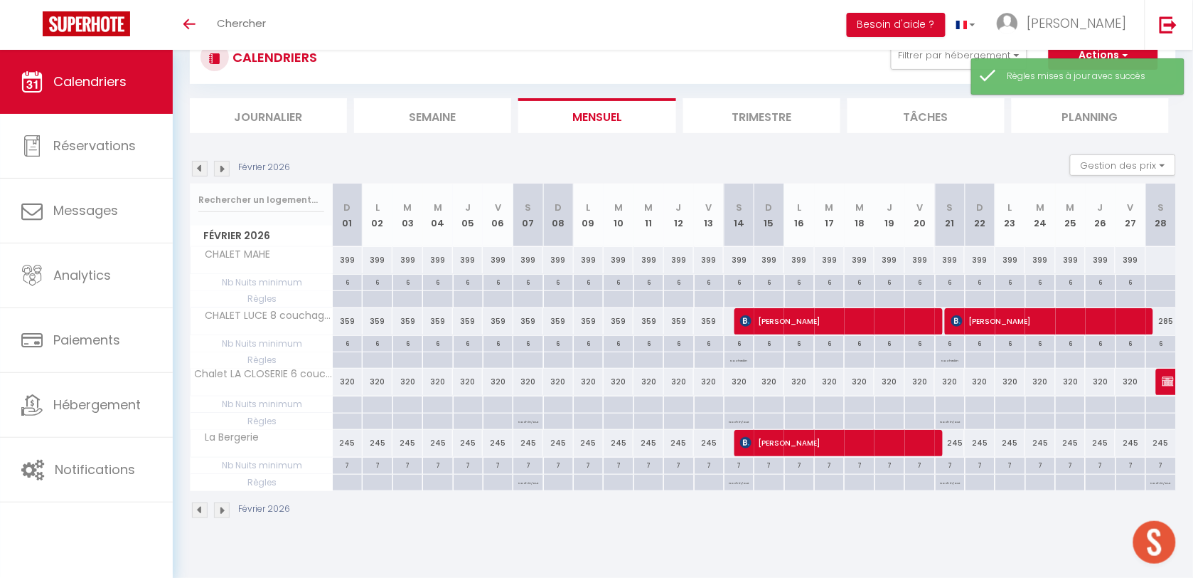
click at [351, 408] on div at bounding box center [347, 404] width 30 height 16
type input "Dim 01 Février 2026"
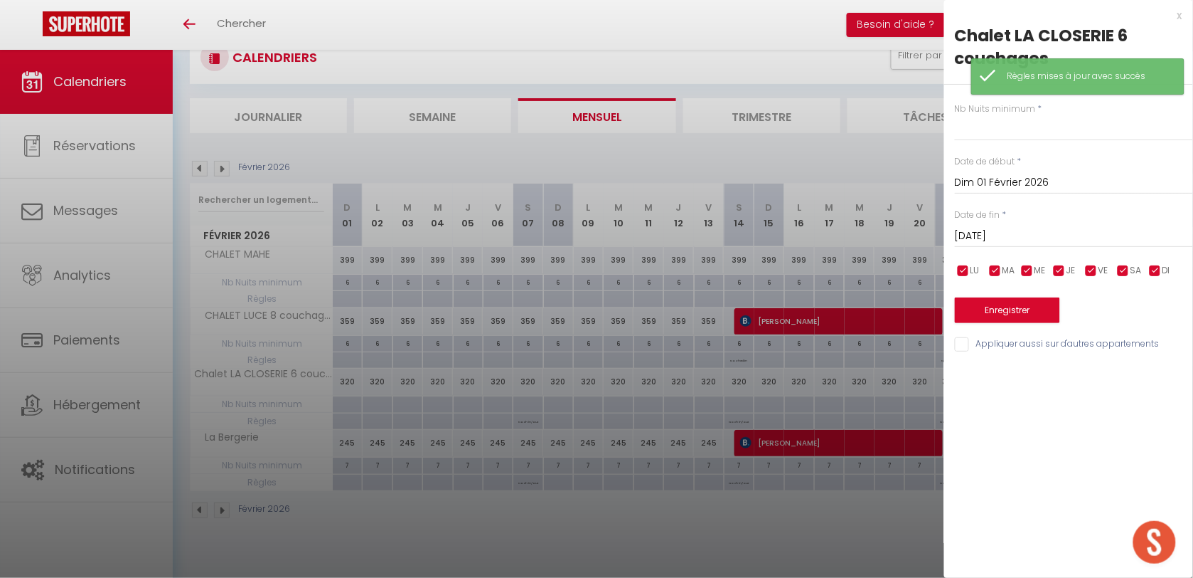
click at [972, 228] on div "Lun 02 Février 2026 < Fév 2026 > Dim Lun Mar Mer Jeu Ven Sam 1 2 3 4 5 6 7 8 9 …" at bounding box center [1074, 235] width 238 height 26
click at [973, 236] on input "Lun 02 Février 2026" at bounding box center [1074, 236] width 238 height 18
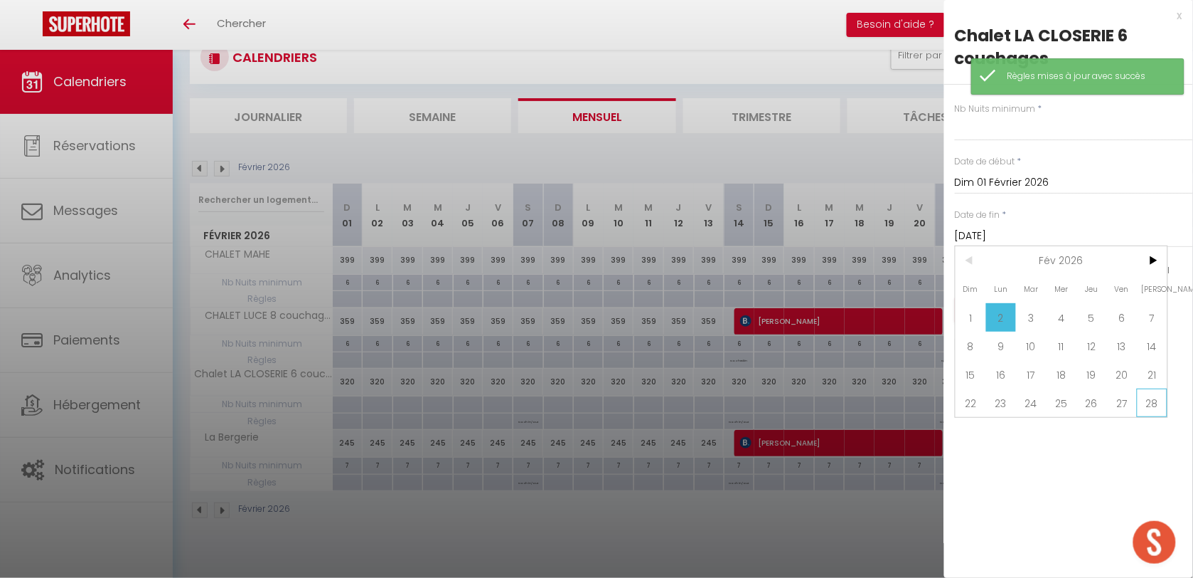
drag, startPoint x: 1135, startPoint y: 399, endPoint x: 1143, endPoint y: 400, distance: 7.9
click at [1143, 400] on div "Dim Lun Mar Mer Jeu Ven Sam 1 2 3 4 5 6 7 8 9 10 11 12 13 14 15 16 17 18 19 20 …" at bounding box center [1062, 331] width 212 height 171
click at [1144, 403] on span "28" at bounding box center [1152, 402] width 31 height 28
type input "Sam 28 Février 2026"
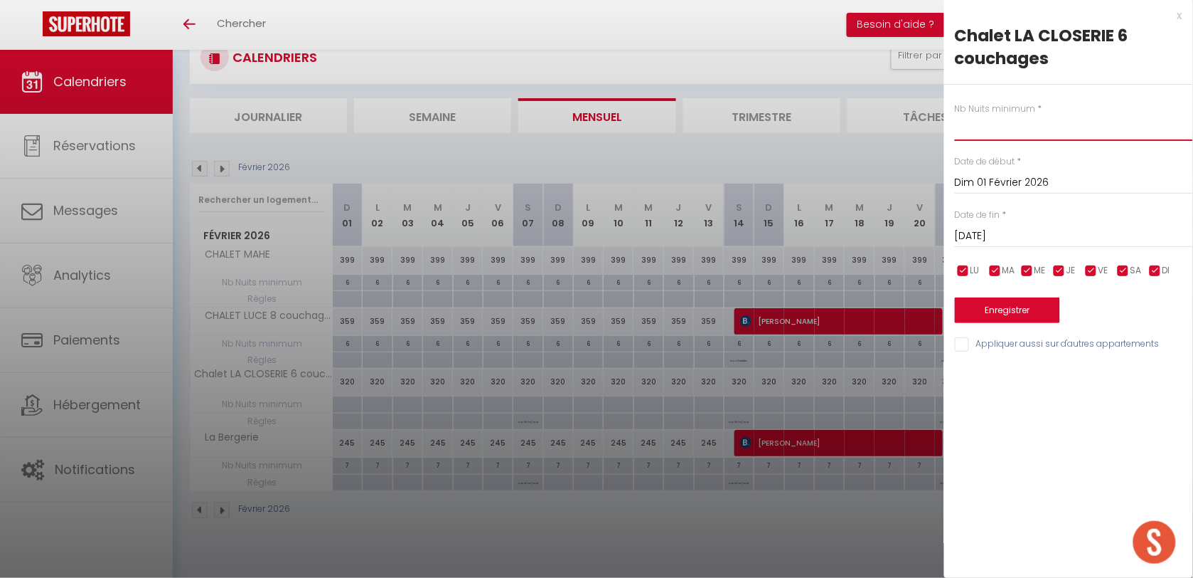
click at [972, 132] on input "text" at bounding box center [1074, 128] width 238 height 26
type input "6"
click at [1008, 313] on button "Enregistrer" at bounding box center [1007, 310] width 105 height 26
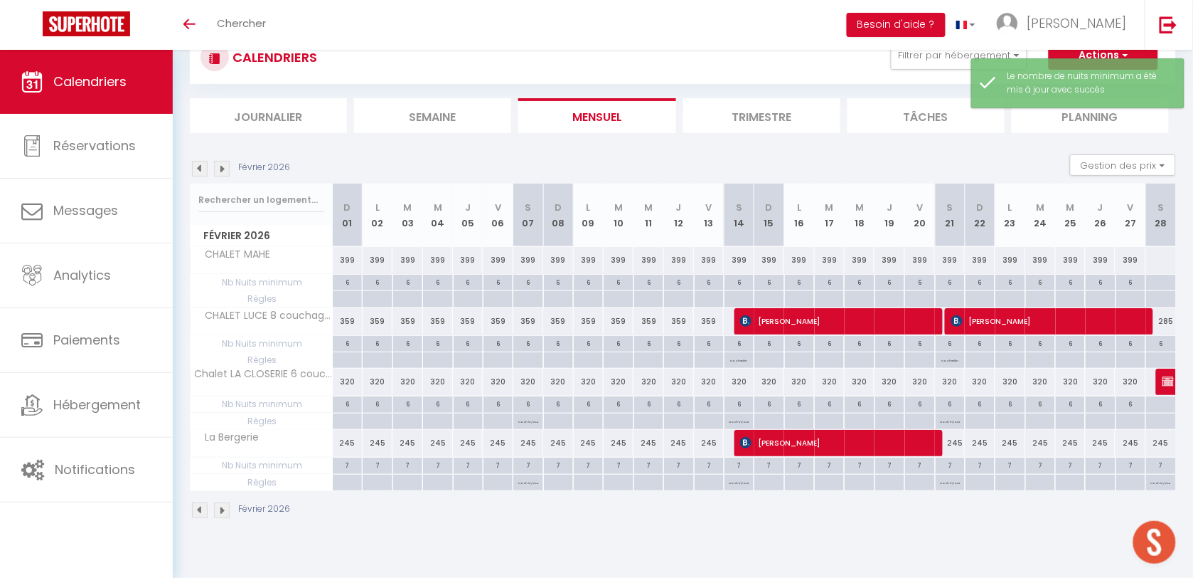
click at [733, 360] on p "No Checkin" at bounding box center [739, 359] width 17 height 14
type input "Sam 14 Février 2026"
type input "Dim 15 Février 2026"
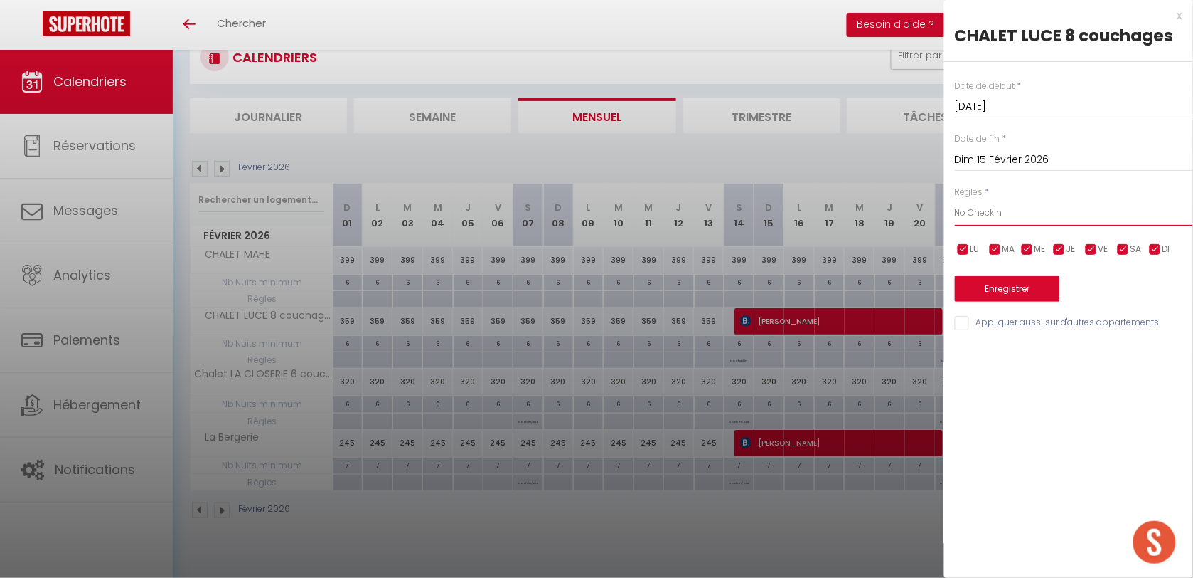
click at [959, 215] on select "Aucun No Checkin No Checkout Pas d'arrivée / Pas de départ" at bounding box center [1074, 212] width 238 height 27
select select "0"
click at [955, 199] on select "Aucun No Checkin No Checkout Pas d'arrivée / Pas de départ" at bounding box center [1074, 212] width 238 height 27
click at [979, 283] on button "Enregistrer" at bounding box center [1007, 289] width 105 height 26
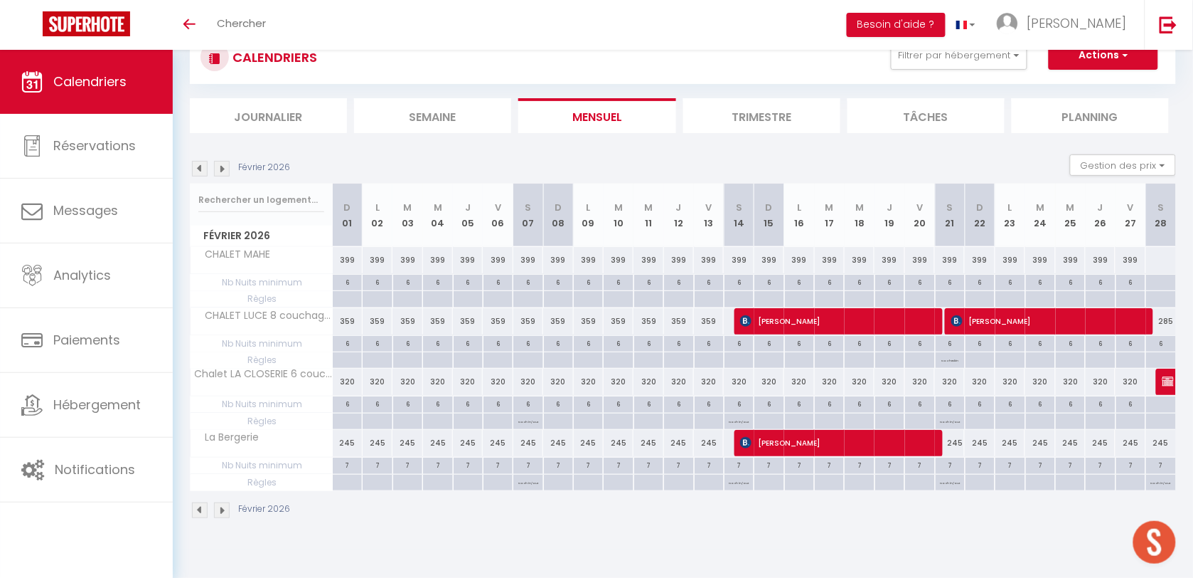
click at [199, 169] on img at bounding box center [200, 169] width 16 height 16
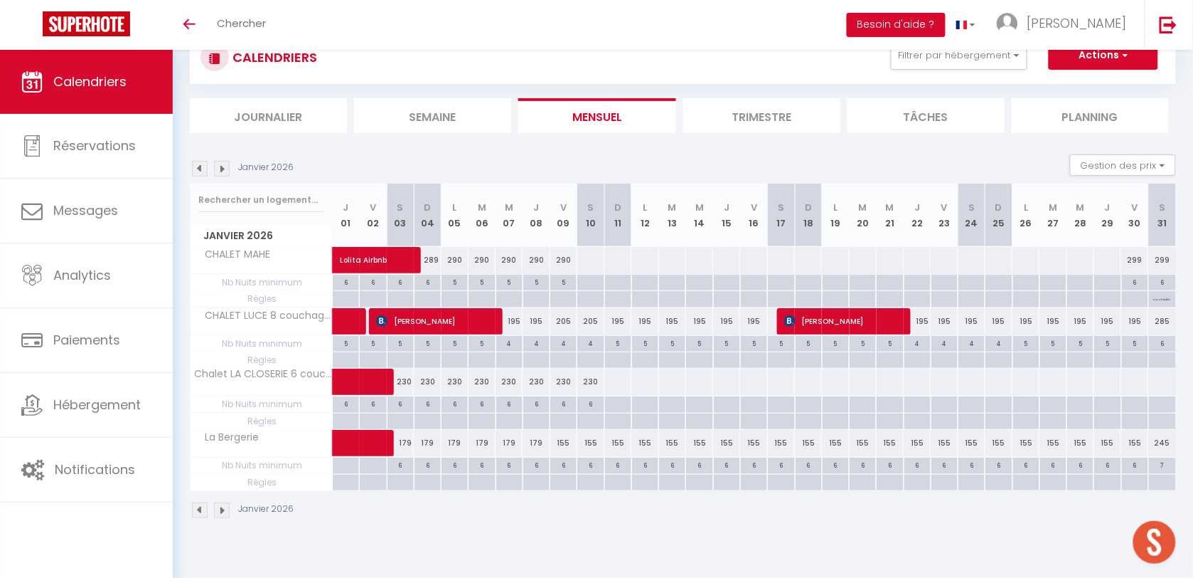
click at [196, 164] on img at bounding box center [200, 169] width 16 height 16
